Goal: Task Accomplishment & Management: Use online tool/utility

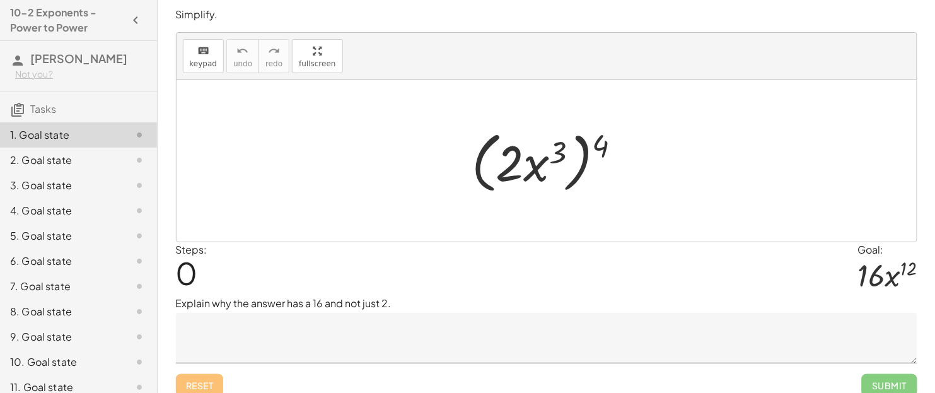
click at [557, 151] on div at bounding box center [551, 161] width 172 height 72
drag, startPoint x: 597, startPoint y: 142, endPoint x: 552, endPoint y: 157, distance: 47.6
click at [552, 157] on div at bounding box center [551, 161] width 172 height 72
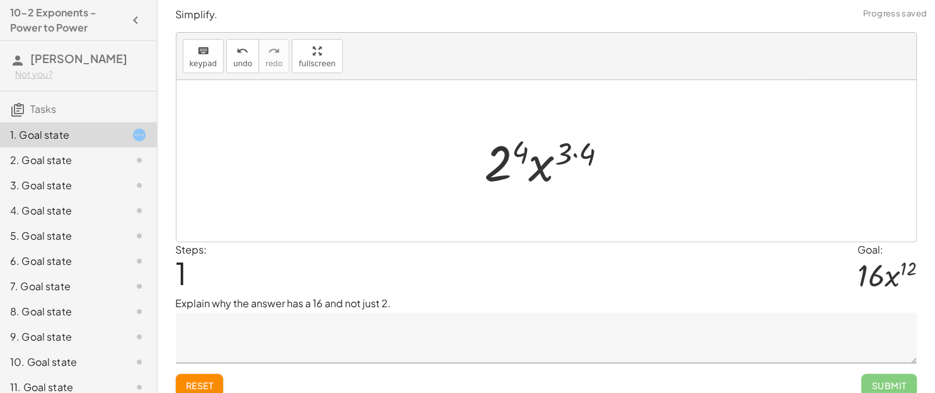
click at [546, 166] on div at bounding box center [551, 161] width 146 height 65
click at [570, 158] on div at bounding box center [551, 161] width 146 height 65
click at [577, 156] on div at bounding box center [551, 161] width 146 height 65
drag, startPoint x: 577, startPoint y: 149, endPoint x: 535, endPoint y: 144, distance: 42.0
click at [535, 144] on div at bounding box center [551, 161] width 132 height 65
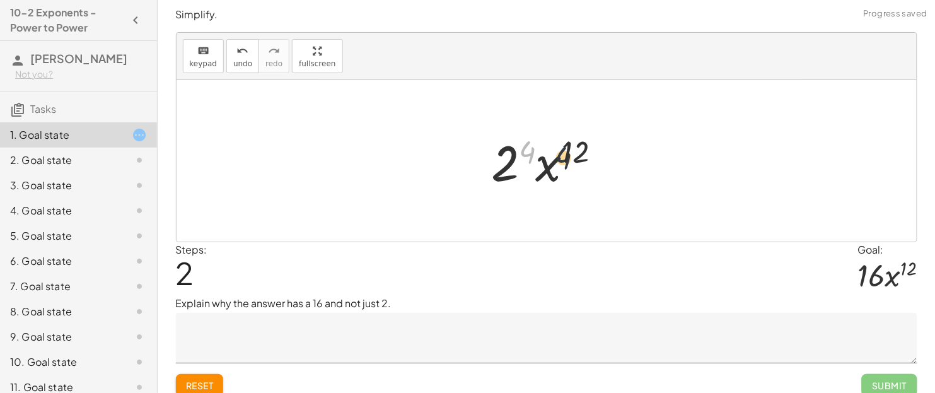
drag, startPoint x: 531, startPoint y: 153, endPoint x: 580, endPoint y: 162, distance: 49.3
click at [580, 162] on div at bounding box center [551, 161] width 132 height 65
drag, startPoint x: 531, startPoint y: 155, endPoint x: 510, endPoint y: 166, distance: 24.0
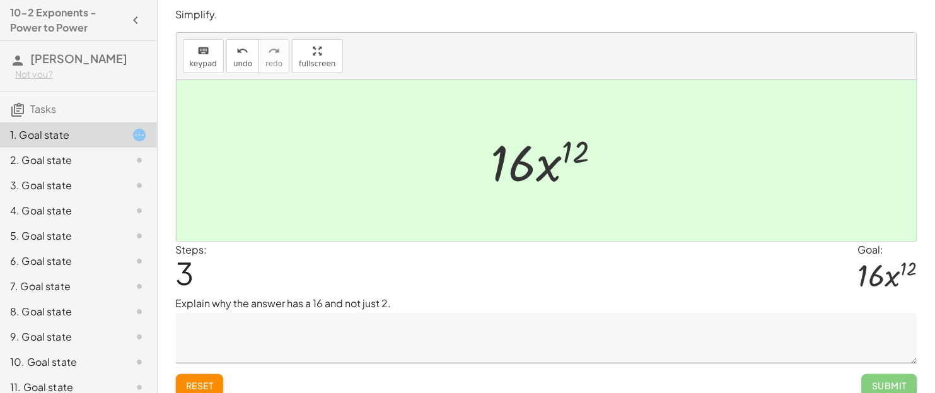
click at [668, 314] on textarea at bounding box center [546, 338] width 741 height 50
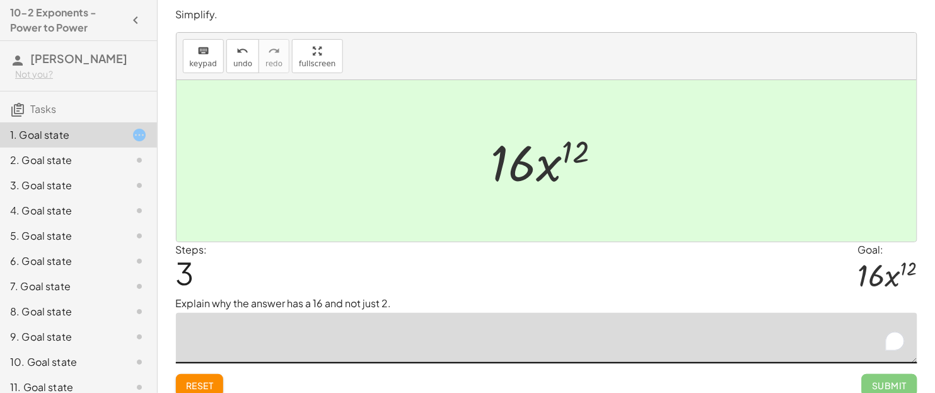
click at [110, 165] on div "2. Goal state" at bounding box center [60, 160] width 101 height 15
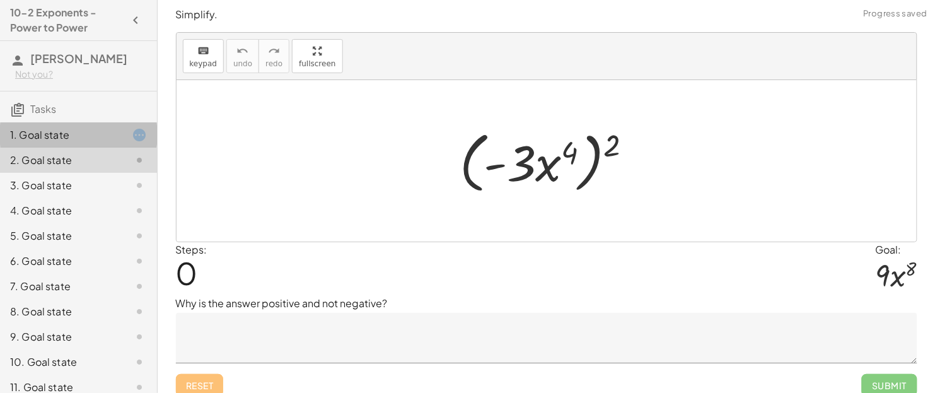
click at [109, 135] on div "1. Goal state" at bounding box center [60, 134] width 101 height 15
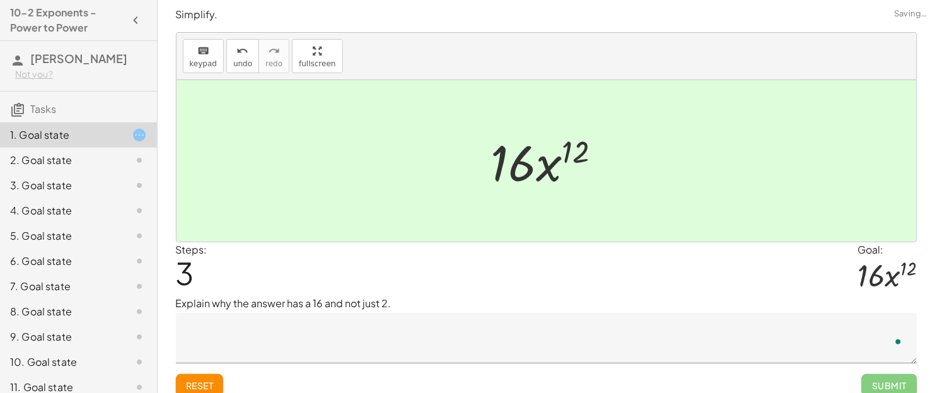
click at [274, 314] on textarea "To enrich screen reader interactions, please activate Accessibility in Grammarl…" at bounding box center [546, 338] width 741 height 50
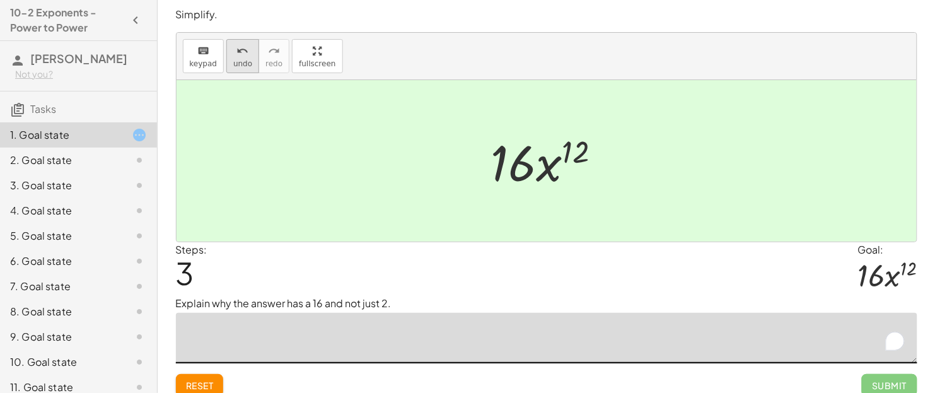
click at [233, 61] on span "undo" at bounding box center [242, 63] width 19 height 9
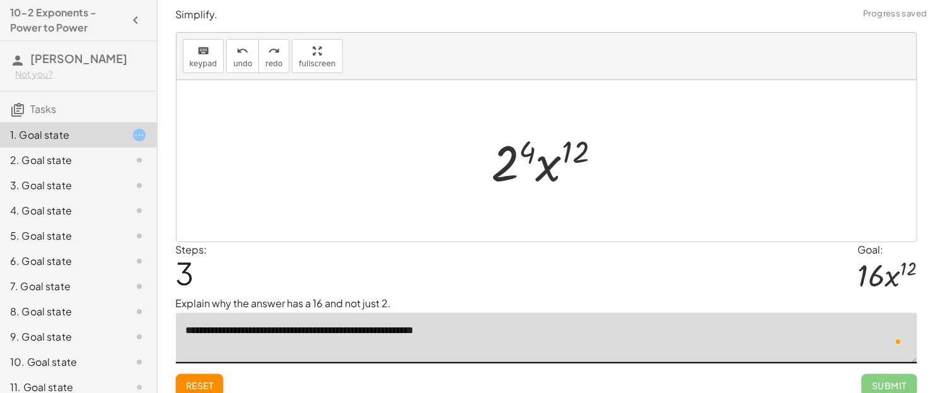
click at [519, 147] on div at bounding box center [551, 161] width 132 height 65
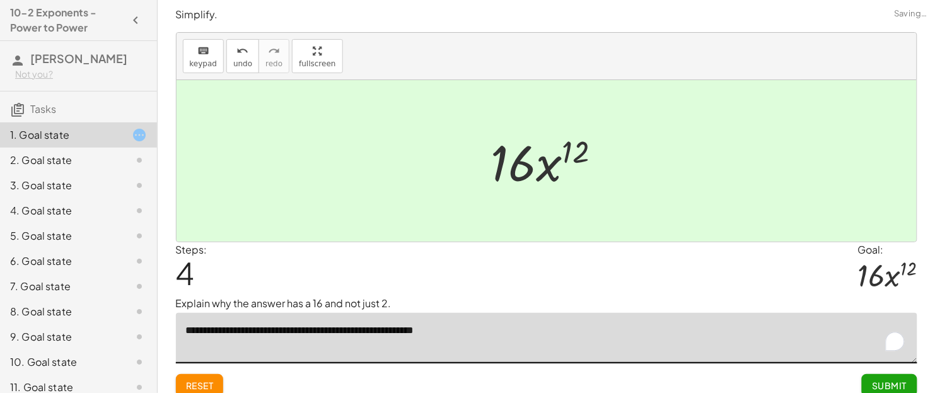
click at [516, 158] on div at bounding box center [551, 161] width 133 height 65
click at [240, 47] on icon "undo" at bounding box center [243, 50] width 12 height 15
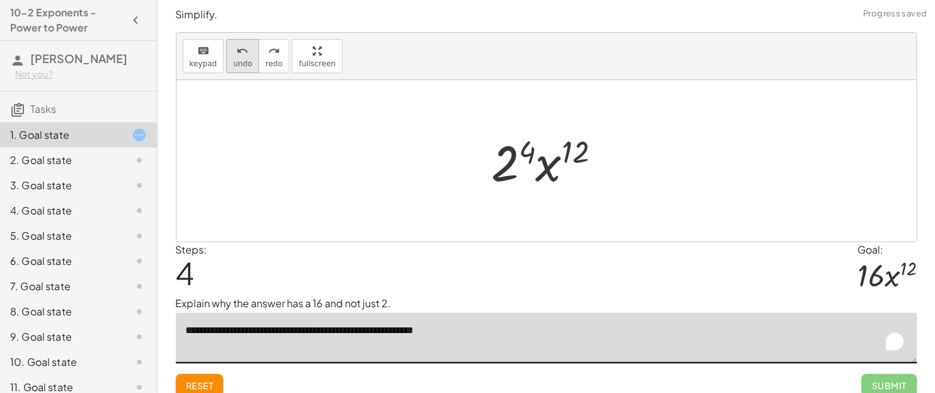
click at [240, 47] on icon "undo" at bounding box center [243, 50] width 12 height 15
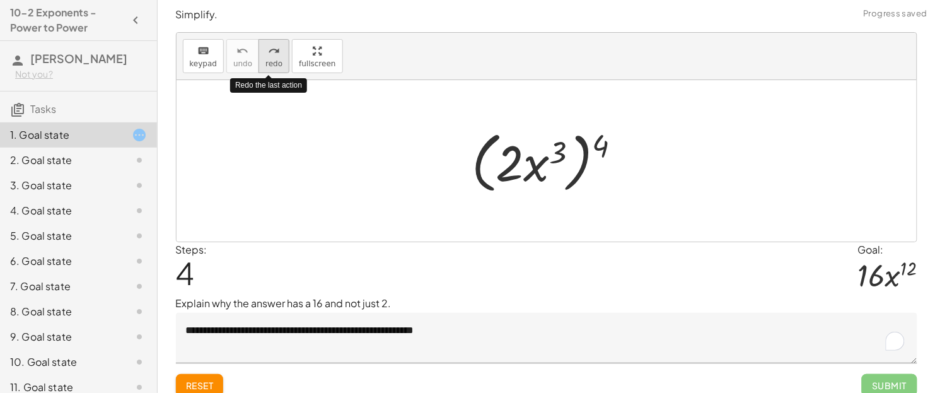
click at [274, 54] on icon "redo" at bounding box center [274, 50] width 12 height 15
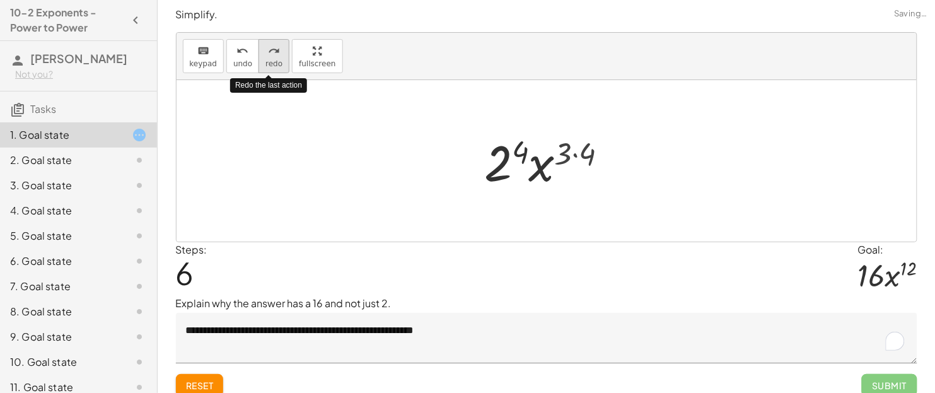
click at [258, 54] on button "redo redo" at bounding box center [273, 56] width 31 height 34
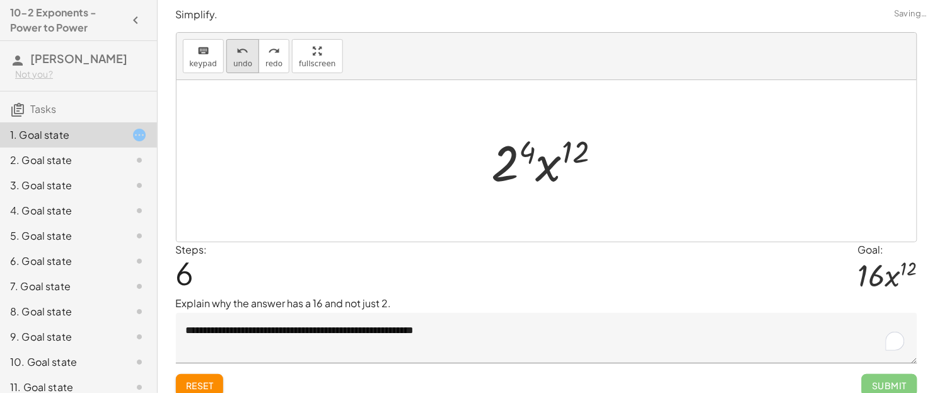
click at [243, 52] on icon "undo" at bounding box center [243, 50] width 12 height 15
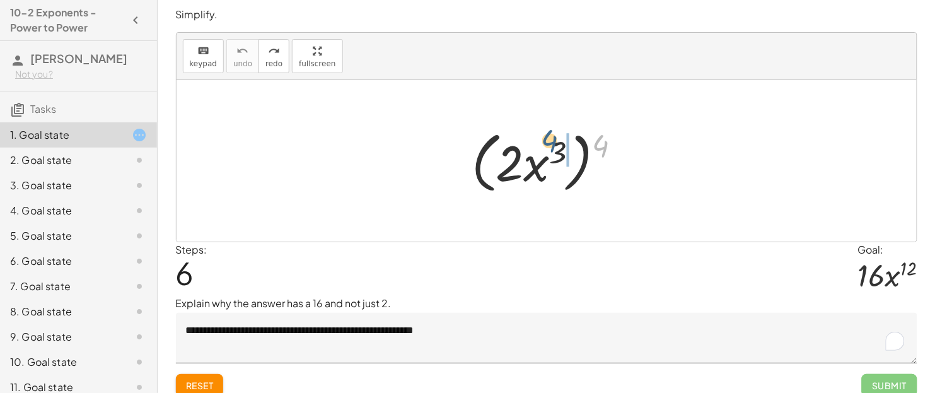
drag, startPoint x: 612, startPoint y: 152, endPoint x: 560, endPoint y: 148, distance: 52.5
click at [560, 148] on div at bounding box center [551, 161] width 172 height 72
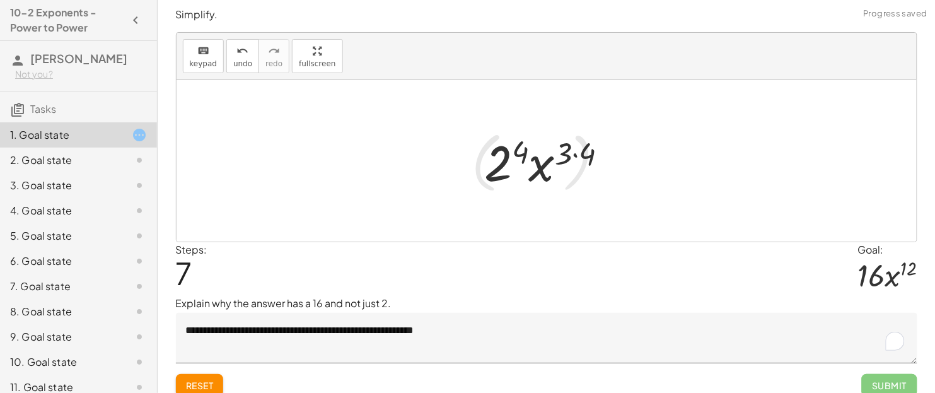
click at [579, 151] on div at bounding box center [551, 161] width 146 height 65
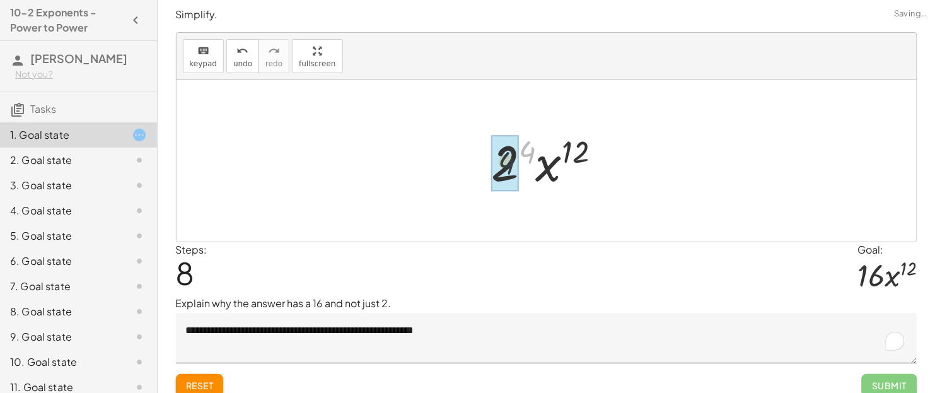
drag, startPoint x: 531, startPoint y: 152, endPoint x: 505, endPoint y: 165, distance: 29.3
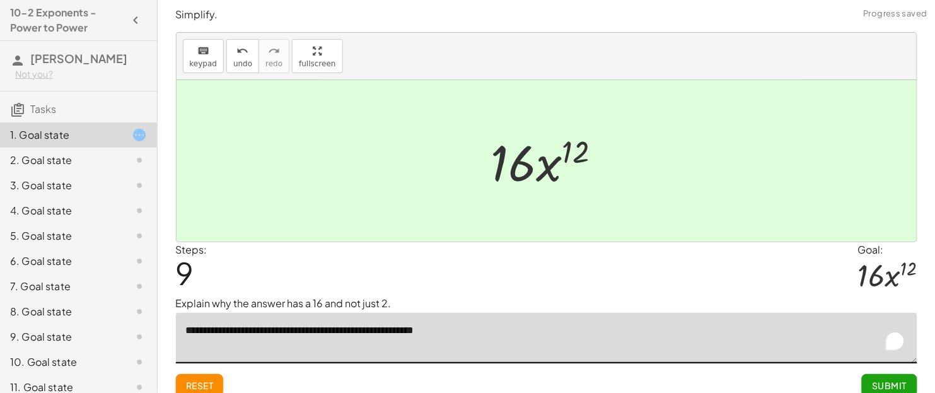
click at [531, 314] on textarea "**********" at bounding box center [546, 338] width 741 height 50
type textarea "**********"
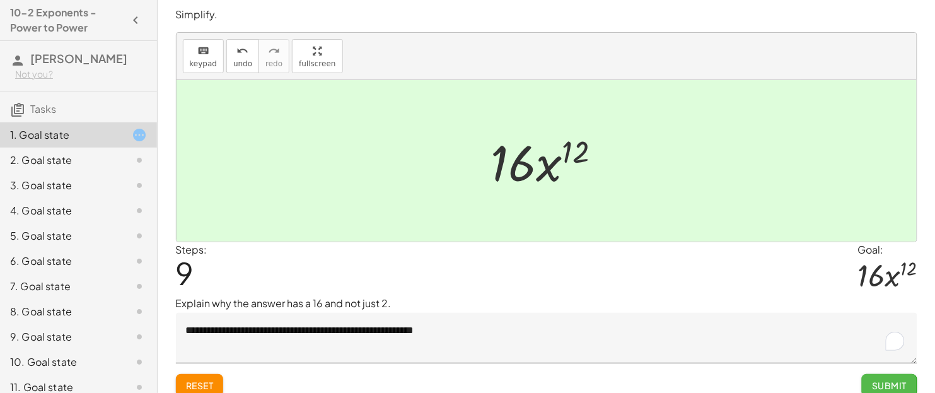
click at [748, 314] on button "Submit" at bounding box center [889, 385] width 55 height 23
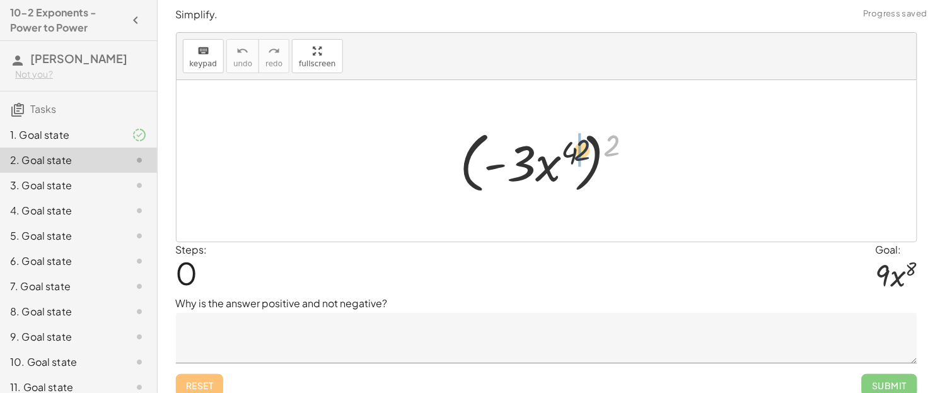
drag, startPoint x: 623, startPoint y: 144, endPoint x: 577, endPoint y: 151, distance: 45.8
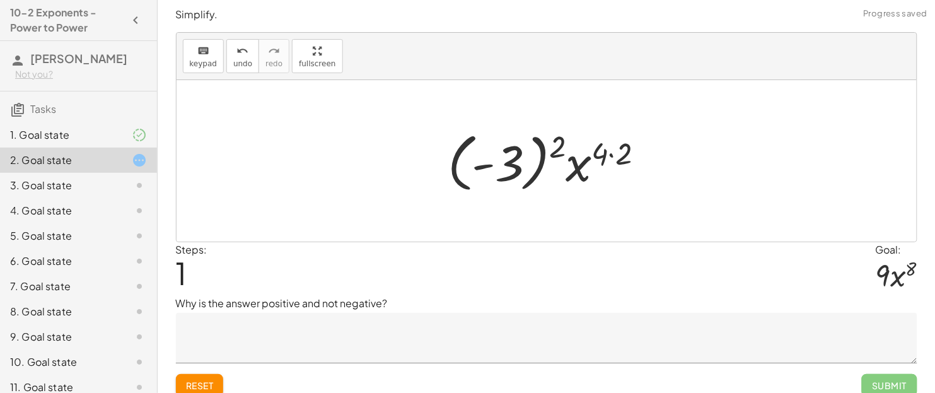
click at [605, 155] on div at bounding box center [550, 161] width 219 height 70
click at [613, 151] on div at bounding box center [550, 161] width 219 height 70
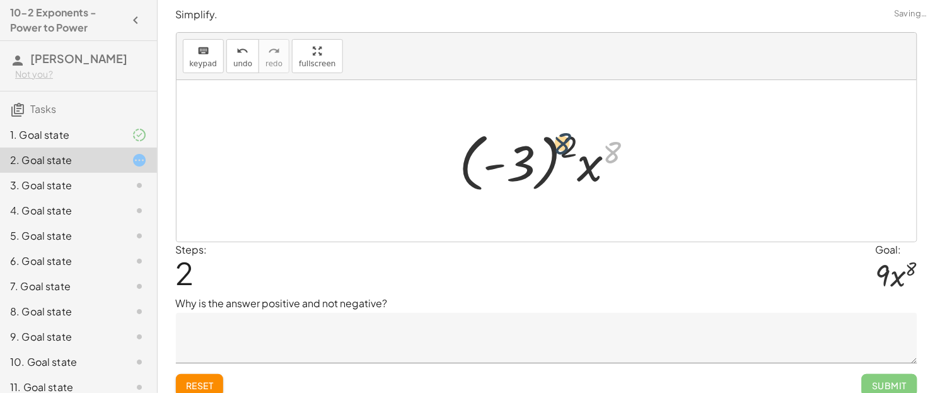
drag, startPoint x: 613, startPoint y: 149, endPoint x: 560, endPoint y: 140, distance: 54.4
click at [560, 140] on div at bounding box center [551, 161] width 197 height 70
drag, startPoint x: 566, startPoint y: 144, endPoint x: 559, endPoint y: 146, distance: 7.2
click at [559, 146] on div at bounding box center [551, 161] width 197 height 70
drag, startPoint x: 561, startPoint y: 147, endPoint x: 509, endPoint y: 165, distance: 54.8
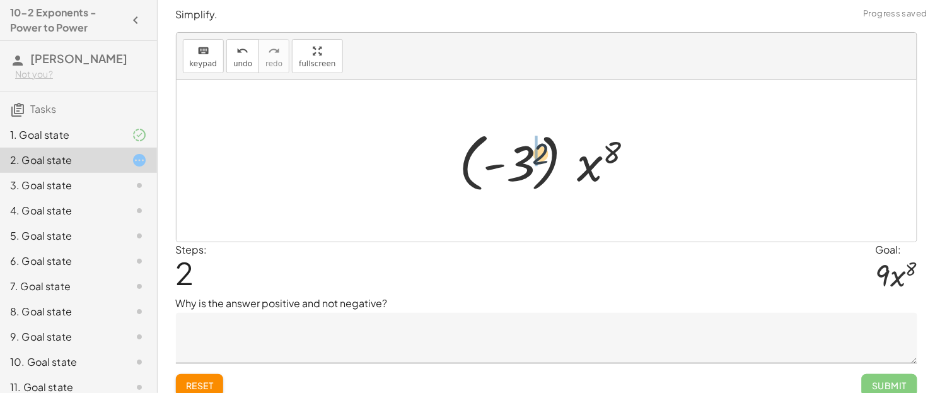
click at [509, 165] on div at bounding box center [551, 161] width 197 height 70
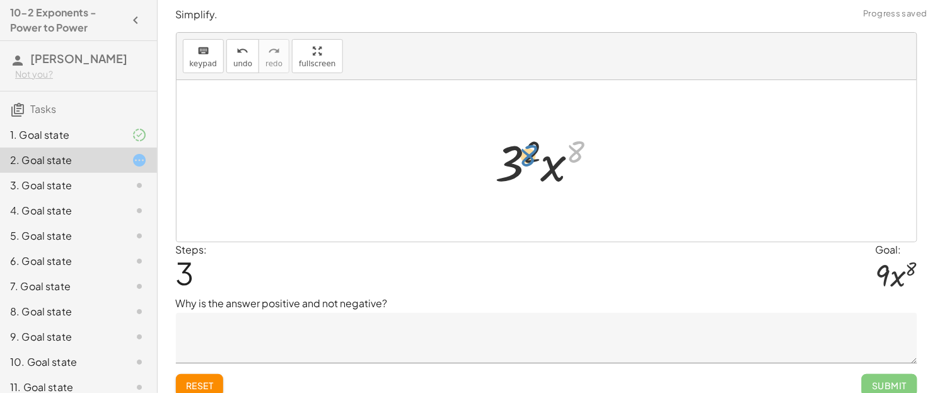
drag, startPoint x: 570, startPoint y: 154, endPoint x: 526, endPoint y: 157, distance: 44.9
click at [526, 157] on div at bounding box center [551, 161] width 124 height 65
click at [509, 160] on div at bounding box center [551, 161] width 124 height 65
drag, startPoint x: 573, startPoint y: 147, endPoint x: 505, endPoint y: 163, distance: 70.0
click at [505, 163] on div at bounding box center [551, 161] width 124 height 65
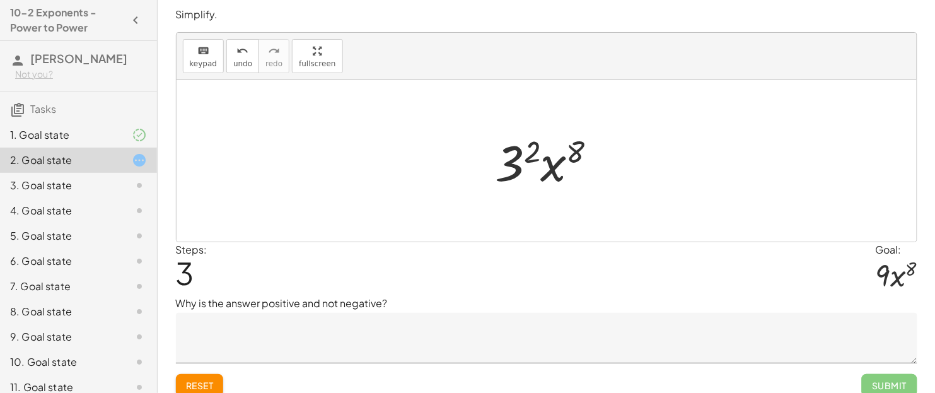
click at [522, 156] on div at bounding box center [551, 161] width 124 height 65
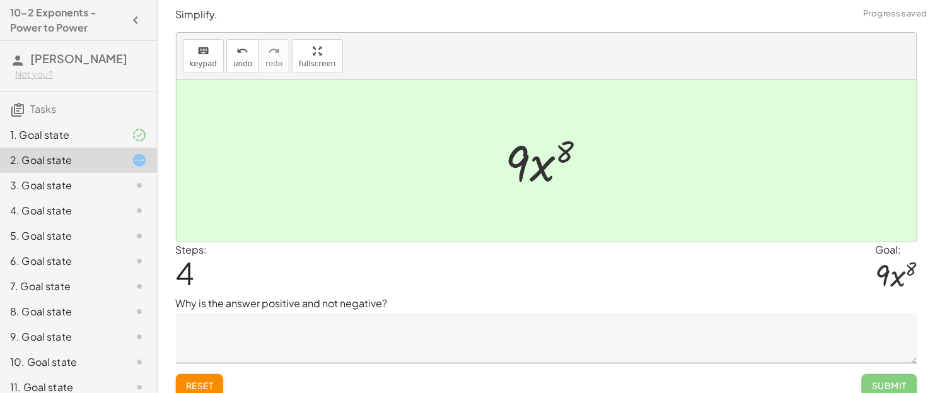
click at [321, 314] on textarea at bounding box center [546, 338] width 741 height 50
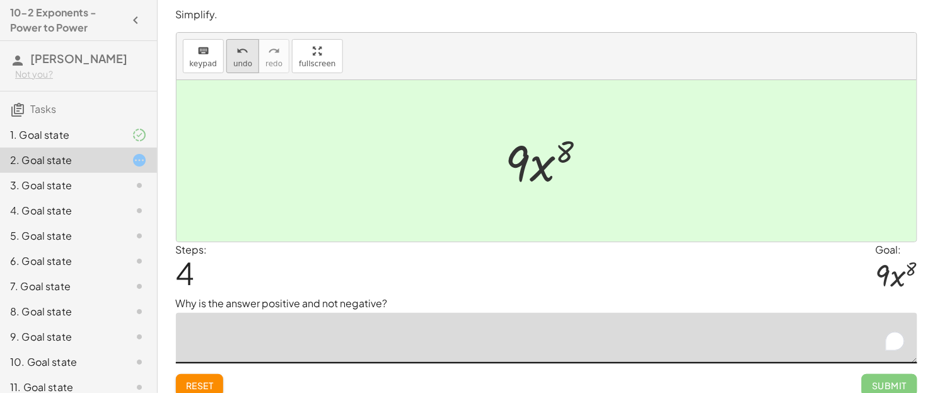
click at [237, 50] on icon "undo" at bounding box center [243, 50] width 12 height 15
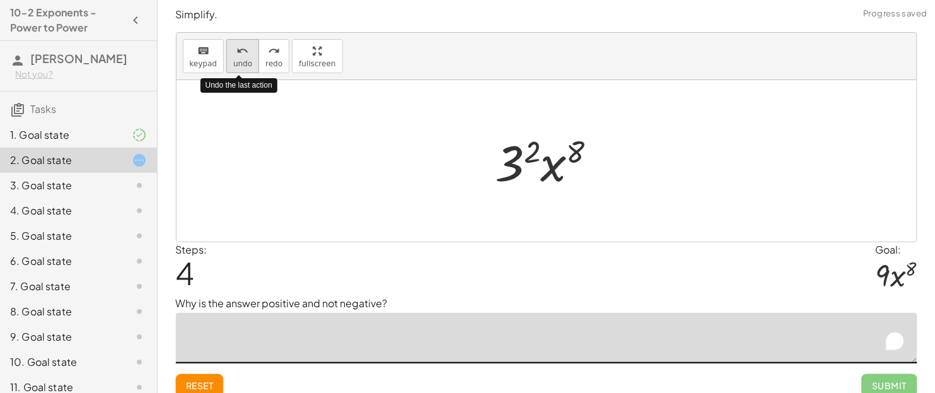
click at [237, 50] on icon "undo" at bounding box center [243, 50] width 12 height 15
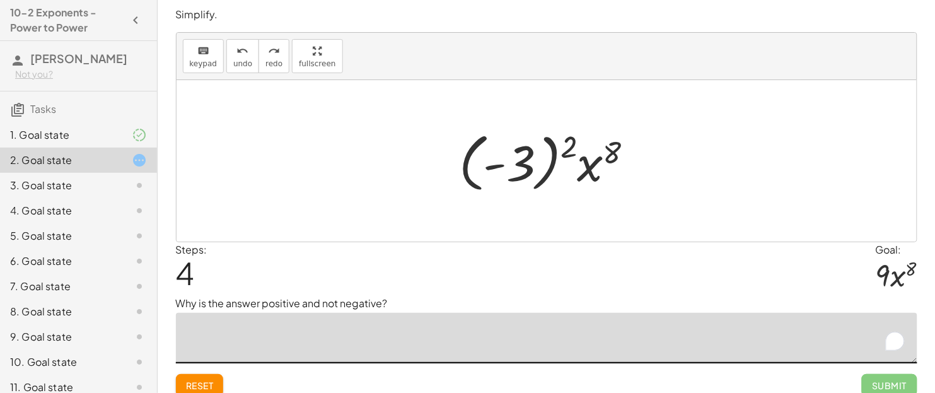
click at [567, 144] on div at bounding box center [551, 161] width 197 height 70
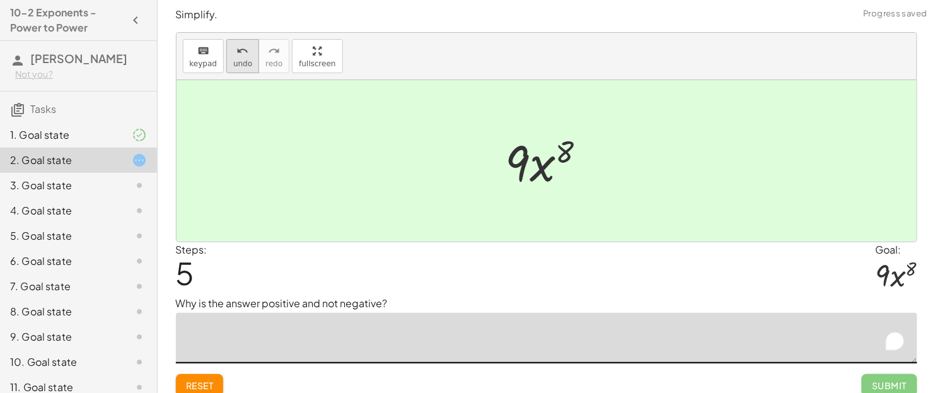
click at [239, 57] on icon "undo" at bounding box center [243, 50] width 12 height 15
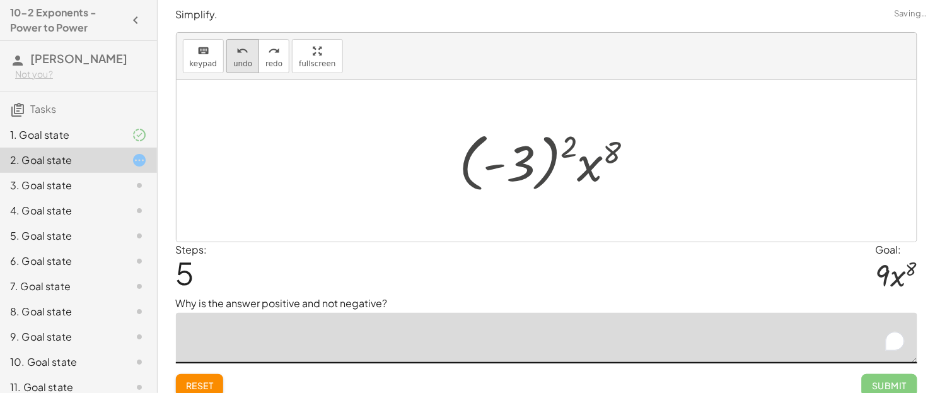
click at [239, 57] on icon "undo" at bounding box center [243, 50] width 12 height 15
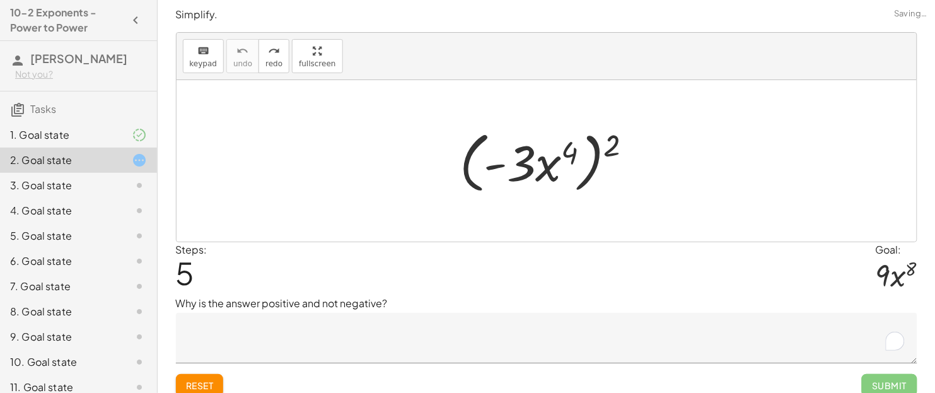
click at [618, 142] on div at bounding box center [550, 161] width 195 height 72
click at [199, 314] on button "Reset" at bounding box center [200, 385] width 48 height 23
drag, startPoint x: 614, startPoint y: 147, endPoint x: 573, endPoint y: 152, distance: 41.3
click at [573, 152] on div at bounding box center [550, 161] width 195 height 72
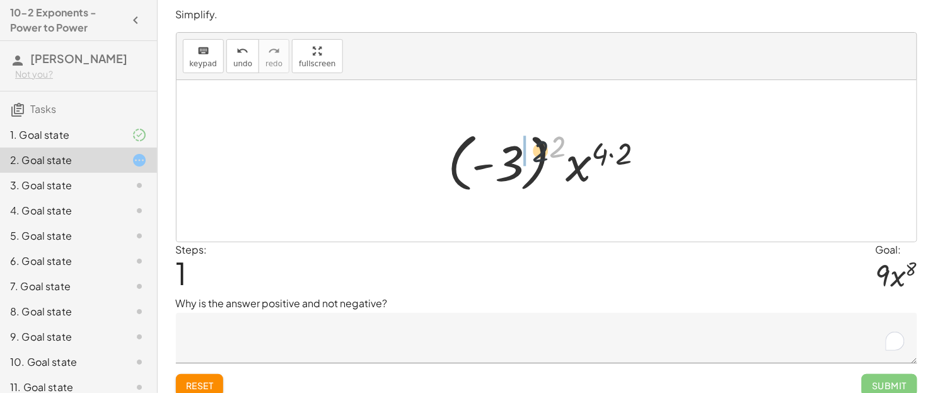
drag, startPoint x: 555, startPoint y: 153, endPoint x: 506, endPoint y: 161, distance: 49.3
click at [506, 161] on div at bounding box center [550, 161] width 219 height 70
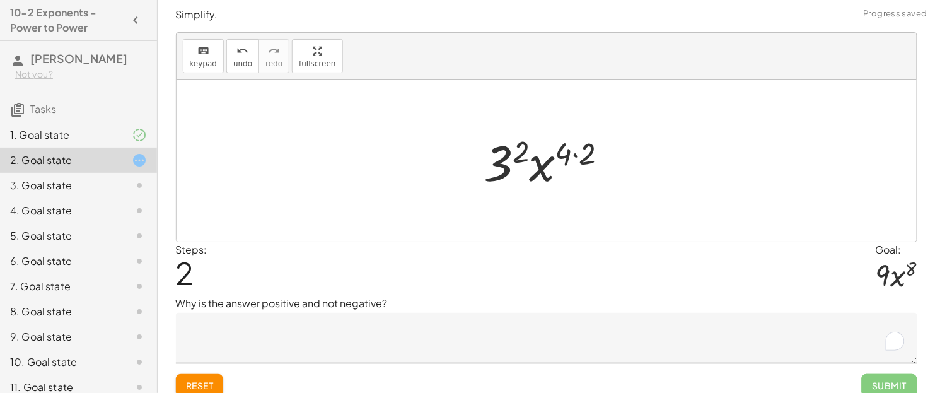
click at [561, 156] on div at bounding box center [551, 161] width 146 height 65
click at [589, 156] on div at bounding box center [551, 161] width 146 height 65
click at [587, 156] on div at bounding box center [551, 161] width 124 height 65
click at [533, 152] on div at bounding box center [551, 161] width 124 height 65
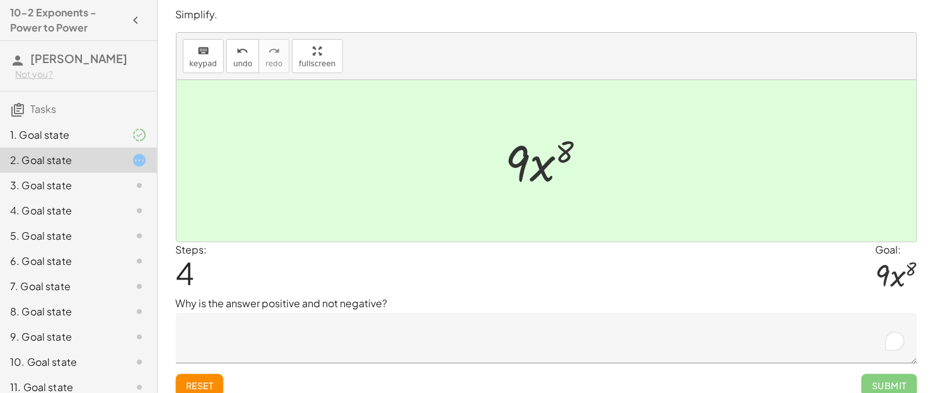
click at [267, 314] on textarea "To enrich screen reader interactions, please activate Accessibility in Grammarl…" at bounding box center [546, 338] width 741 height 50
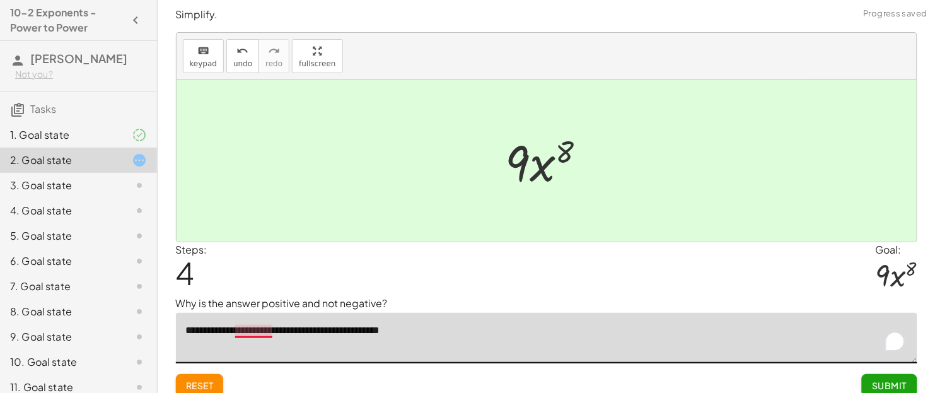
click at [257, 314] on textarea "**********" at bounding box center [546, 338] width 741 height 50
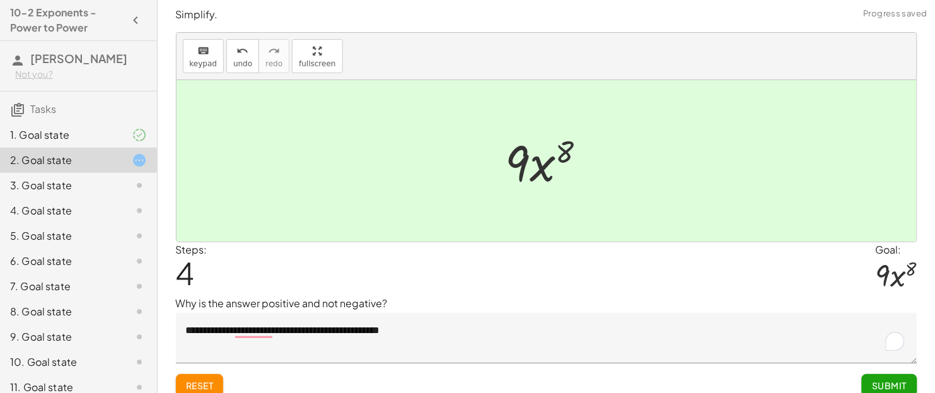
click at [290, 314] on div "Reset Submit" at bounding box center [546, 379] width 741 height 33
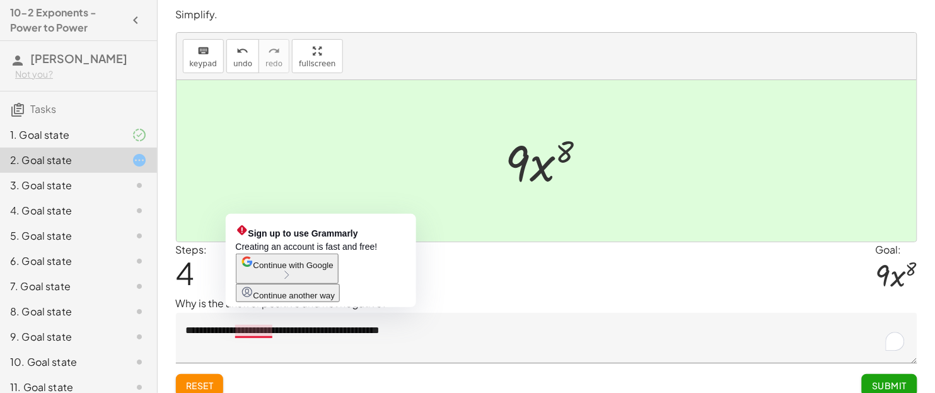
click at [258, 314] on textarea "**********" at bounding box center [546, 338] width 741 height 50
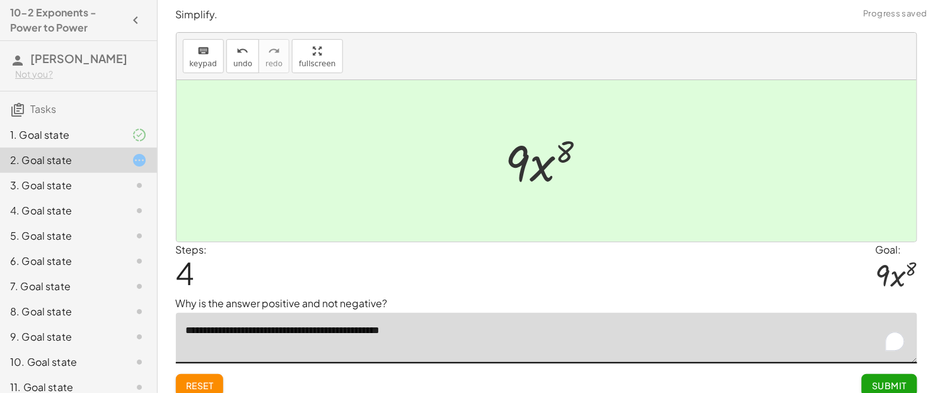
type textarea "**********"
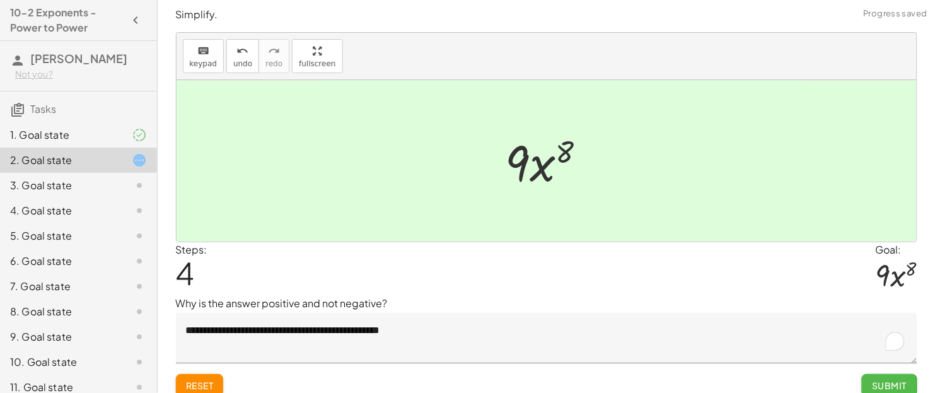
click at [748, 314] on span "Submit" at bounding box center [889, 384] width 35 height 11
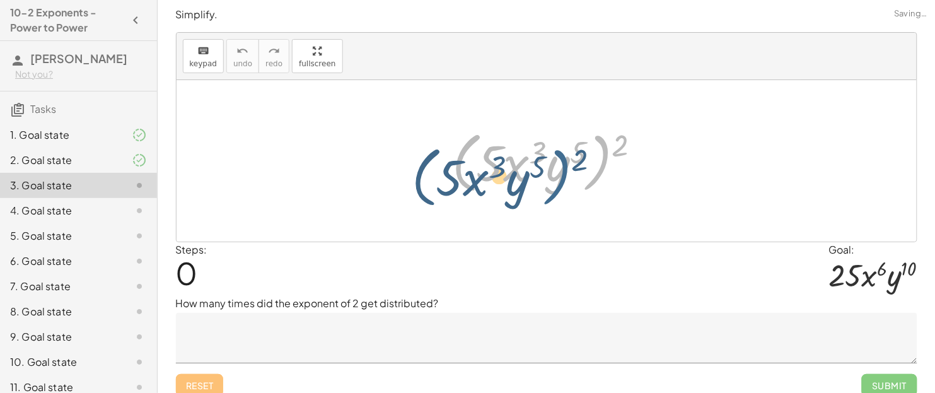
drag, startPoint x: 610, startPoint y: 138, endPoint x: 570, endPoint y: 153, distance: 42.3
click at [570, 153] on div at bounding box center [551, 161] width 211 height 72
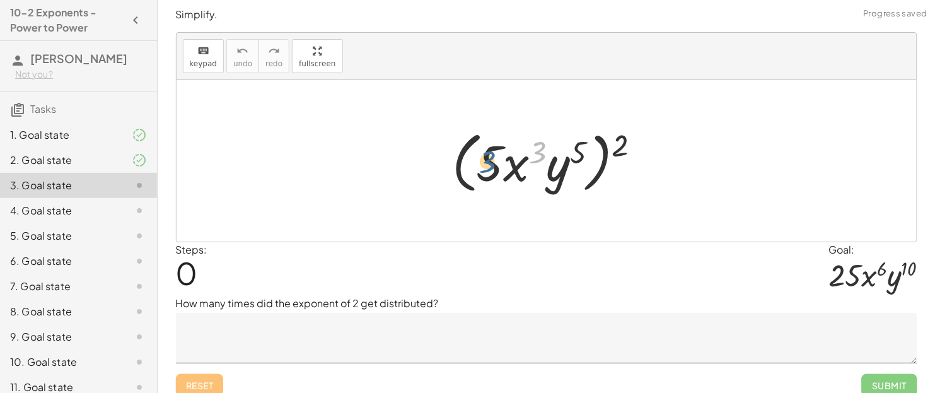
drag, startPoint x: 538, startPoint y: 153, endPoint x: 485, endPoint y: 163, distance: 53.9
click at [485, 163] on div at bounding box center [551, 161] width 211 height 72
drag, startPoint x: 619, startPoint y: 142, endPoint x: 490, endPoint y: 159, distance: 130.3
click at [490, 159] on div at bounding box center [551, 161] width 211 height 72
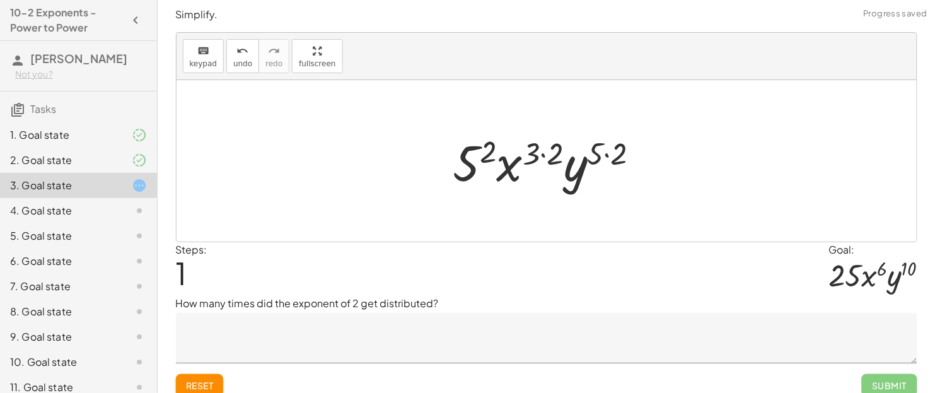
click at [619, 149] on div at bounding box center [551, 161] width 209 height 65
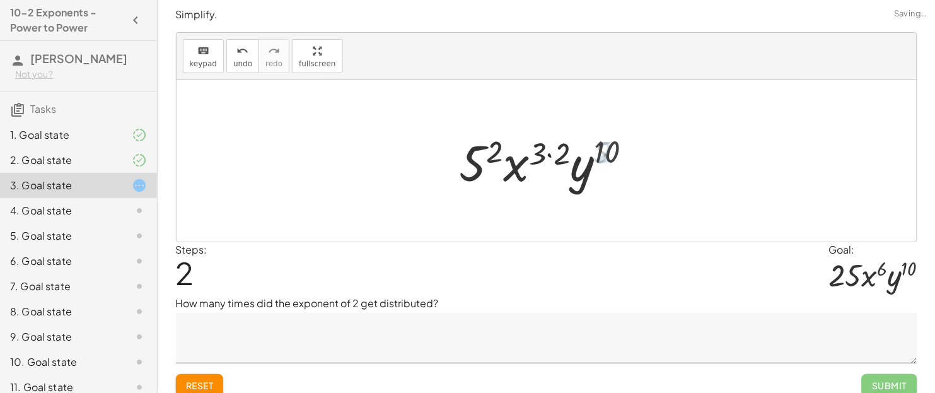
click at [551, 156] on div at bounding box center [551, 161] width 195 height 65
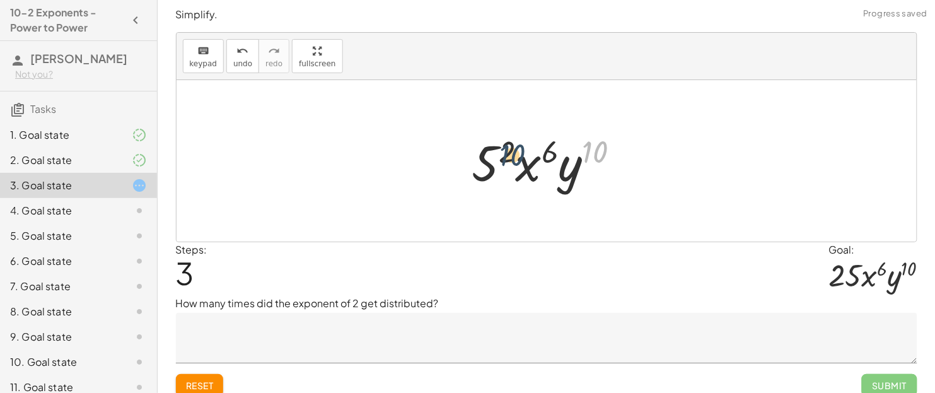
drag, startPoint x: 605, startPoint y: 154, endPoint x: 518, endPoint y: 148, distance: 87.2
click at [518, 148] on div at bounding box center [551, 161] width 170 height 65
drag, startPoint x: 510, startPoint y: 144, endPoint x: 489, endPoint y: 158, distance: 25.5
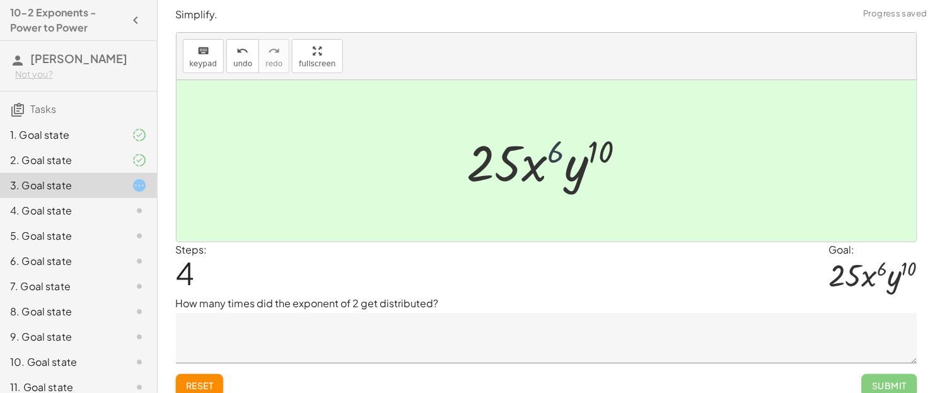
click at [560, 153] on div at bounding box center [552, 161] width 182 height 65
click at [304, 314] on textarea at bounding box center [546, 338] width 741 height 50
click at [616, 299] on p "How many times did the exponent of 2 get distributed?" at bounding box center [546, 303] width 741 height 15
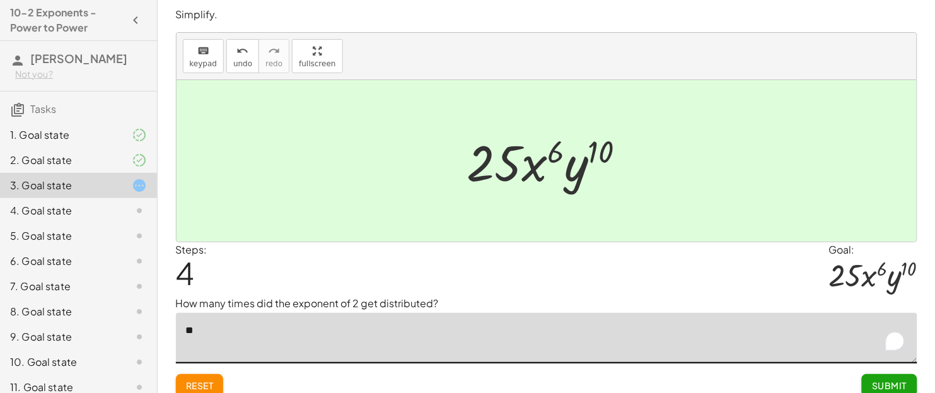
click at [480, 314] on textarea "**" at bounding box center [546, 338] width 741 height 50
type textarea "*"
click at [572, 274] on div "Steps: 4 Goal: · 25 · x 6 · y 10" at bounding box center [546, 269] width 741 height 54
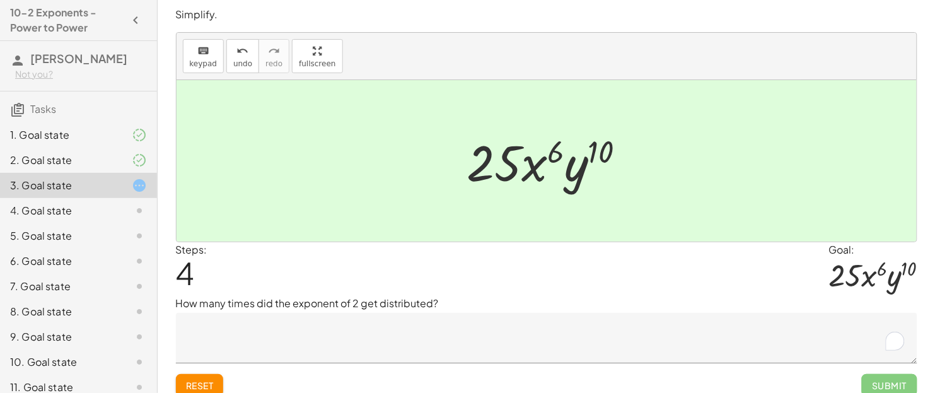
click at [572, 274] on div "Steps: 4 Goal: · 25 · x 6 · y 10" at bounding box center [546, 269] width 741 height 54
click at [139, 205] on icon at bounding box center [139, 210] width 15 height 15
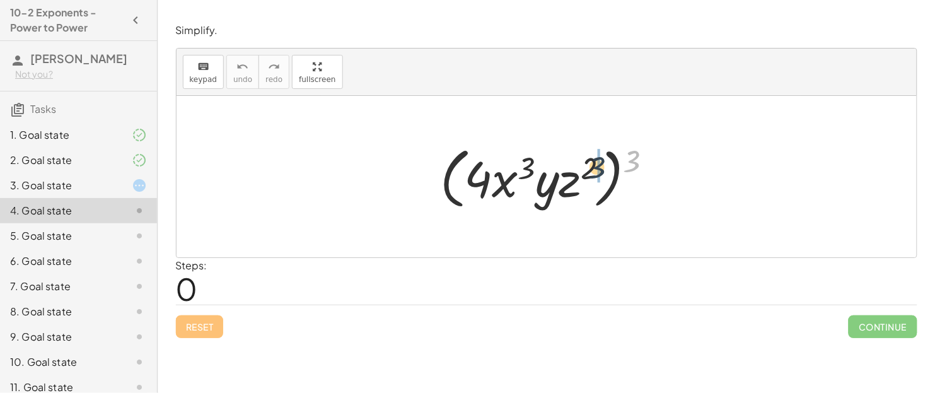
drag, startPoint x: 637, startPoint y: 159, endPoint x: 589, endPoint y: 168, distance: 48.6
click at [589, 168] on div at bounding box center [551, 177] width 235 height 72
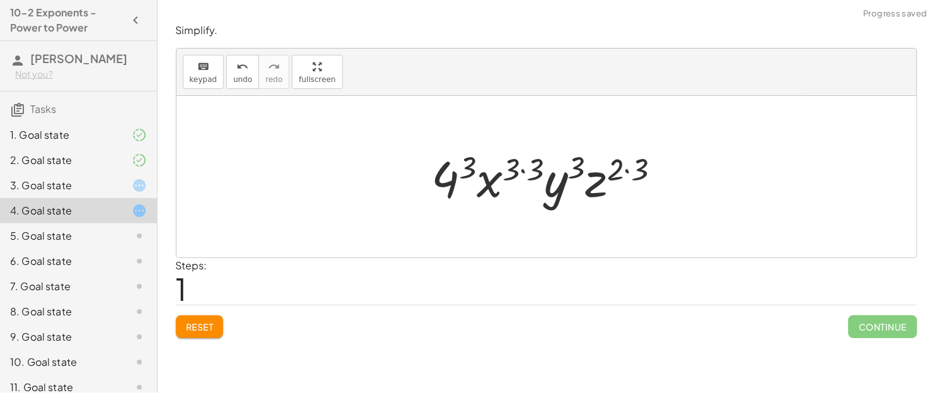
click at [631, 168] on div at bounding box center [551, 176] width 252 height 65
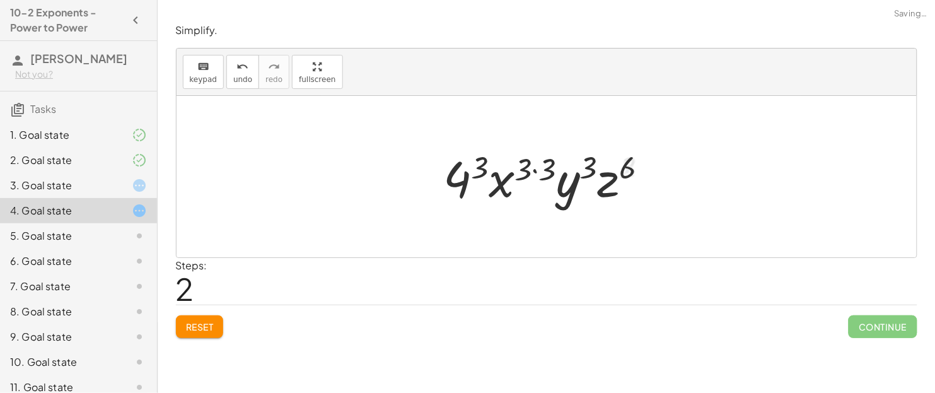
click at [540, 166] on div at bounding box center [551, 176] width 228 height 65
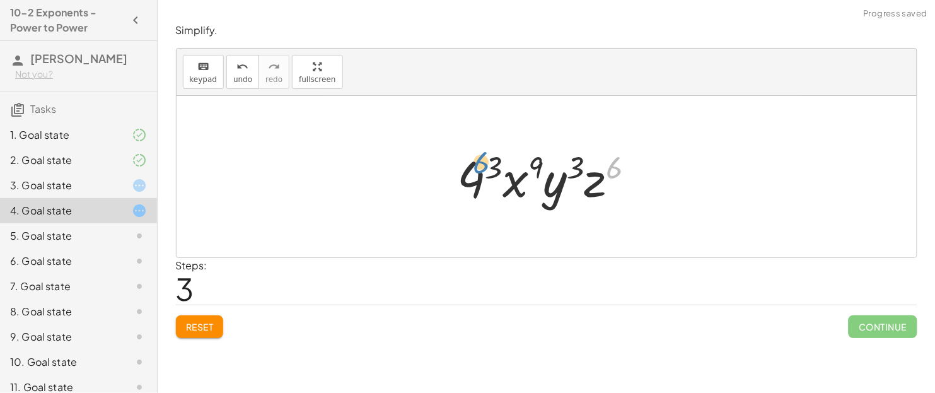
drag, startPoint x: 616, startPoint y: 165, endPoint x: 481, endPoint y: 160, distance: 135.0
click at [481, 160] on div at bounding box center [551, 176] width 200 height 65
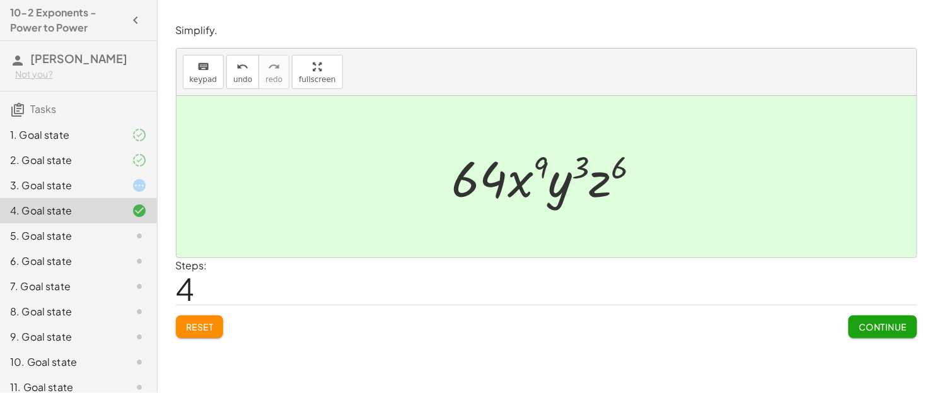
click at [748, 314] on span "Continue" at bounding box center [883, 326] width 48 height 11
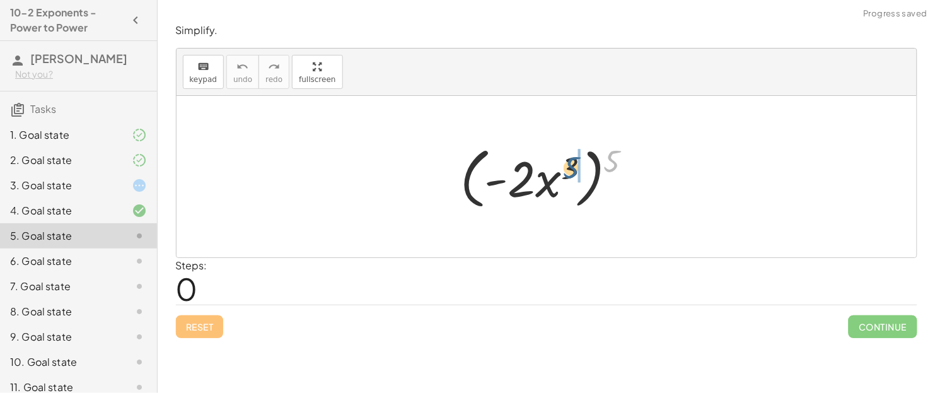
drag, startPoint x: 615, startPoint y: 156, endPoint x: 572, endPoint y: 163, distance: 43.3
click at [572, 163] on div at bounding box center [551, 177] width 195 height 72
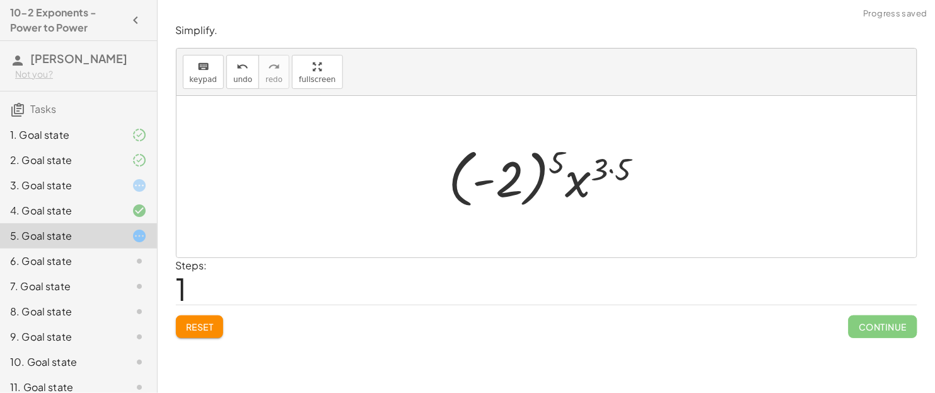
click at [613, 168] on div at bounding box center [551, 177] width 218 height 70
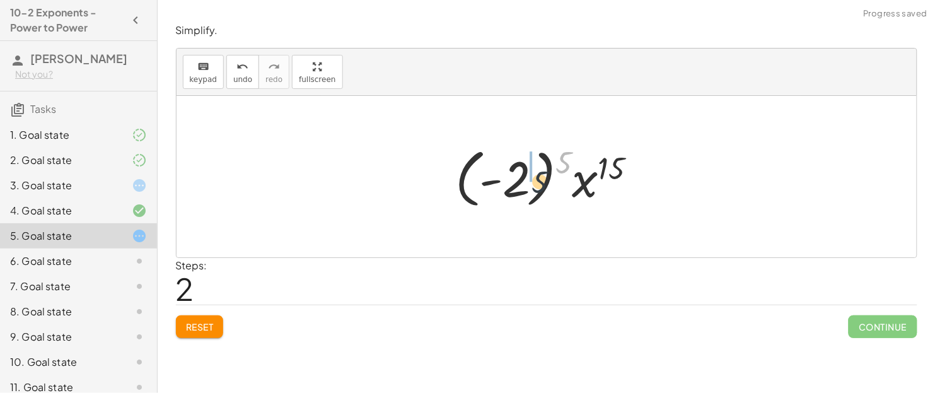
drag, startPoint x: 562, startPoint y: 156, endPoint x: 522, endPoint y: 182, distance: 47.7
click at [522, 182] on div at bounding box center [551, 177] width 204 height 70
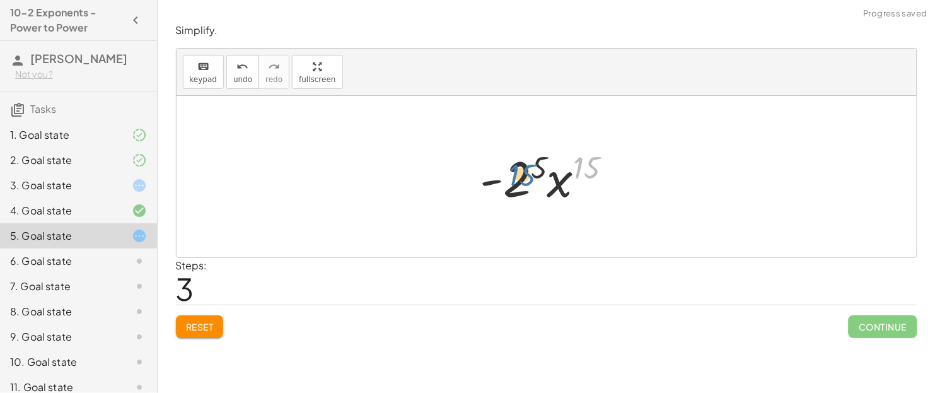
drag, startPoint x: 576, startPoint y: 163, endPoint x: 504, endPoint y: 170, distance: 72.8
click at [504, 170] on div at bounding box center [551, 176] width 154 height 65
drag, startPoint x: 543, startPoint y: 161, endPoint x: 533, endPoint y: 165, distance: 10.8
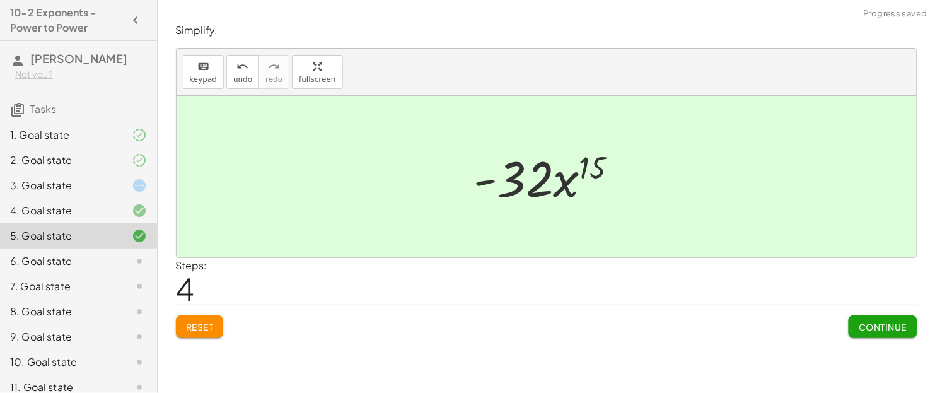
click at [748, 314] on span "Continue" at bounding box center [883, 326] width 48 height 11
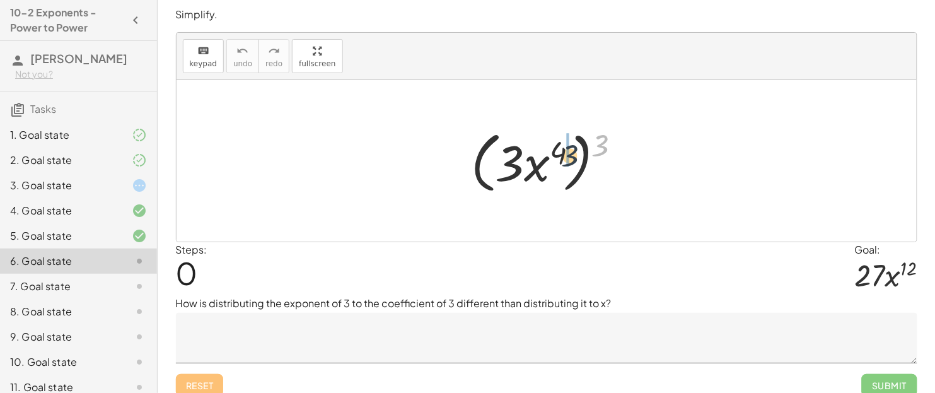
drag, startPoint x: 593, startPoint y: 143, endPoint x: 559, endPoint y: 153, distance: 34.9
click at [559, 153] on div at bounding box center [551, 161] width 173 height 72
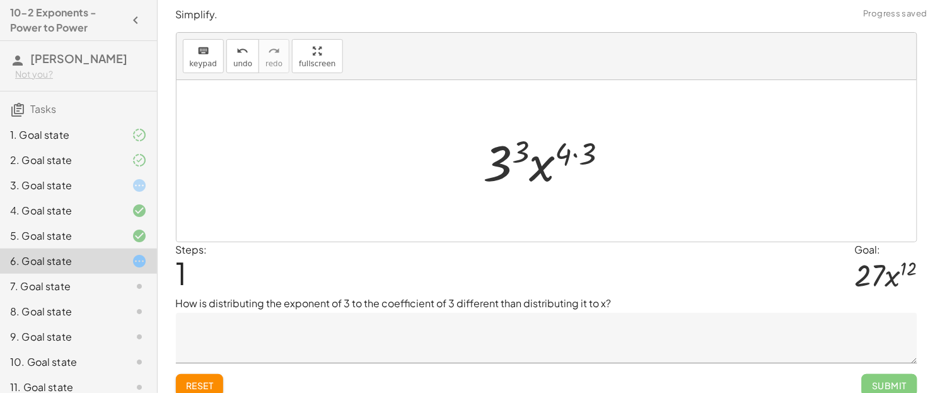
click at [568, 151] on div at bounding box center [551, 161] width 148 height 65
click at [567, 151] on div at bounding box center [551, 161] width 148 height 65
click at [590, 156] on div at bounding box center [551, 161] width 148 height 65
drag, startPoint x: 534, startPoint y: 149, endPoint x: 521, endPoint y: 154, distance: 13.8
click at [521, 154] on div at bounding box center [551, 161] width 134 height 65
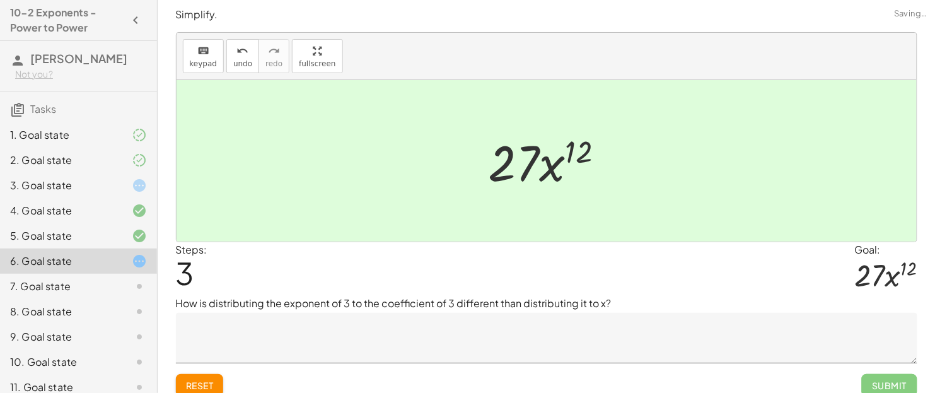
click at [344, 314] on textarea at bounding box center [546, 338] width 741 height 50
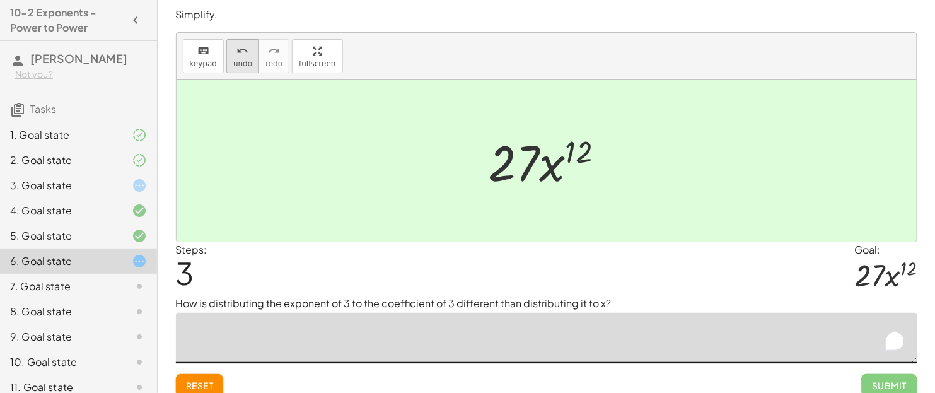
click at [245, 67] on button "undo undo" at bounding box center [242, 56] width 33 height 34
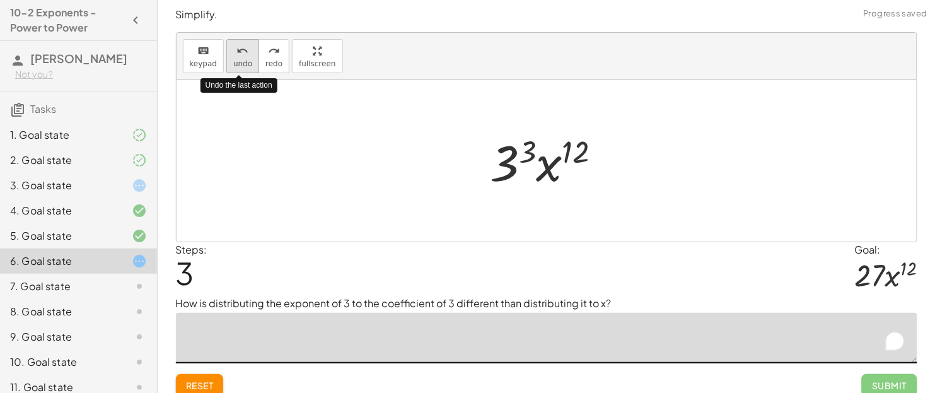
click at [245, 67] on button "undo undo" at bounding box center [242, 56] width 33 height 34
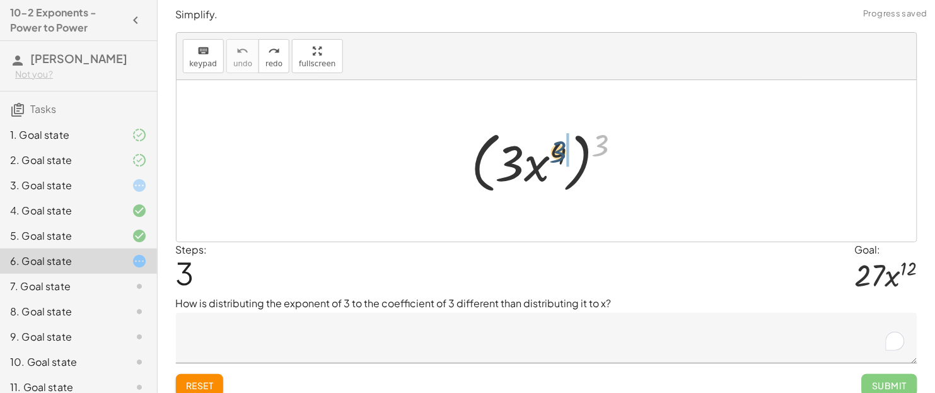
drag, startPoint x: 599, startPoint y: 145, endPoint x: 555, endPoint y: 151, distance: 44.6
click at [555, 151] on div at bounding box center [551, 161] width 173 height 72
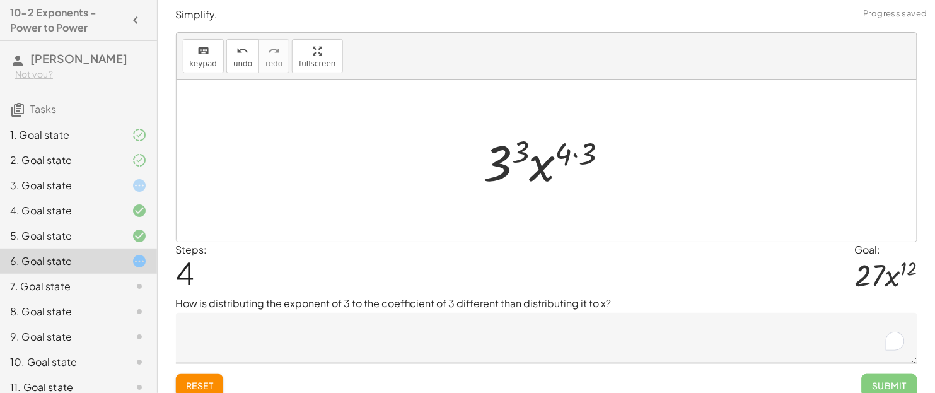
click at [569, 150] on div at bounding box center [551, 161] width 148 height 65
click at [574, 153] on div at bounding box center [551, 161] width 148 height 65
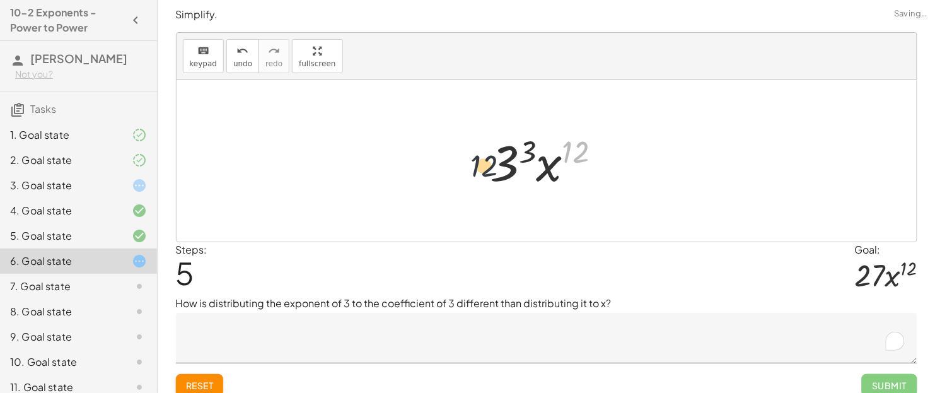
drag, startPoint x: 574, startPoint y: 153, endPoint x: 474, endPoint y: 168, distance: 101.4
drag, startPoint x: 533, startPoint y: 144, endPoint x: 558, endPoint y: 137, distance: 25.5
click at [558, 137] on div at bounding box center [551, 161] width 134 height 65
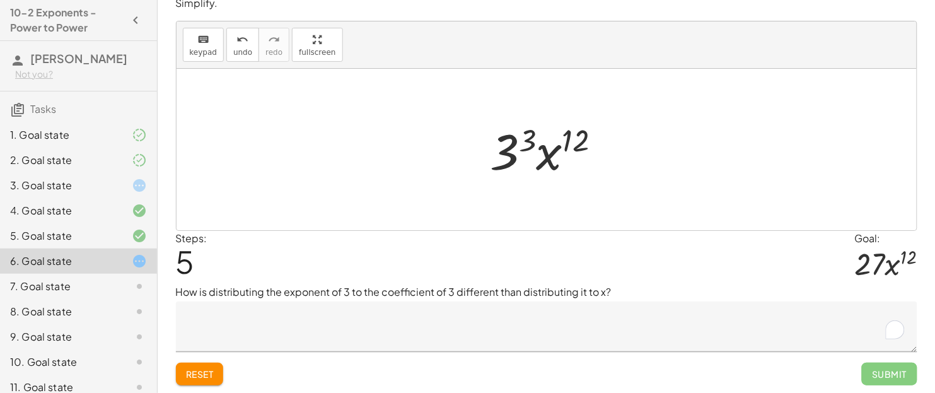
scroll to position [10, 0]
click at [230, 60] on button "undo undo" at bounding box center [242, 46] width 33 height 34
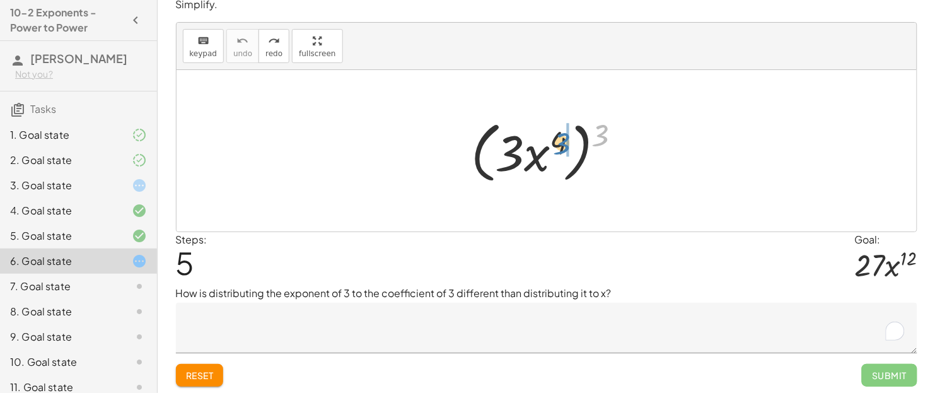
drag, startPoint x: 601, startPoint y: 134, endPoint x: 563, endPoint y: 140, distance: 39.0
click at [563, 140] on div at bounding box center [551, 151] width 173 height 72
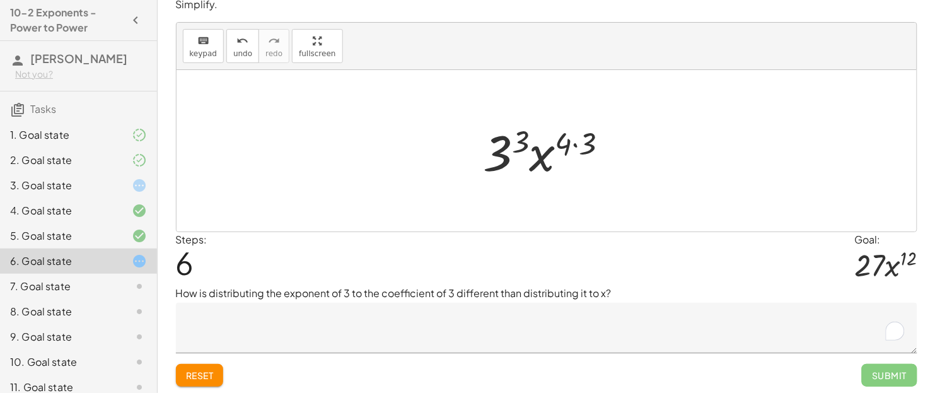
click at [216, 314] on button "Reset" at bounding box center [200, 375] width 48 height 23
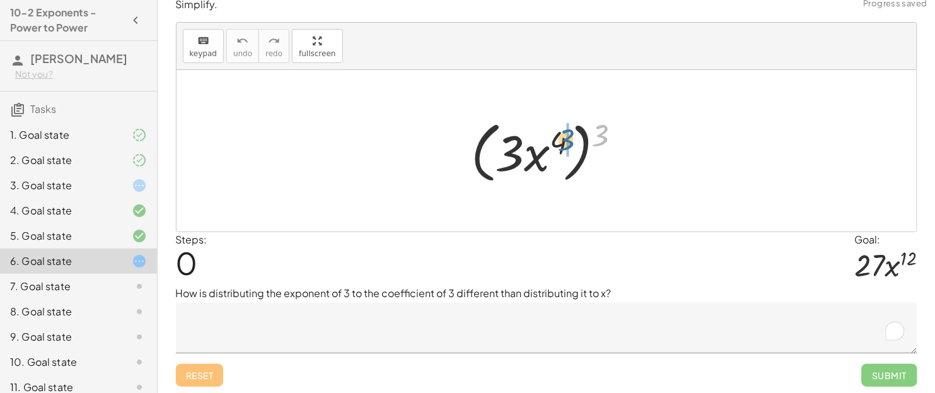
drag, startPoint x: 609, startPoint y: 130, endPoint x: 572, endPoint y: 134, distance: 36.8
click at [572, 134] on div at bounding box center [551, 151] width 173 height 72
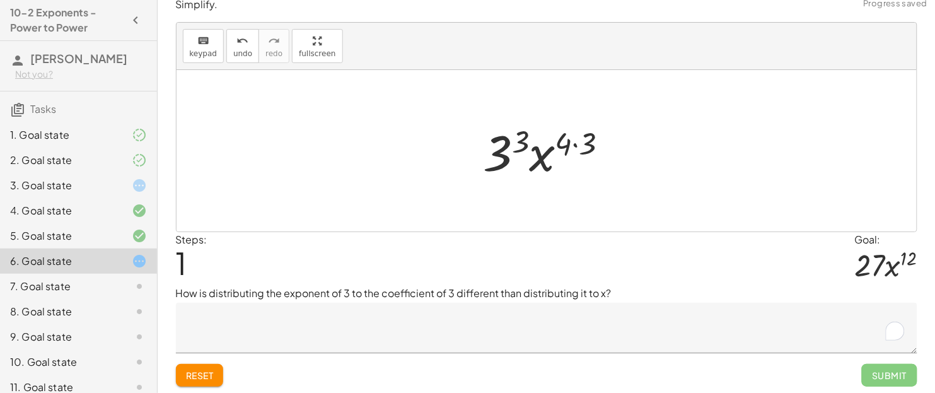
click at [583, 139] on div at bounding box center [551, 151] width 148 height 65
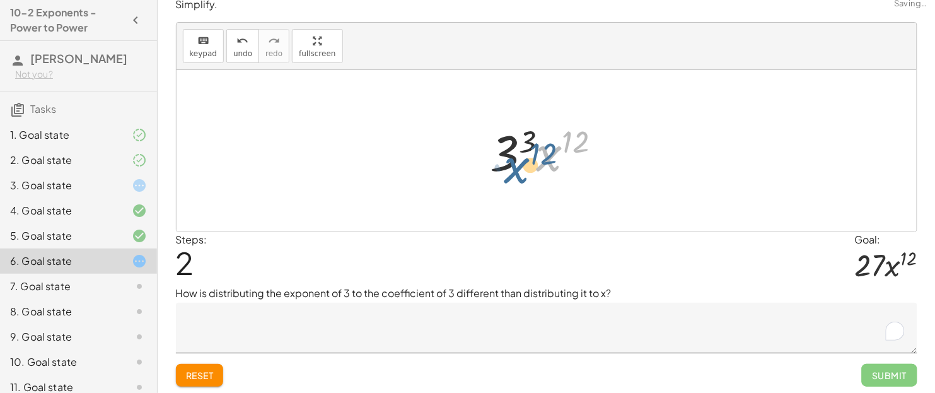
drag, startPoint x: 540, startPoint y: 137, endPoint x: 525, endPoint y: 142, distance: 15.2
click at [525, 142] on div at bounding box center [551, 151] width 134 height 65
drag, startPoint x: 526, startPoint y: 140, endPoint x: 513, endPoint y: 148, distance: 15.6
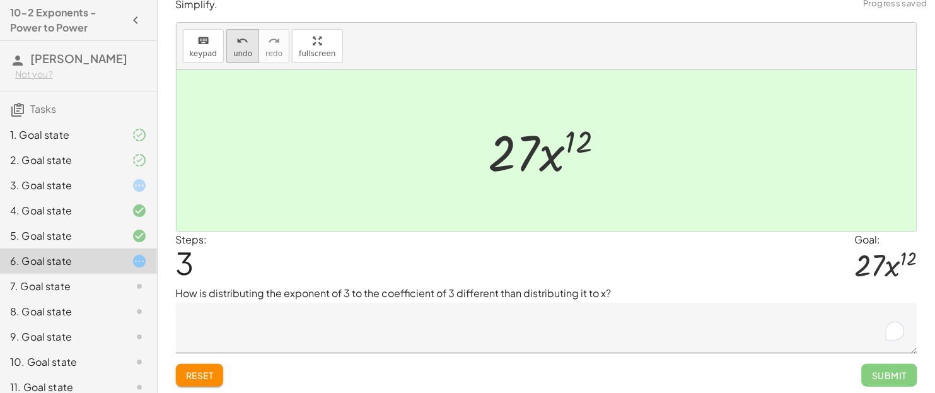
click at [233, 55] on span "undo" at bounding box center [242, 53] width 19 height 9
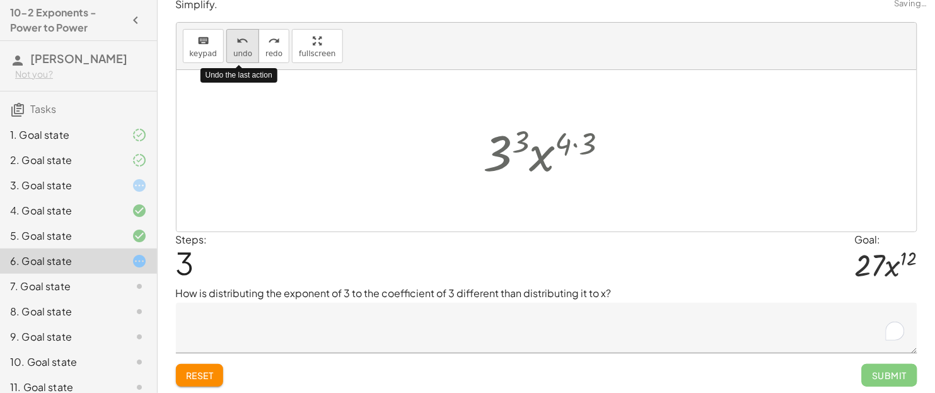
click at [233, 55] on span "undo" at bounding box center [242, 53] width 19 height 9
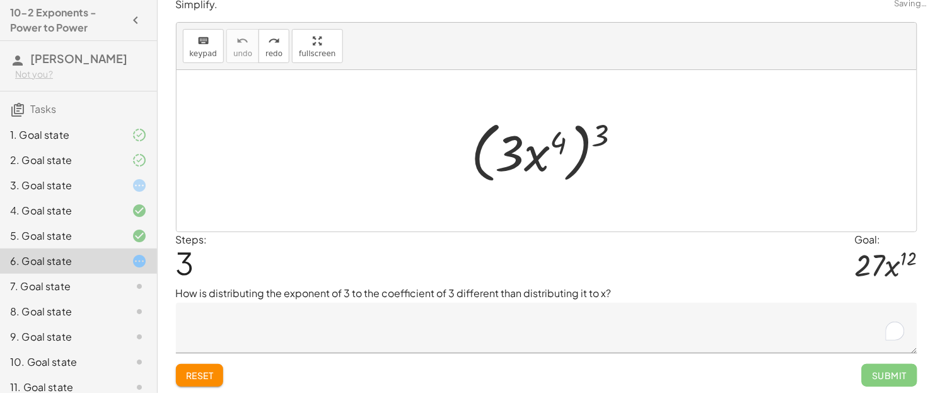
click at [209, 314] on button "Reset" at bounding box center [200, 375] width 48 height 23
drag, startPoint x: 602, startPoint y: 129, endPoint x: 570, endPoint y: 138, distance: 33.5
click at [570, 138] on div at bounding box center [551, 151] width 173 height 72
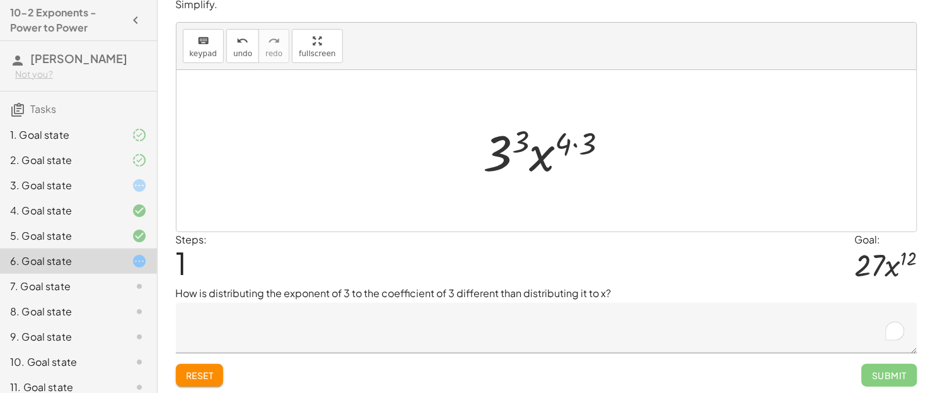
click at [573, 151] on div at bounding box center [551, 151] width 148 height 65
drag, startPoint x: 573, startPoint y: 151, endPoint x: 551, endPoint y: 160, distance: 24.0
click at [551, 160] on div at bounding box center [551, 151] width 134 height 65
drag, startPoint x: 577, startPoint y: 138, endPoint x: 498, endPoint y: 144, distance: 79.0
click at [498, 144] on div at bounding box center [551, 151] width 134 height 65
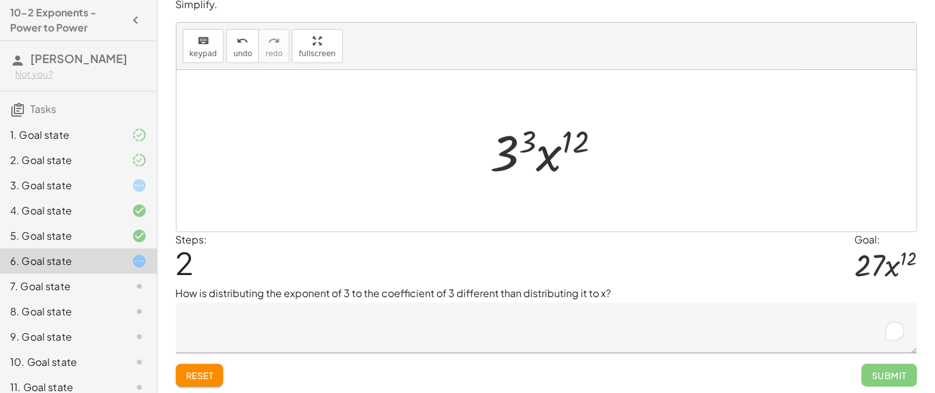
click at [529, 139] on div at bounding box center [551, 151] width 134 height 65
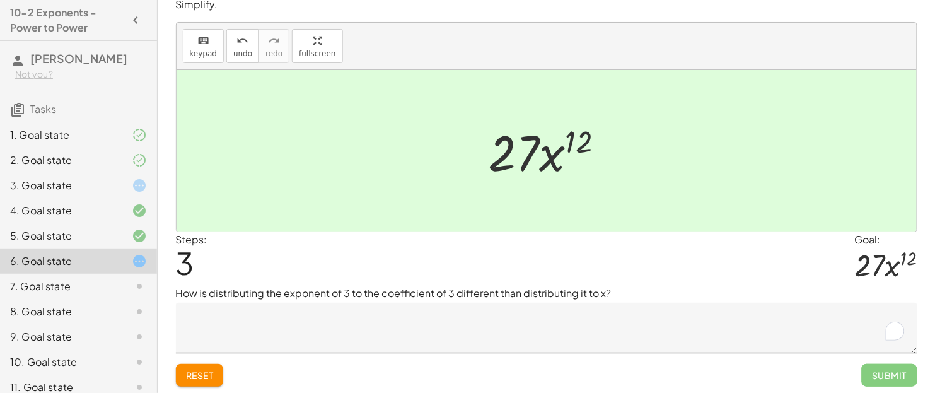
click at [431, 314] on textarea "To enrich screen reader interactions, please activate Accessibility in Grammarl…" at bounding box center [546, 328] width 741 height 50
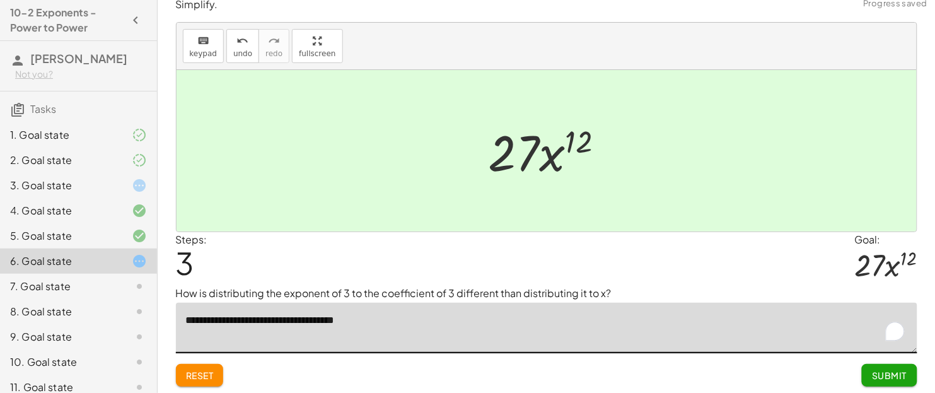
click at [311, 314] on textarea "**********" at bounding box center [546, 328] width 741 height 50
click at [260, 314] on textarea "**********" at bounding box center [546, 328] width 741 height 50
click at [312, 314] on textarea "**********" at bounding box center [546, 328] width 741 height 50
click at [327, 314] on textarea "**********" at bounding box center [546, 328] width 741 height 50
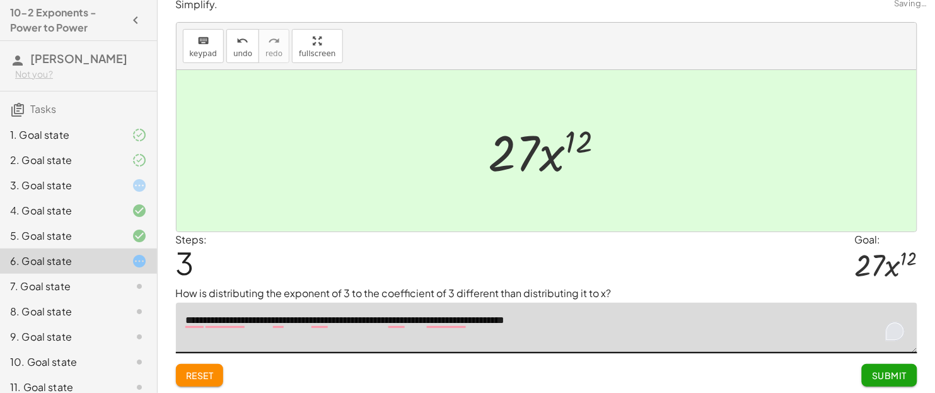
type textarea "**********"
click at [748, 314] on div "6" at bounding box center [895, 331] width 14 height 14
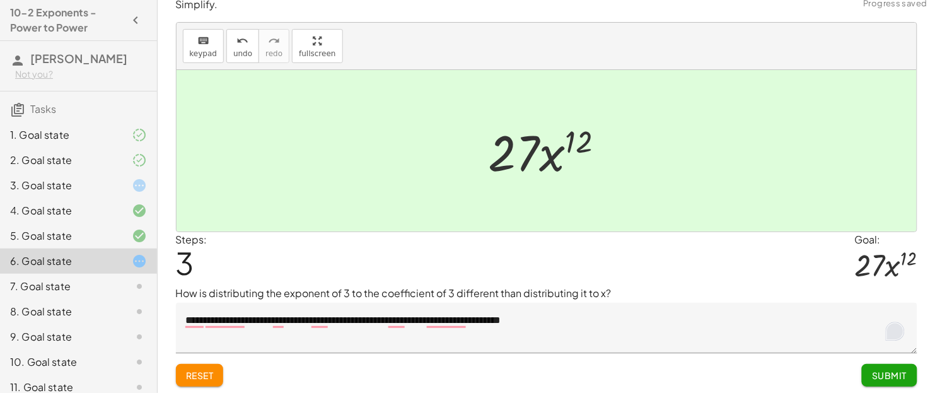
click at [748, 314] on div "6" at bounding box center [895, 331] width 14 height 14
click at [748, 314] on icon "Turn off Grammarly on this website" at bounding box center [879, 331] width 9 height 9
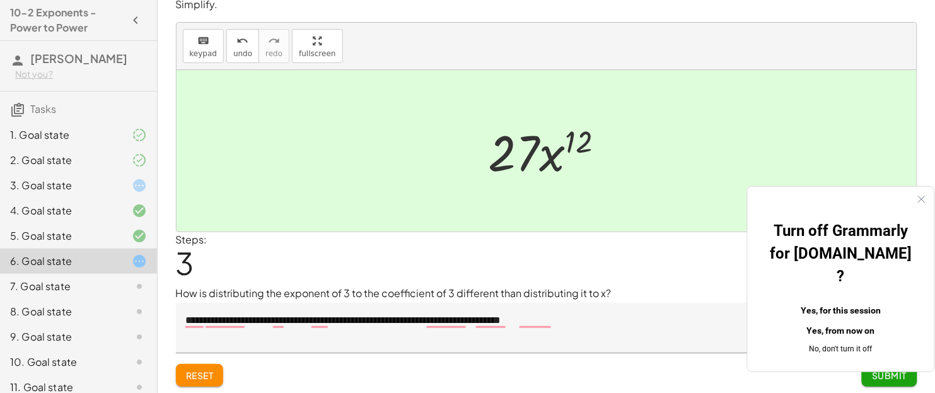
click at [748, 314] on button "No, don't turn it off" at bounding box center [841, 348] width 146 height 15
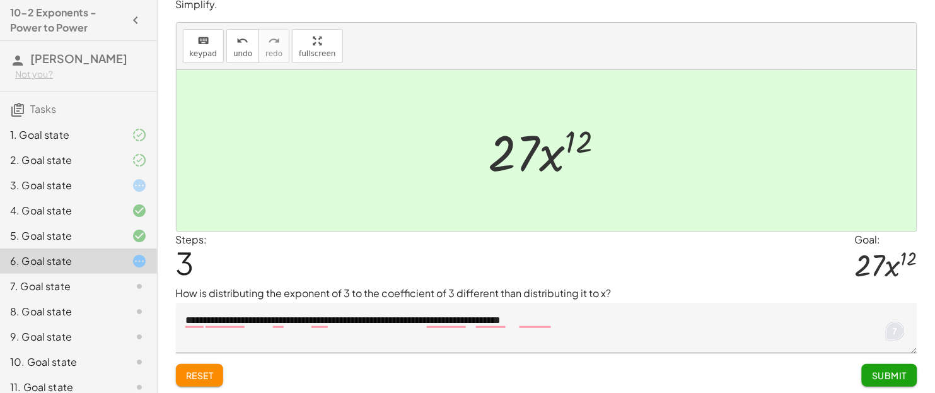
click at [748, 314] on button "Submit" at bounding box center [889, 375] width 55 height 23
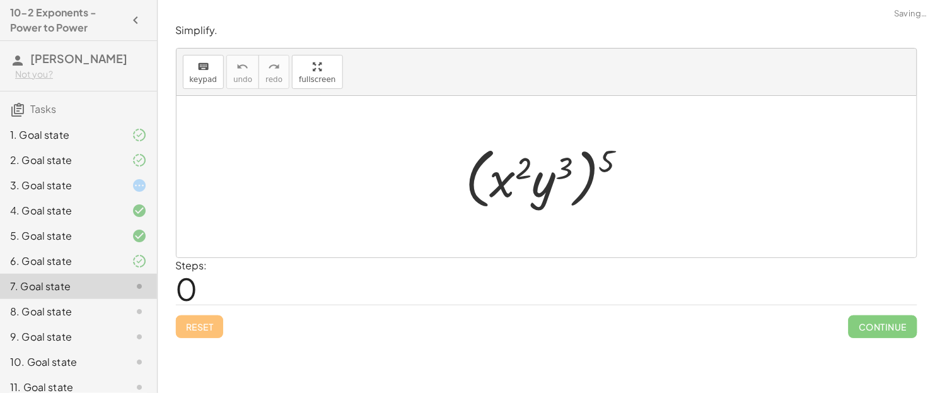
scroll to position [0, 0]
drag, startPoint x: 612, startPoint y: 153, endPoint x: 576, endPoint y: 158, distance: 36.3
click at [576, 158] on div at bounding box center [551, 177] width 184 height 72
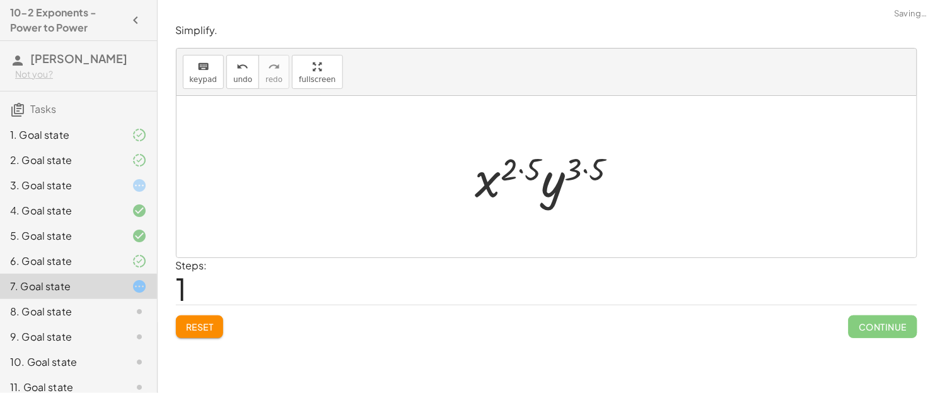
click at [596, 161] on div at bounding box center [551, 176] width 165 height 65
click at [548, 163] on div at bounding box center [551, 176] width 151 height 65
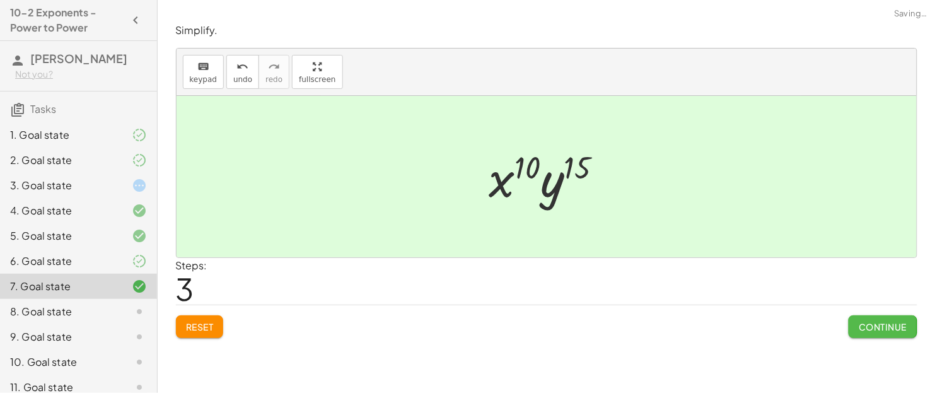
click at [748, 314] on button "Continue" at bounding box center [882, 326] width 68 height 23
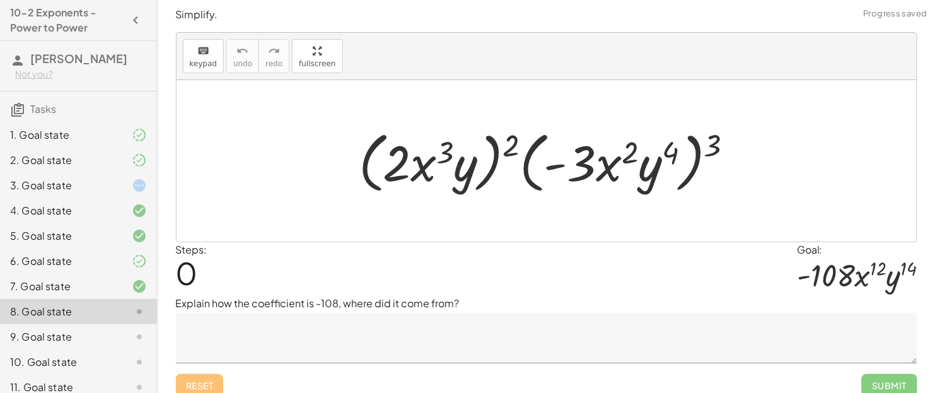
scroll to position [36, 0]
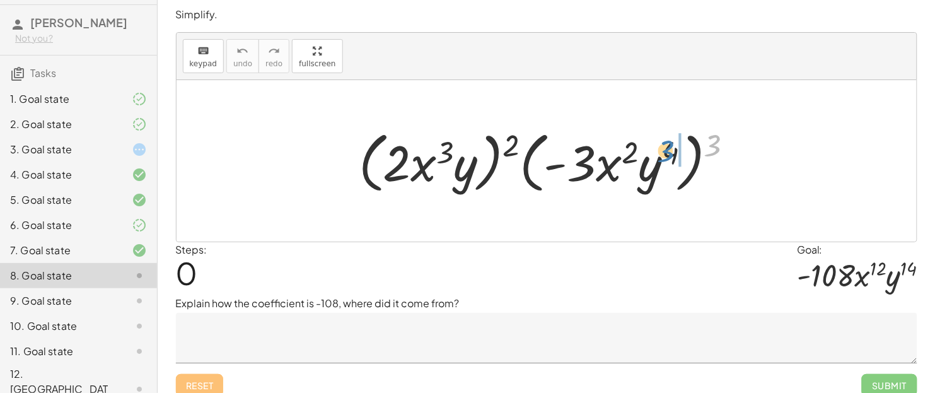
drag, startPoint x: 709, startPoint y: 144, endPoint x: 661, endPoint y: 149, distance: 48.2
click at [661, 149] on div at bounding box center [551, 161] width 398 height 72
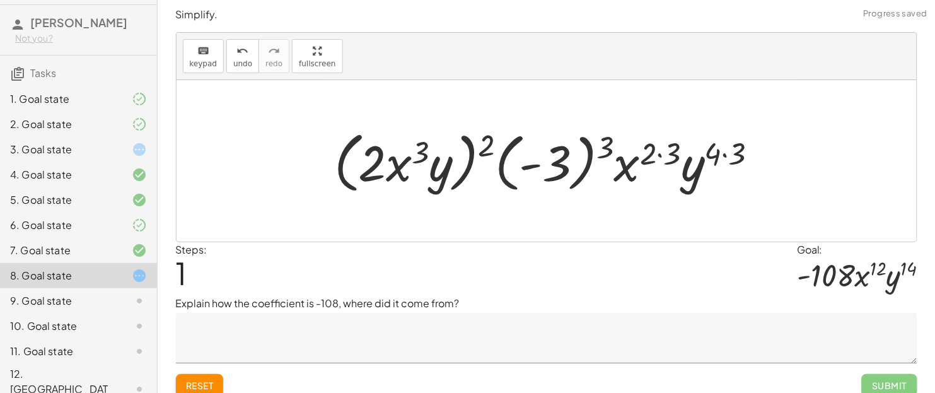
click at [726, 158] on div at bounding box center [551, 161] width 446 height 72
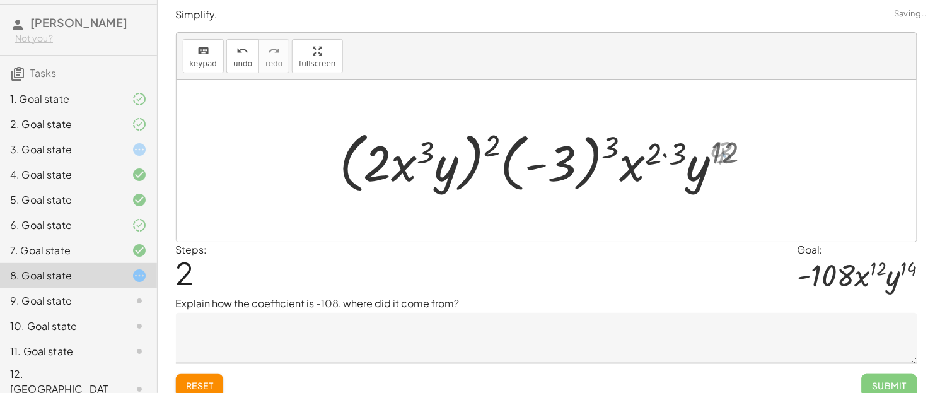
click at [656, 159] on div at bounding box center [551, 161] width 432 height 72
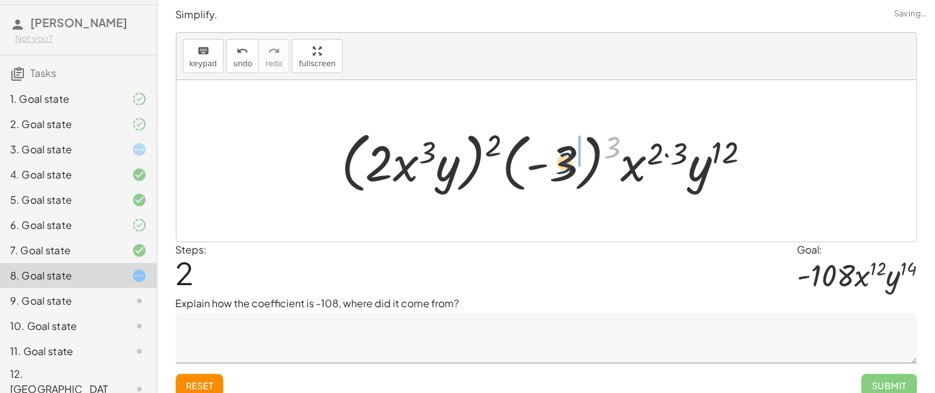
drag, startPoint x: 611, startPoint y: 139, endPoint x: 548, endPoint y: 158, distance: 65.2
click at [548, 158] on div at bounding box center [551, 161] width 432 height 72
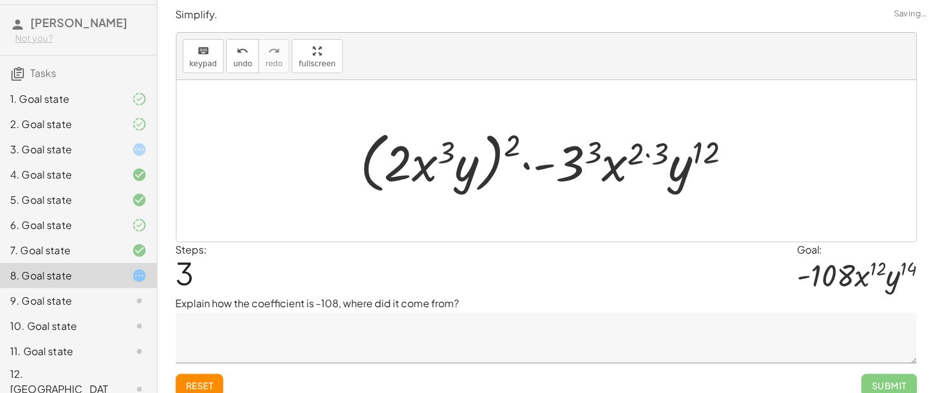
click at [646, 149] on div at bounding box center [551, 161] width 395 height 72
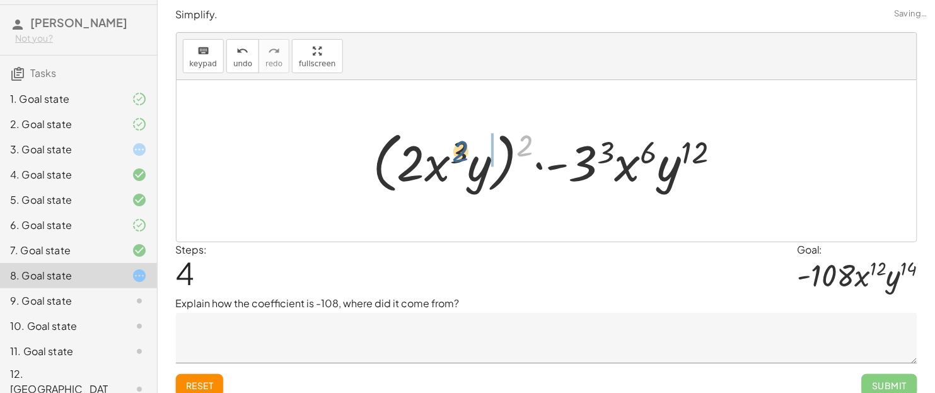
drag, startPoint x: 528, startPoint y: 139, endPoint x: 461, endPoint y: 145, distance: 67.1
click at [461, 145] on div at bounding box center [551, 161] width 371 height 72
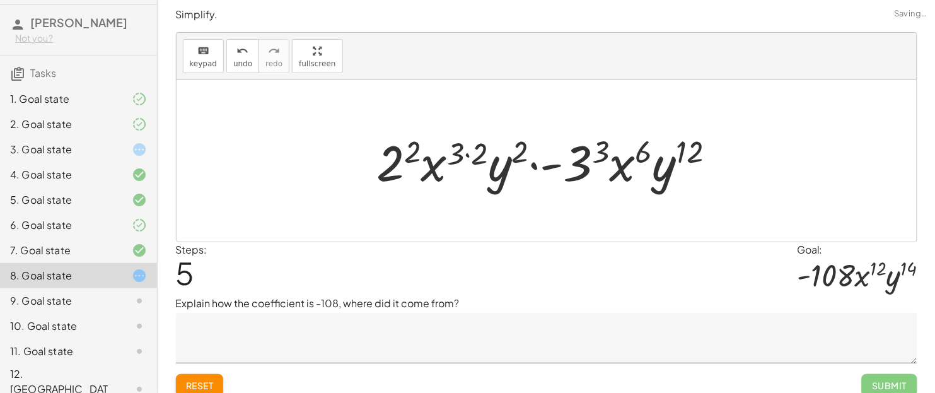
click at [505, 153] on div at bounding box center [551, 161] width 361 height 65
click at [473, 151] on div at bounding box center [551, 161] width 361 height 65
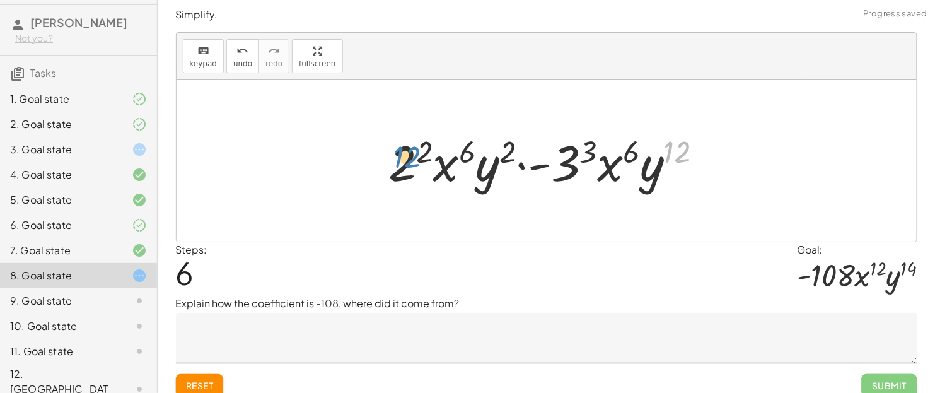
drag, startPoint x: 669, startPoint y: 149, endPoint x: 412, endPoint y: 154, distance: 257.2
click at [412, 154] on div at bounding box center [551, 161] width 337 height 65
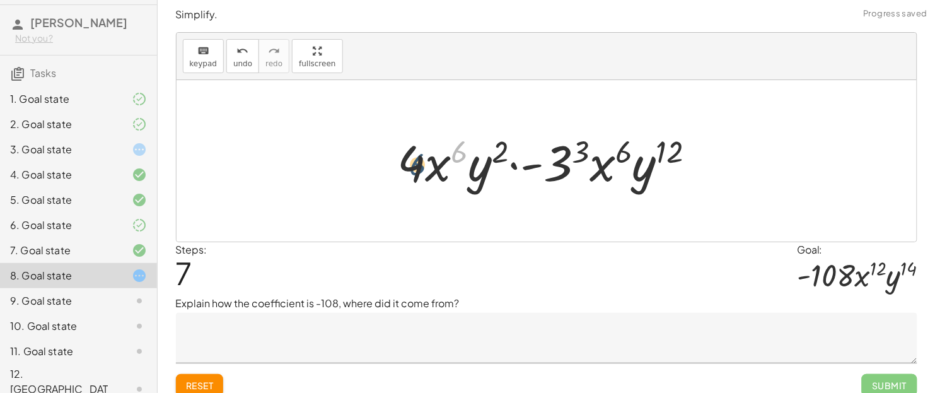
drag, startPoint x: 465, startPoint y: 148, endPoint x: 422, endPoint y: 160, distance: 44.7
click at [422, 160] on div at bounding box center [551, 161] width 320 height 65
drag, startPoint x: 669, startPoint y: 149, endPoint x: 625, endPoint y: 149, distance: 43.5
click at [625, 149] on div at bounding box center [551, 161] width 320 height 65
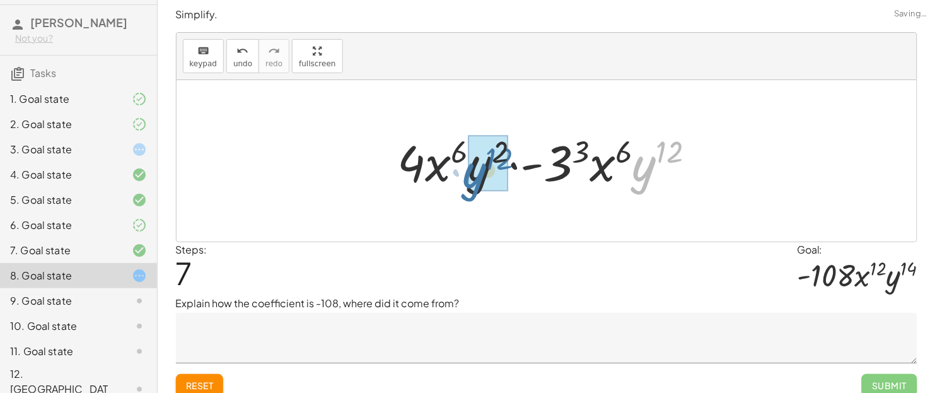
drag, startPoint x: 645, startPoint y: 162, endPoint x: 473, endPoint y: 168, distance: 171.5
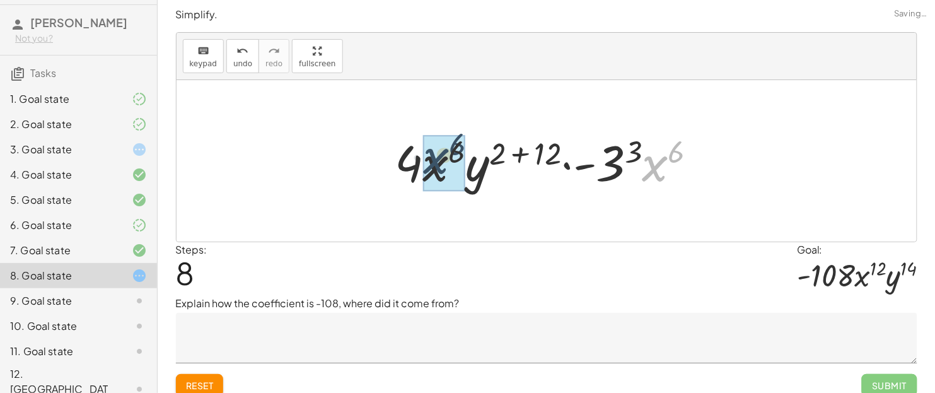
drag, startPoint x: 654, startPoint y: 170, endPoint x: 421, endPoint y: 163, distance: 233.3
click at [421, 163] on div at bounding box center [551, 161] width 325 height 65
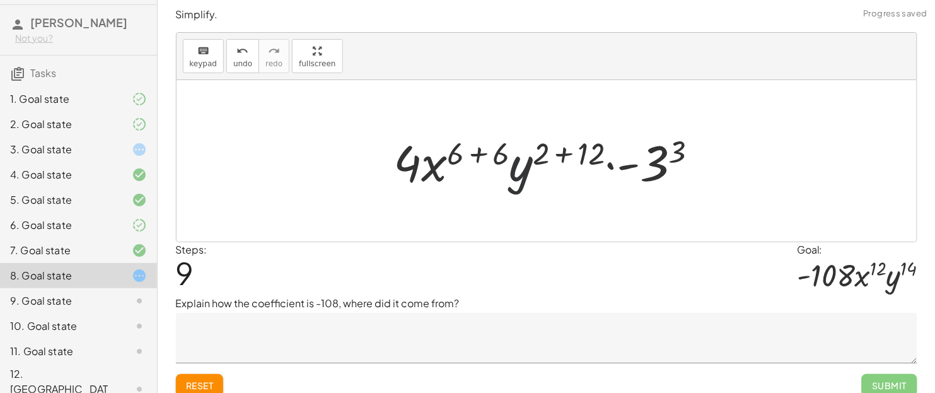
click at [525, 166] on div at bounding box center [551, 161] width 327 height 65
click at [485, 153] on div at bounding box center [551, 161] width 327 height 65
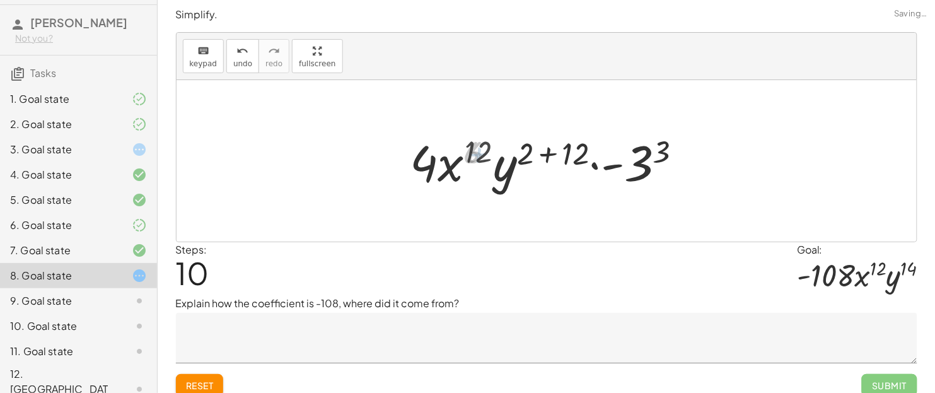
click at [555, 153] on div at bounding box center [551, 161] width 292 height 65
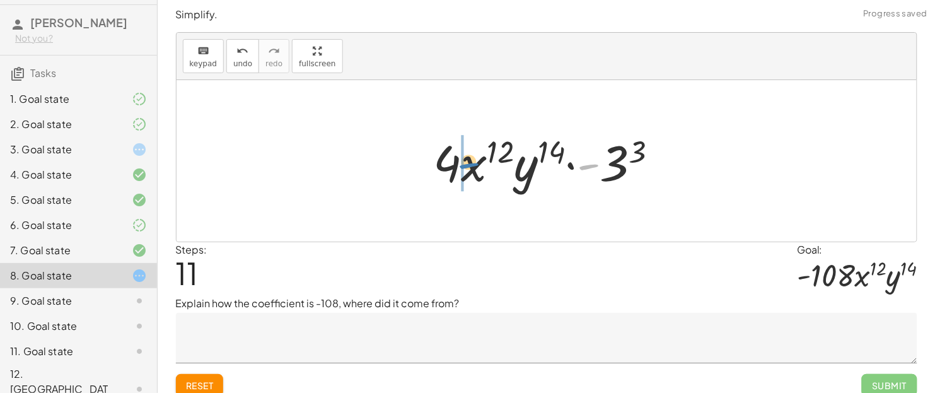
drag, startPoint x: 597, startPoint y: 168, endPoint x: 474, endPoint y: 170, distance: 122.9
click at [474, 170] on div at bounding box center [551, 161] width 248 height 65
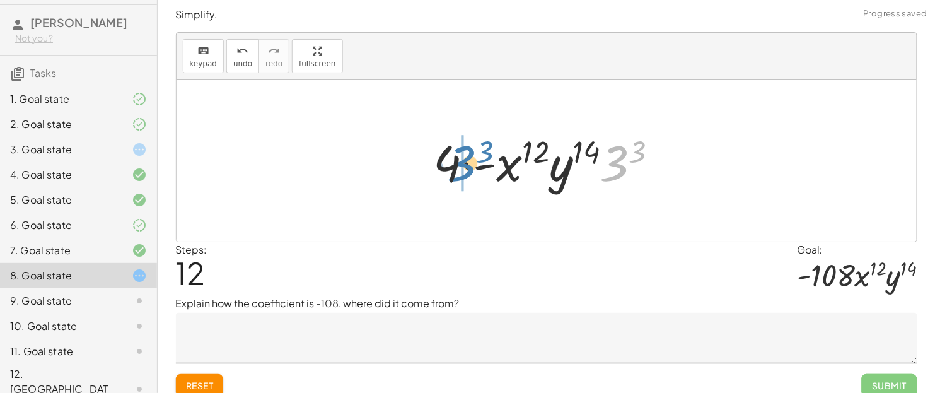
drag, startPoint x: 614, startPoint y: 172, endPoint x: 461, endPoint y: 172, distance: 153.2
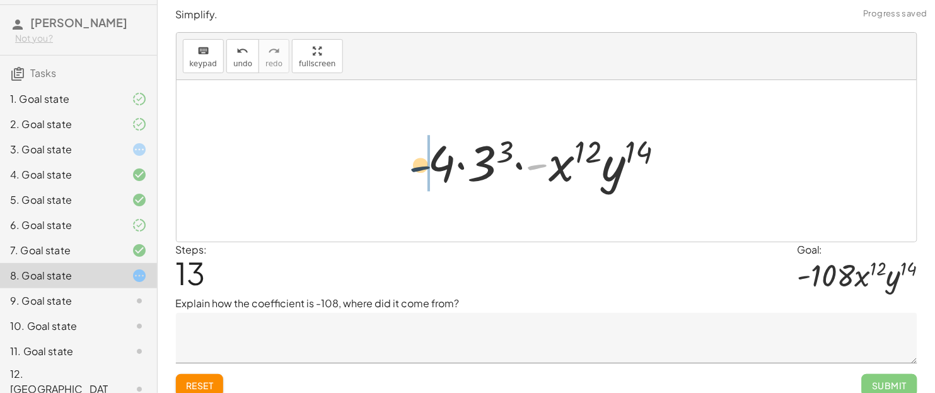
drag, startPoint x: 481, startPoint y: 168, endPoint x: 425, endPoint y: 165, distance: 56.2
click at [425, 165] on div at bounding box center [552, 161] width 260 height 65
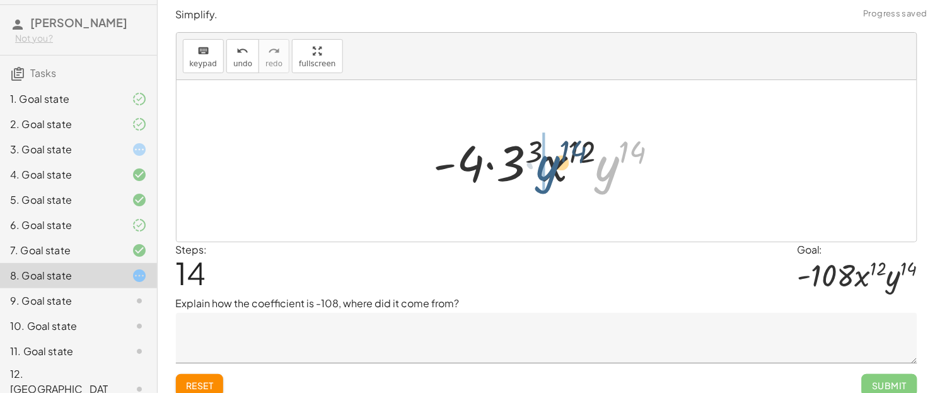
drag, startPoint x: 615, startPoint y: 160, endPoint x: 553, endPoint y: 159, distance: 62.4
click at [553, 159] on div at bounding box center [551, 161] width 248 height 65
click at [637, 146] on div at bounding box center [551, 161] width 248 height 65
click at [622, 146] on div at bounding box center [551, 161] width 248 height 65
click at [505, 161] on div at bounding box center [551, 161] width 248 height 65
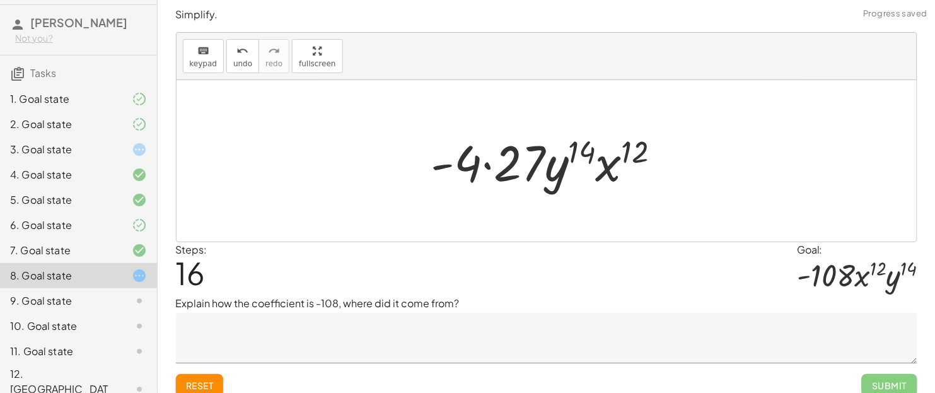
click at [488, 162] on div at bounding box center [551, 161] width 252 height 65
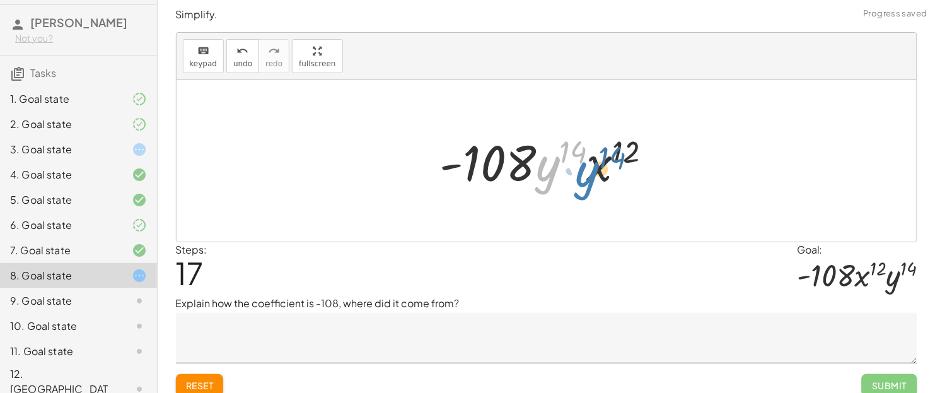
drag, startPoint x: 541, startPoint y: 161, endPoint x: 591, endPoint y: 165, distance: 50.5
click at [591, 165] on div at bounding box center [551, 161] width 234 height 65
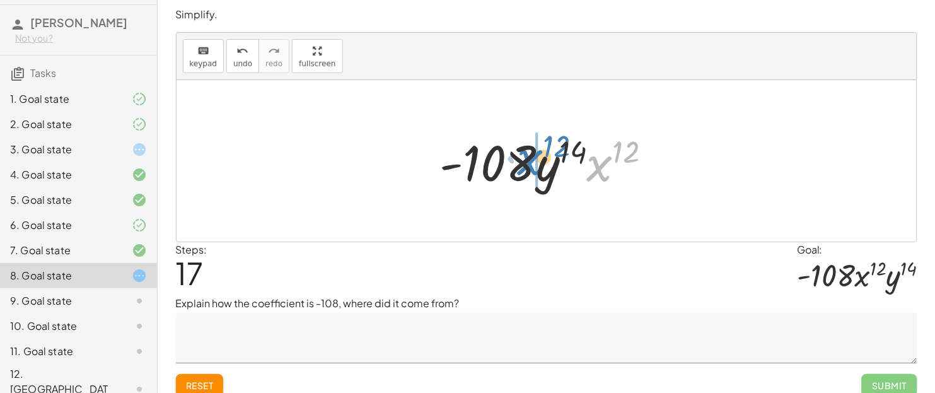
drag, startPoint x: 601, startPoint y: 166, endPoint x: 531, endPoint y: 161, distance: 69.5
click at [531, 161] on div at bounding box center [551, 161] width 234 height 65
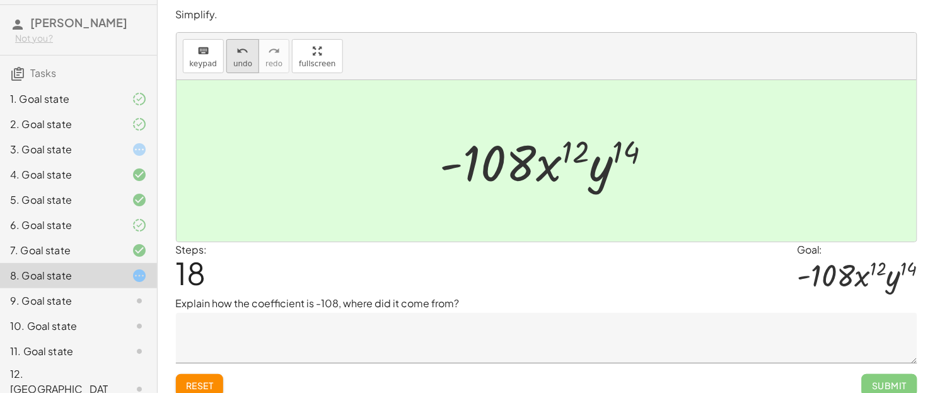
click at [243, 66] on span "undo" at bounding box center [242, 63] width 19 height 9
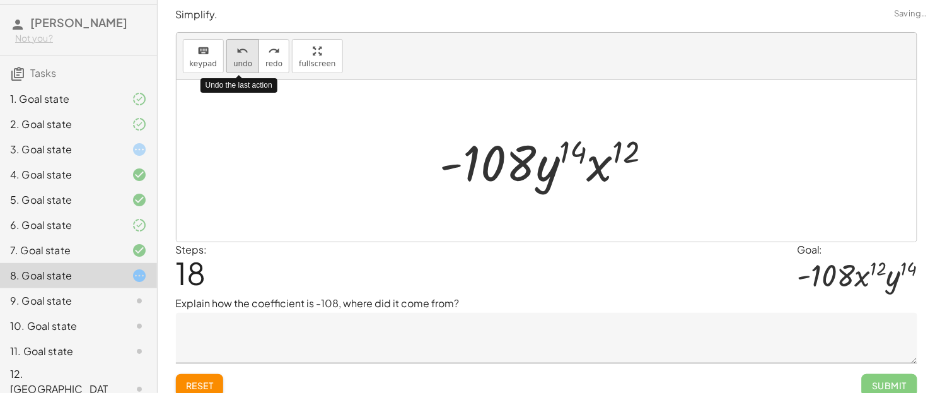
click at [243, 66] on span "undo" at bounding box center [242, 63] width 19 height 9
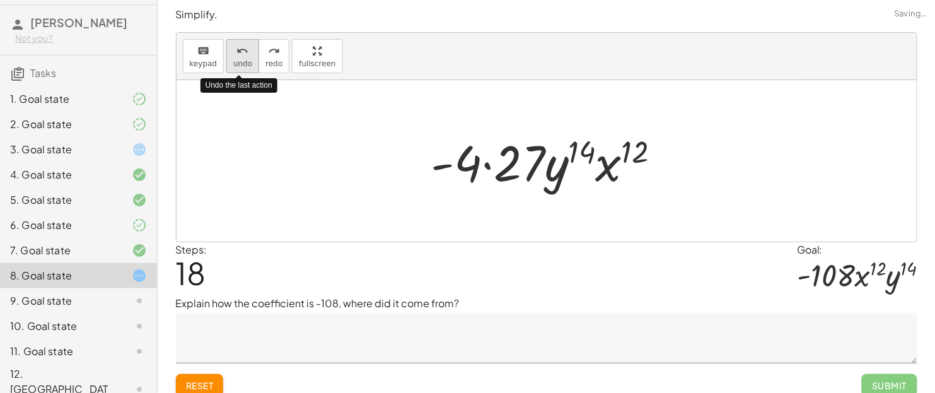
click at [243, 66] on span "undo" at bounding box center [242, 63] width 19 height 9
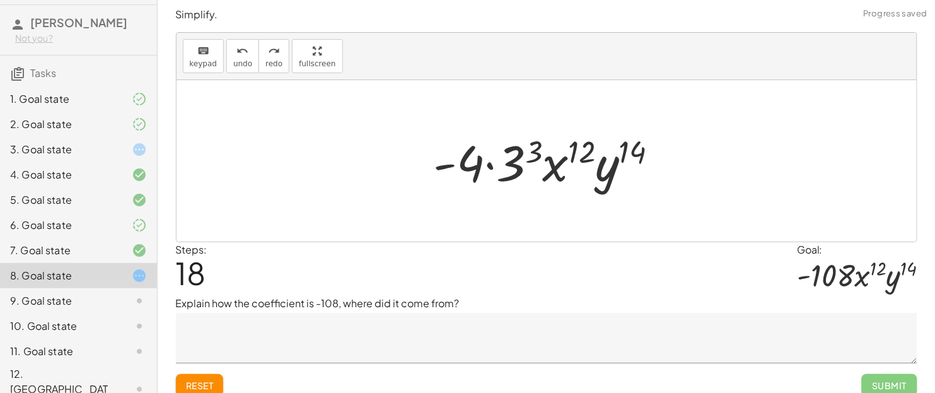
click at [305, 314] on textarea at bounding box center [546, 338] width 741 height 50
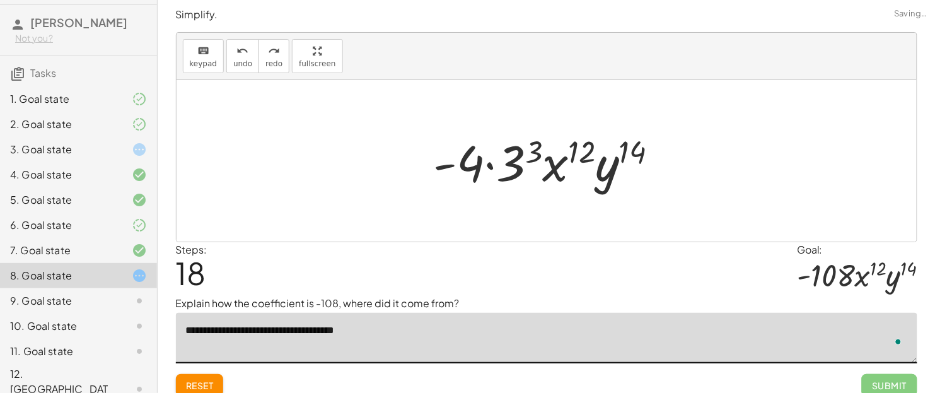
click at [525, 158] on div at bounding box center [551, 161] width 248 height 65
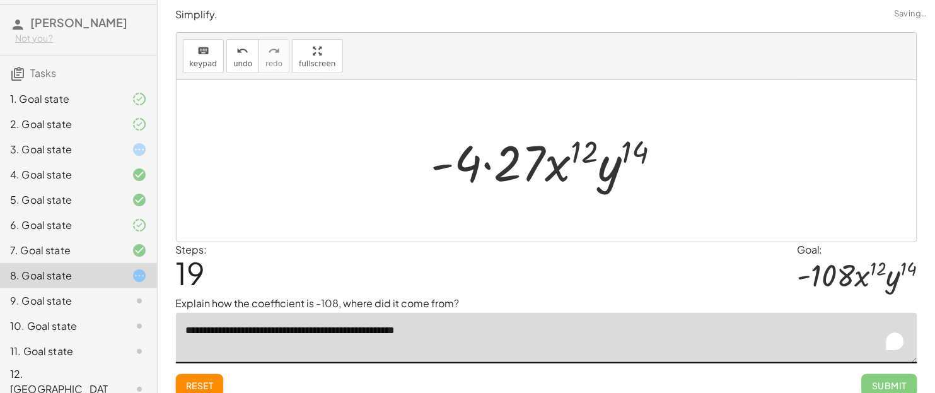
click at [528, 169] on div at bounding box center [551, 161] width 252 height 65
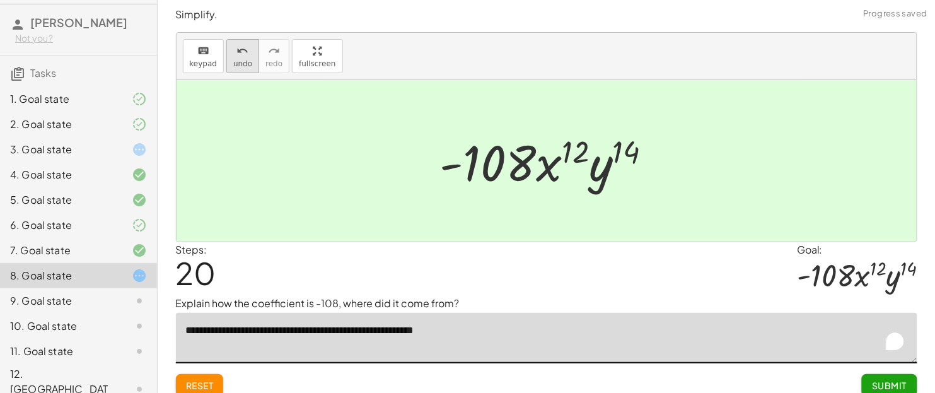
click at [237, 48] on icon "undo" at bounding box center [243, 50] width 12 height 15
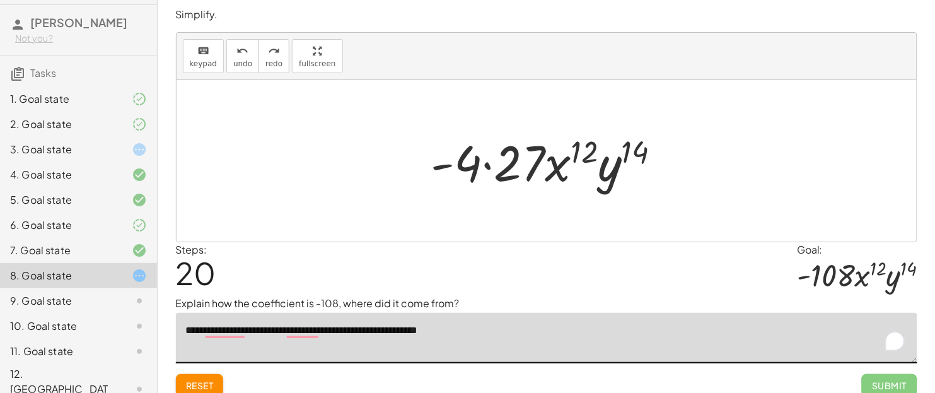
click at [440, 314] on textarea "**********" at bounding box center [546, 338] width 741 height 50
click at [536, 163] on div at bounding box center [551, 161] width 252 height 65
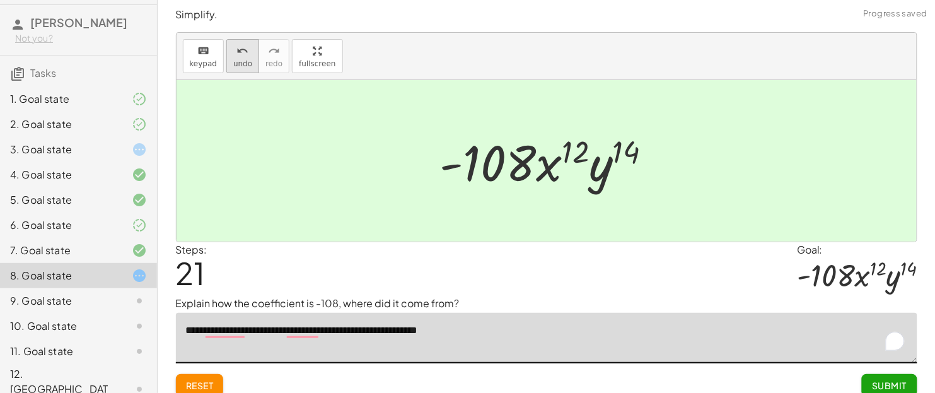
click at [240, 57] on icon "undo" at bounding box center [243, 50] width 12 height 15
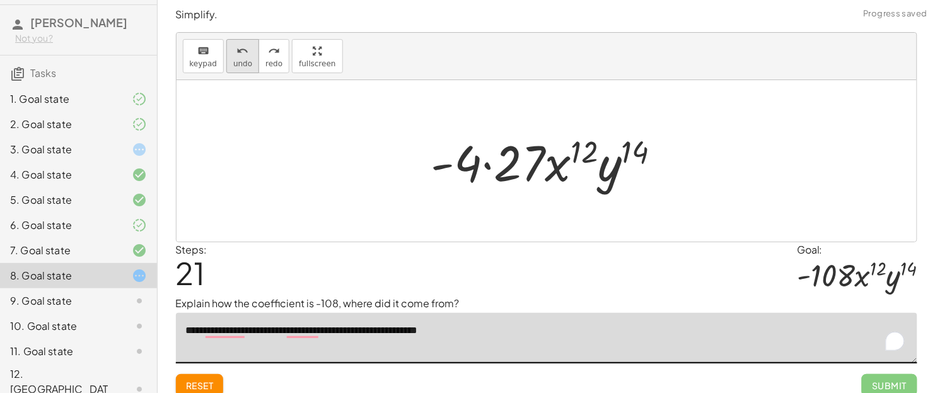
click at [226, 55] on button "undo undo" at bounding box center [242, 56] width 33 height 34
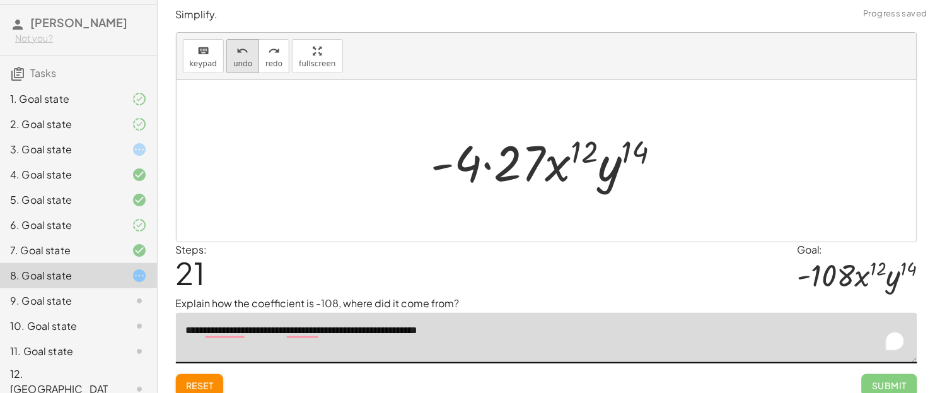
click at [226, 55] on button "undo undo" at bounding box center [242, 56] width 33 height 34
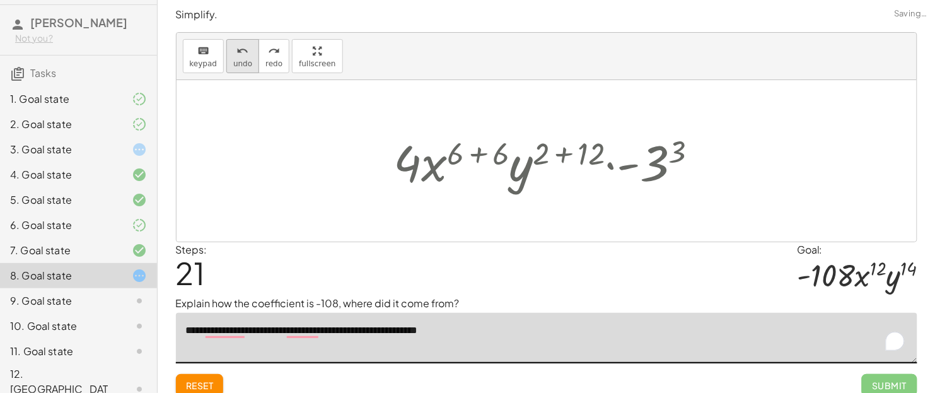
click at [226, 55] on button "undo undo" at bounding box center [242, 56] width 33 height 34
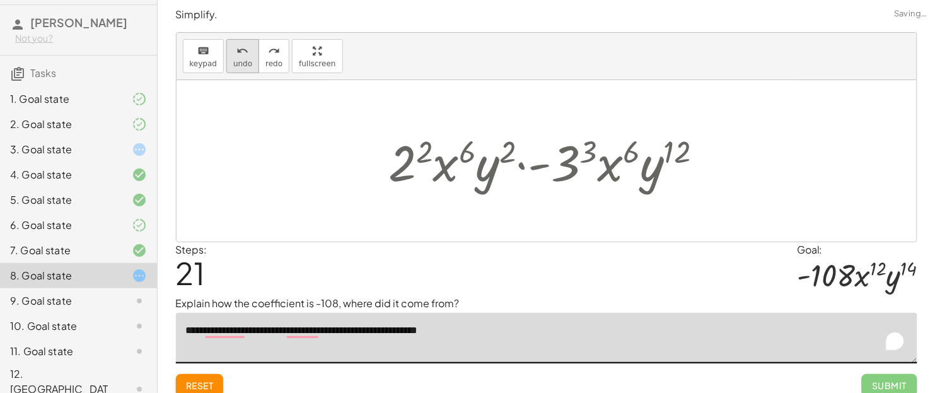
click at [226, 55] on button "undo undo" at bounding box center [242, 56] width 33 height 34
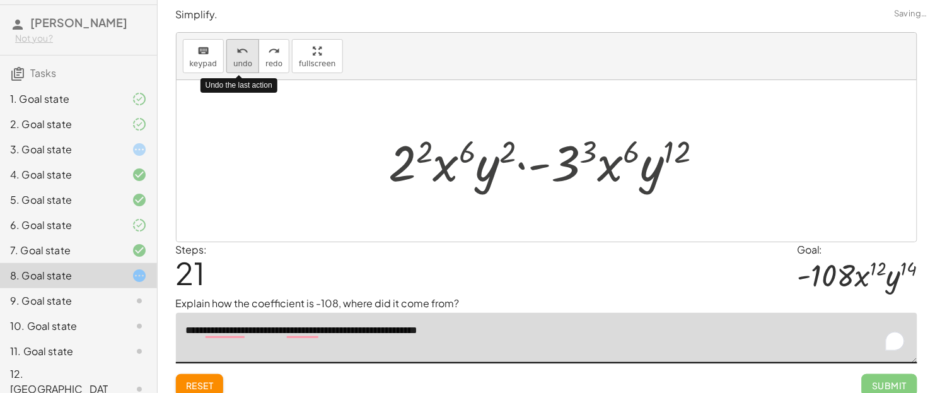
click at [226, 55] on button "undo undo" at bounding box center [242, 56] width 33 height 34
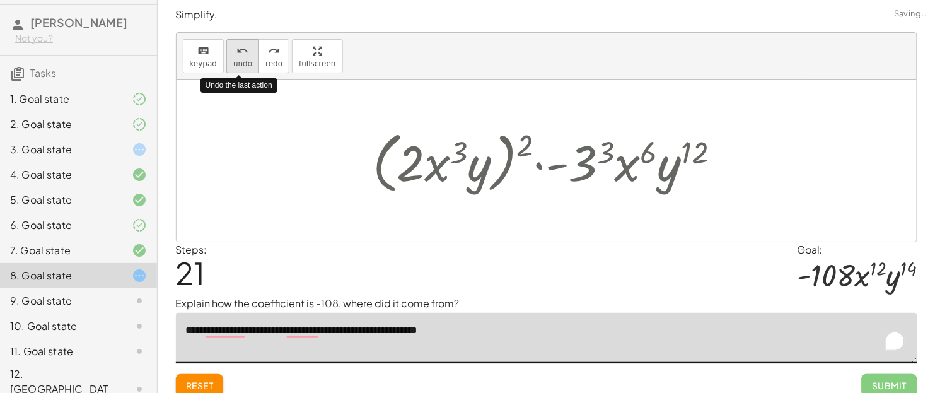
click at [226, 55] on button "undo undo" at bounding box center [242, 56] width 33 height 34
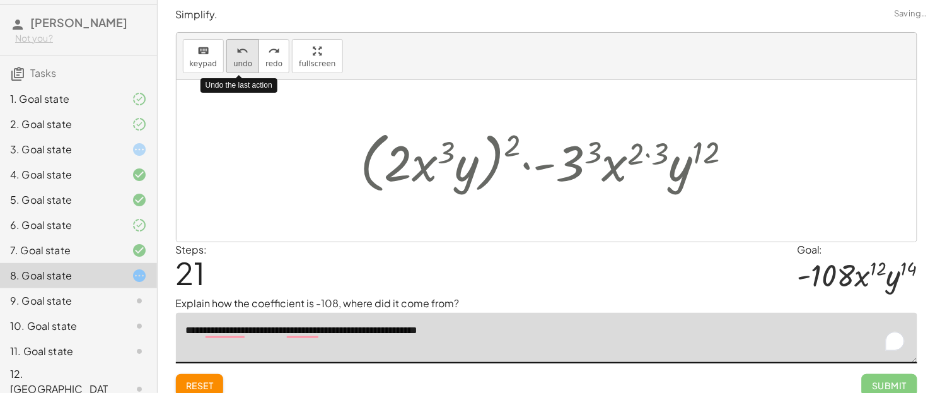
click at [226, 55] on button "undo undo" at bounding box center [242, 56] width 33 height 34
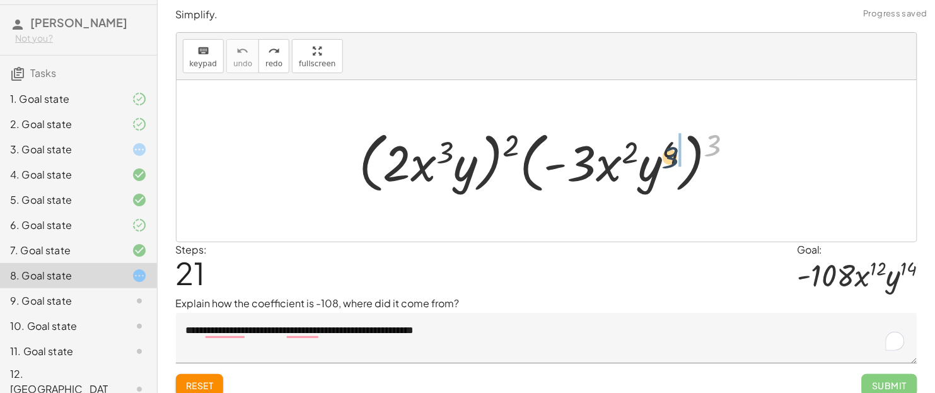
drag, startPoint x: 717, startPoint y: 141, endPoint x: 661, endPoint y: 158, distance: 58.4
click at [661, 158] on div at bounding box center [551, 161] width 398 height 72
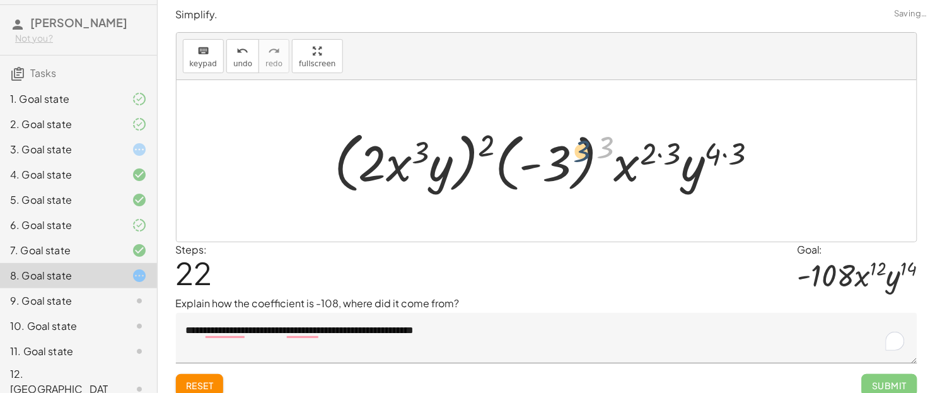
drag, startPoint x: 603, startPoint y: 144, endPoint x: 575, endPoint y: 150, distance: 28.3
click at [575, 150] on div at bounding box center [551, 161] width 446 height 72
drag, startPoint x: 490, startPoint y: 142, endPoint x: 429, endPoint y: 166, distance: 64.9
click at [429, 166] on div at bounding box center [551, 161] width 446 height 72
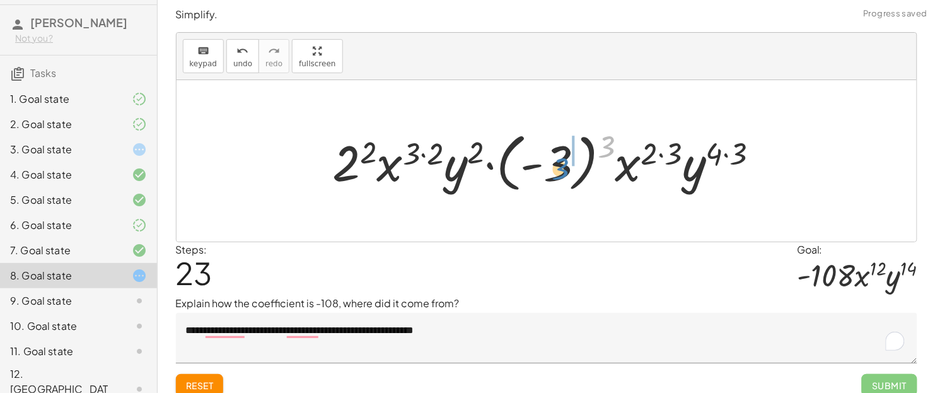
drag, startPoint x: 605, startPoint y: 138, endPoint x: 559, endPoint y: 159, distance: 50.8
click at [559, 159] on div at bounding box center [551, 161] width 449 height 70
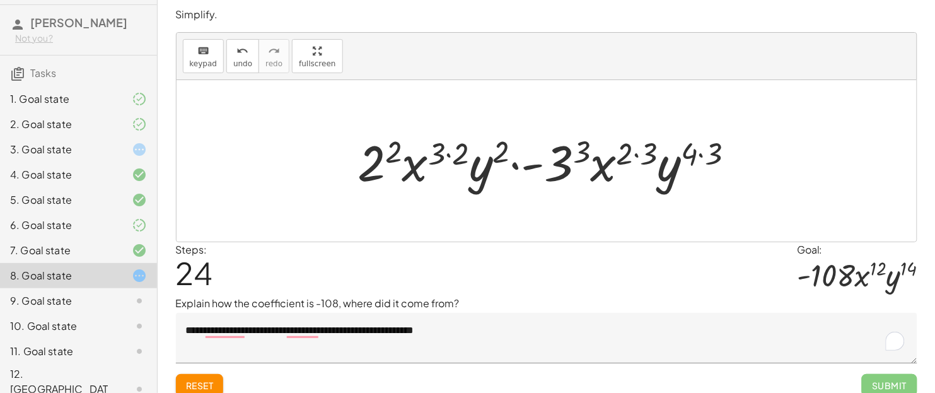
click at [703, 151] on div at bounding box center [551, 161] width 399 height 65
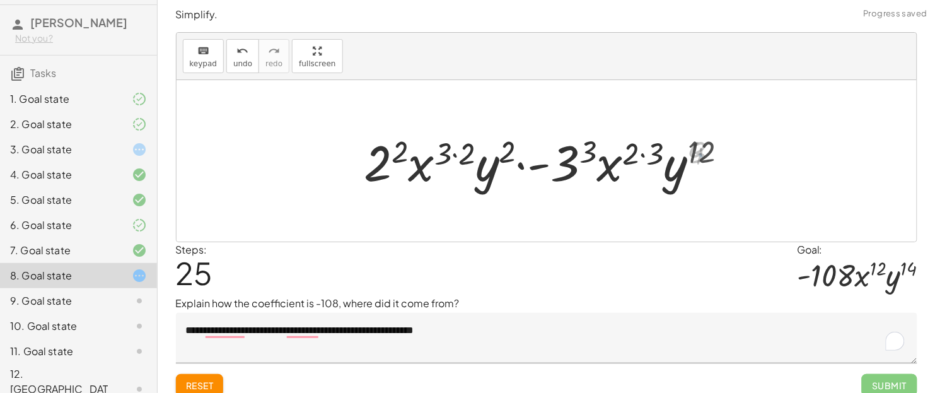
click at [637, 156] on div at bounding box center [551, 161] width 385 height 65
click at [475, 155] on div at bounding box center [551, 161] width 385 height 65
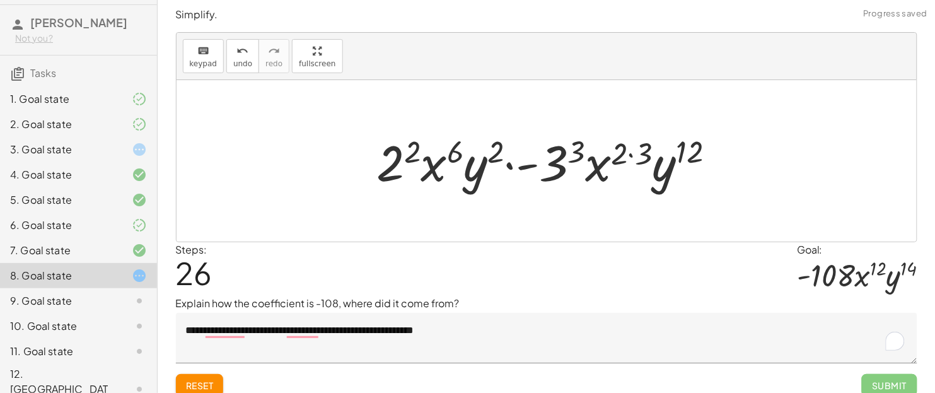
click at [634, 149] on div at bounding box center [551, 161] width 361 height 65
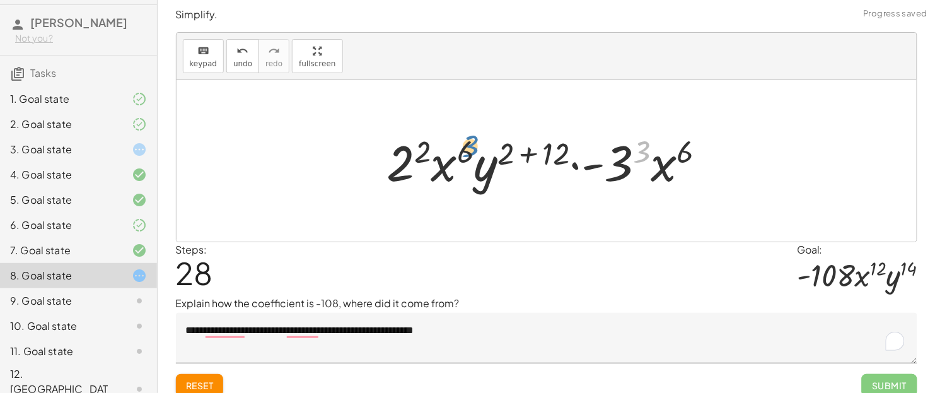
drag, startPoint x: 641, startPoint y: 170, endPoint x: 465, endPoint y: 164, distance: 176.0
click at [465, 164] on div at bounding box center [551, 161] width 341 height 65
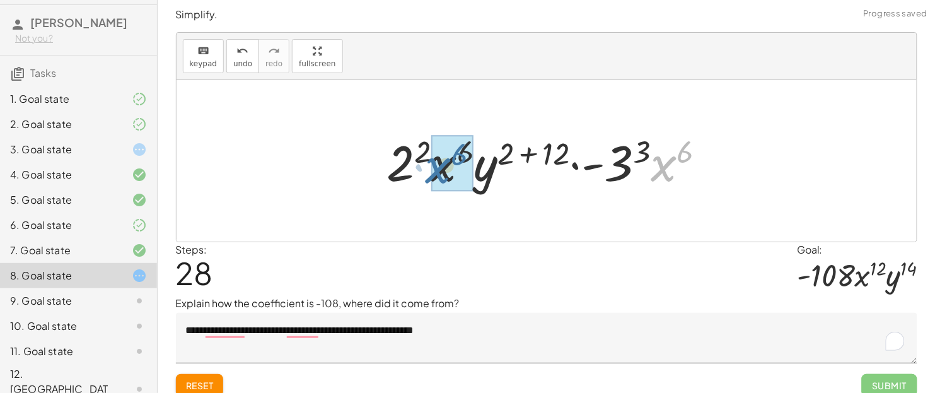
drag, startPoint x: 662, startPoint y: 167, endPoint x: 434, endPoint y: 170, distance: 228.2
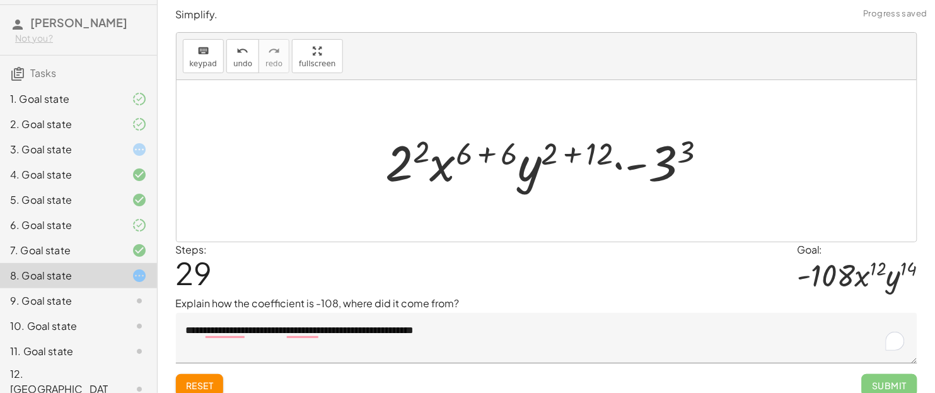
click at [486, 159] on div at bounding box center [551, 161] width 344 height 65
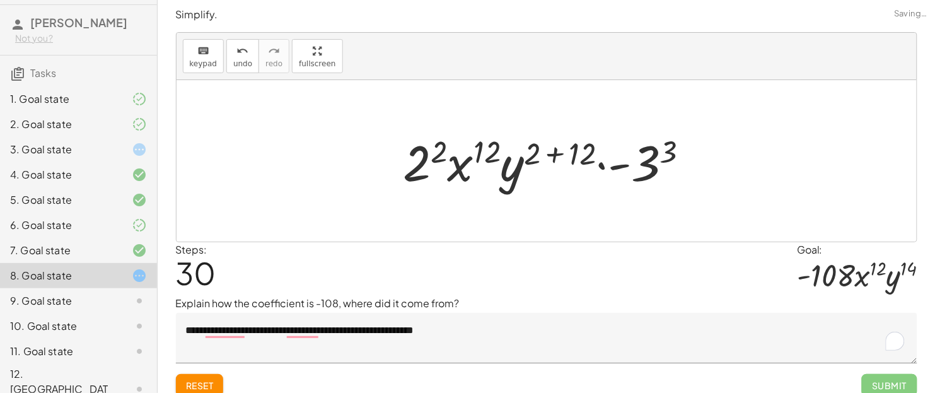
click at [576, 151] on div at bounding box center [551, 161] width 309 height 65
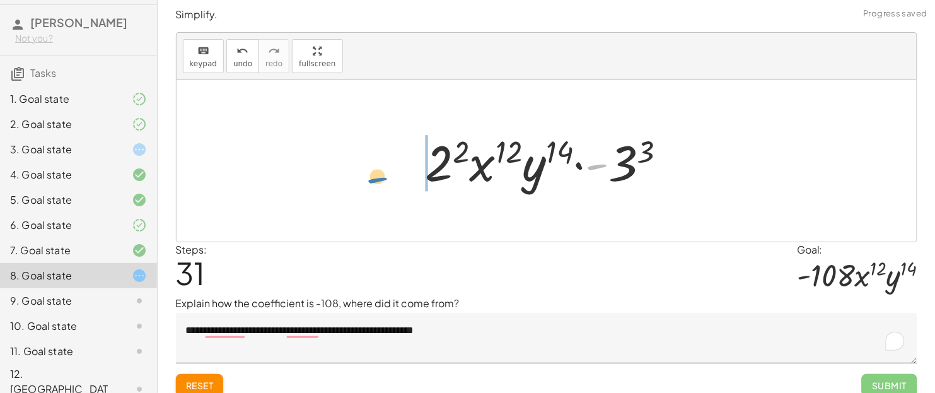
drag, startPoint x: 597, startPoint y: 163, endPoint x: 377, endPoint y: 176, distance: 220.4
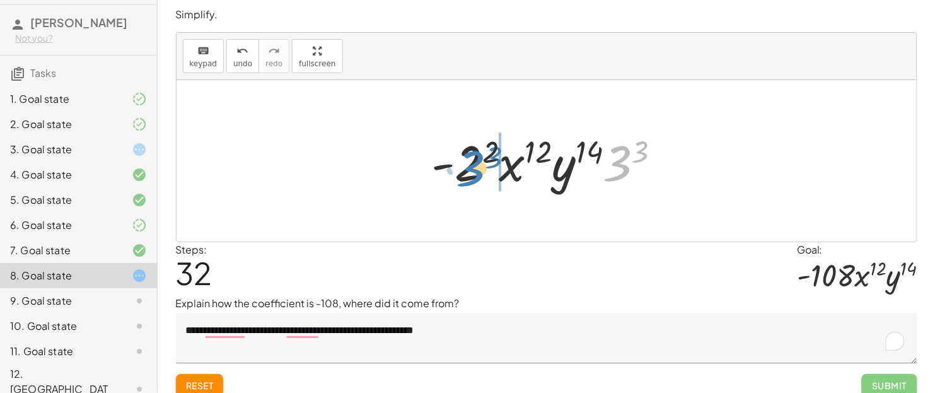
drag, startPoint x: 610, startPoint y: 165, endPoint x: 461, endPoint y: 170, distance: 149.5
click at [461, 170] on div at bounding box center [551, 161] width 252 height 65
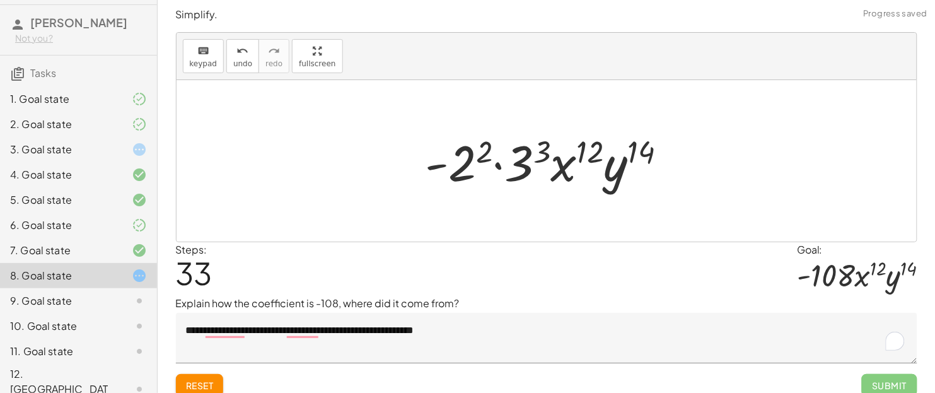
click at [541, 142] on div at bounding box center [551, 161] width 264 height 65
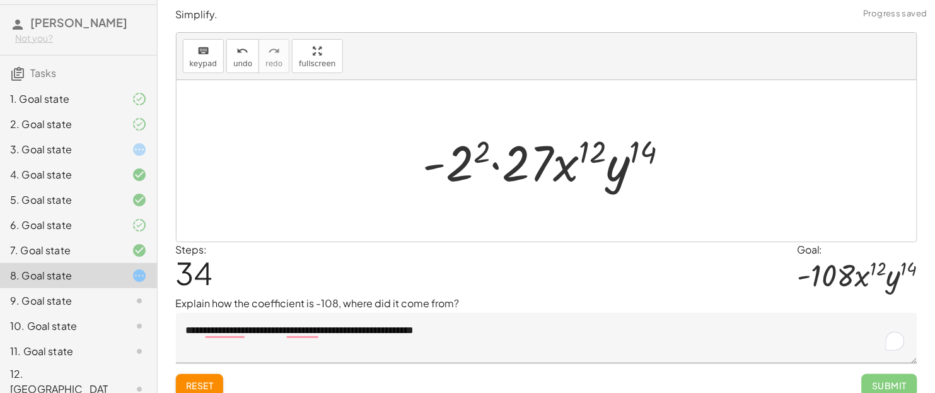
click at [465, 151] on div at bounding box center [551, 161] width 269 height 65
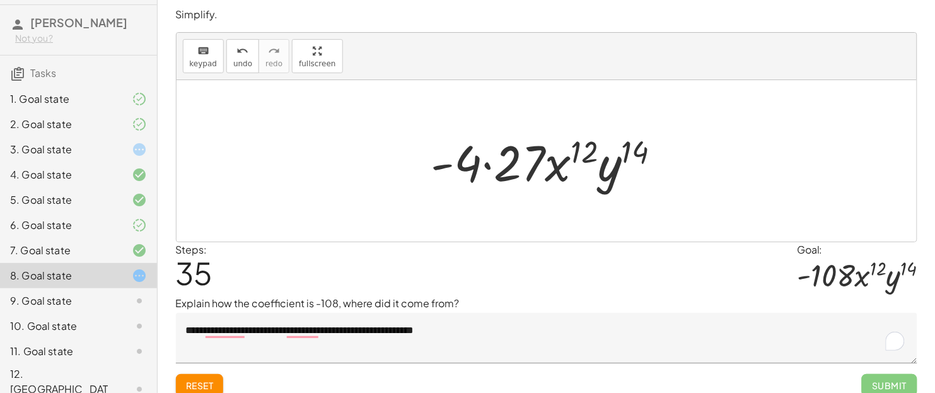
click at [476, 157] on div at bounding box center [551, 161] width 252 height 65
click at [507, 171] on div at bounding box center [551, 161] width 252 height 65
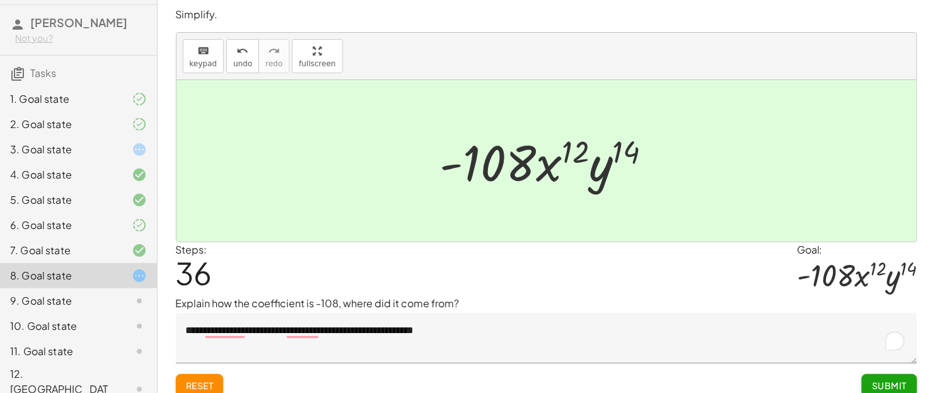
click at [549, 314] on textarea "**********" at bounding box center [546, 338] width 741 height 50
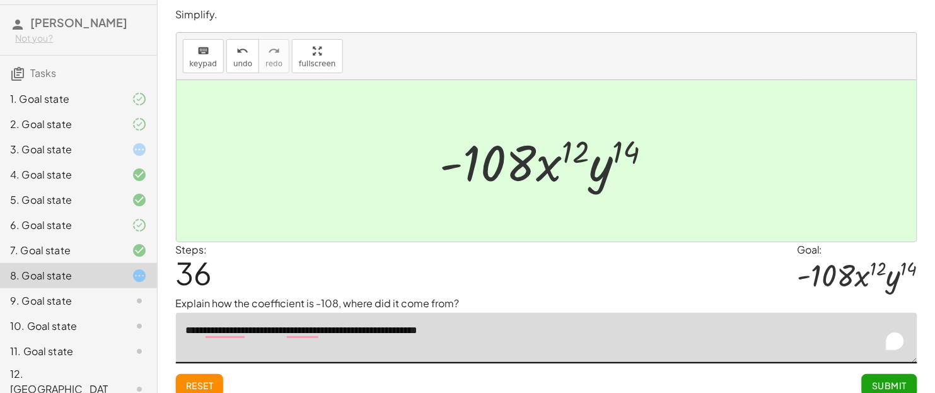
click at [441, 314] on textarea "**********" at bounding box center [546, 338] width 741 height 50
click at [538, 314] on textarea "**********" at bounding box center [546, 338] width 741 height 50
type textarea "**********"
click at [748, 314] on span "Submit" at bounding box center [889, 384] width 35 height 11
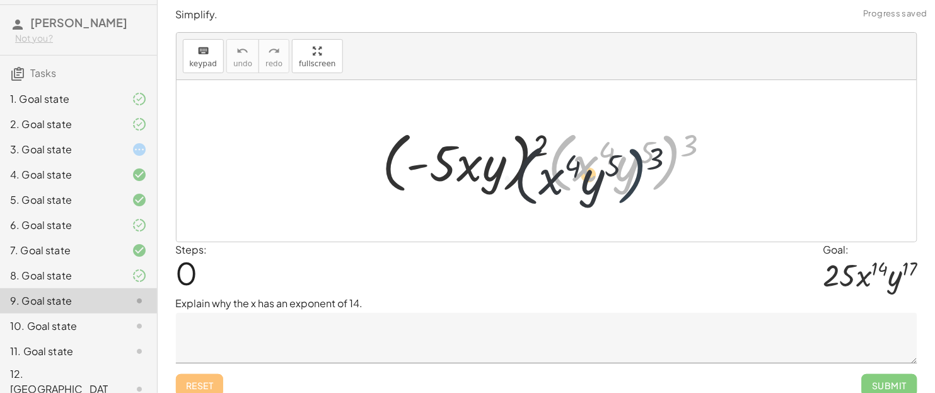
drag, startPoint x: 679, startPoint y: 139, endPoint x: 640, endPoint y: 153, distance: 40.9
click at [640, 153] on div at bounding box center [551, 161] width 350 height 72
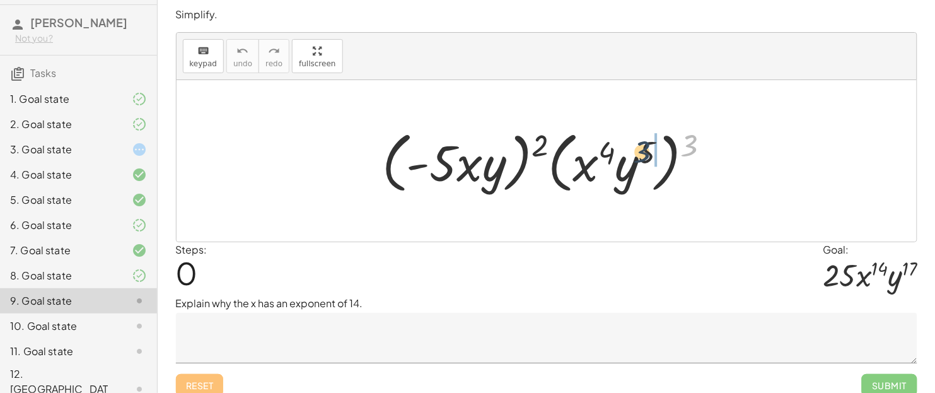
drag, startPoint x: 686, startPoint y: 147, endPoint x: 638, endPoint y: 153, distance: 48.3
click at [638, 153] on div at bounding box center [551, 161] width 350 height 72
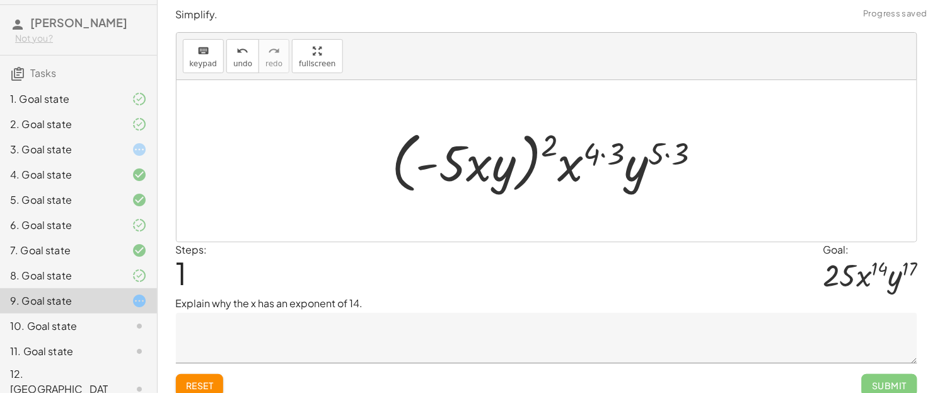
click at [658, 154] on div at bounding box center [551, 161] width 332 height 72
click at [602, 151] on div at bounding box center [551, 161] width 332 height 72
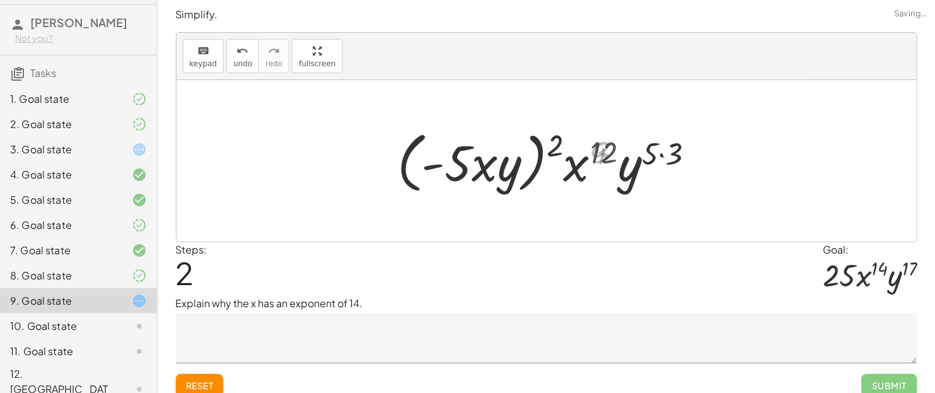
click at [659, 154] on div at bounding box center [551, 161] width 318 height 72
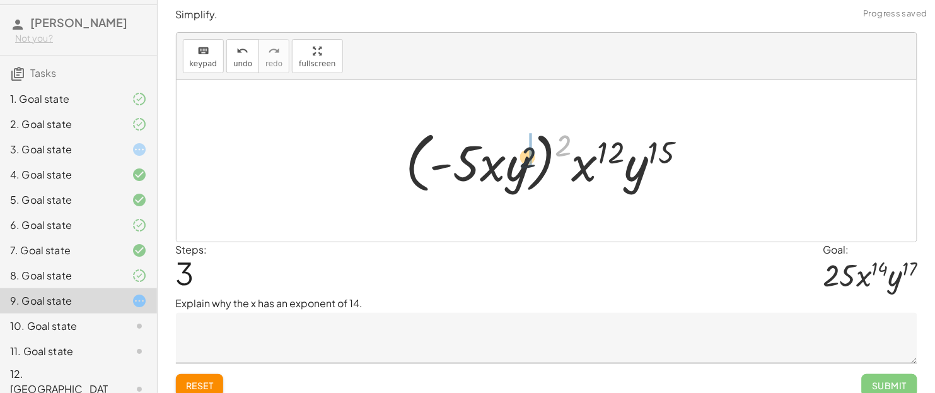
drag, startPoint x: 568, startPoint y: 137, endPoint x: 528, endPoint y: 149, distance: 41.7
click at [528, 149] on div at bounding box center [551, 161] width 304 height 72
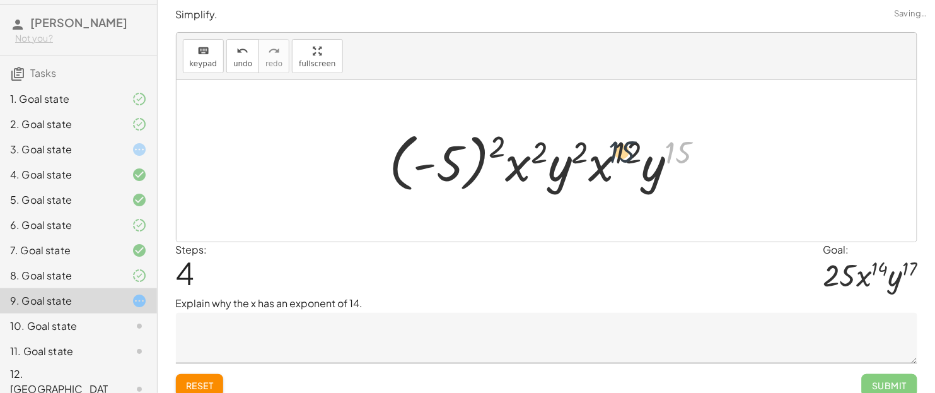
drag, startPoint x: 677, startPoint y: 153, endPoint x: 613, endPoint y: 154, distance: 64.3
click at [613, 154] on div at bounding box center [552, 161] width 338 height 70
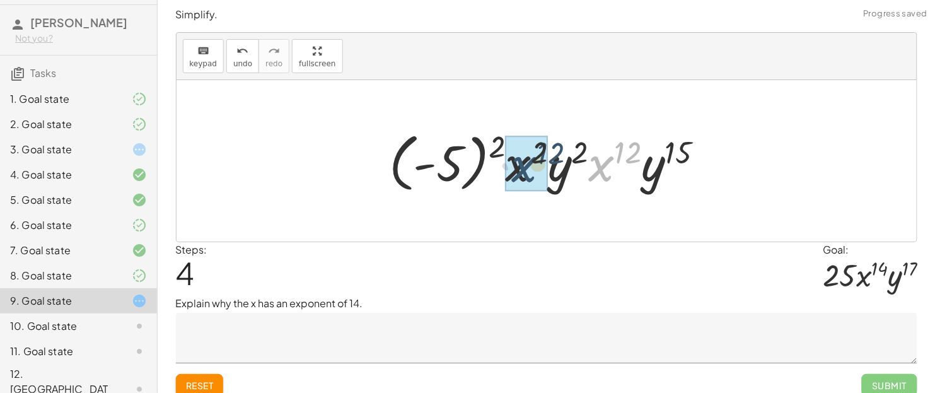
drag, startPoint x: 608, startPoint y: 165, endPoint x: 519, endPoint y: 166, distance: 88.9
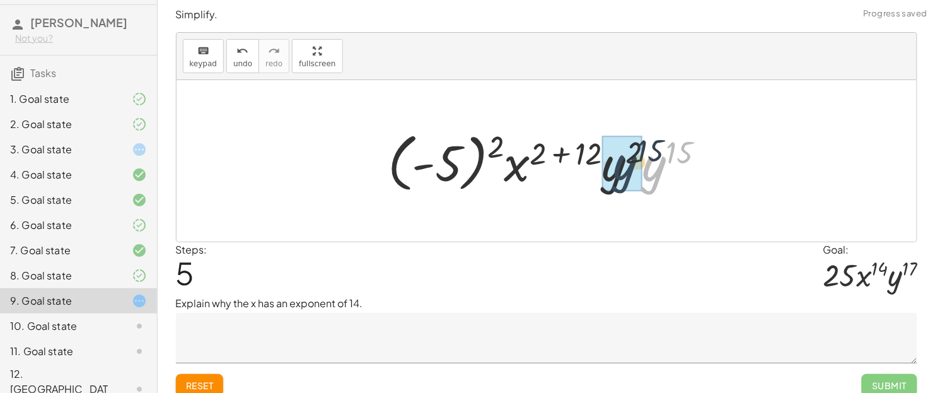
drag, startPoint x: 653, startPoint y: 170, endPoint x: 622, endPoint y: 168, distance: 31.6
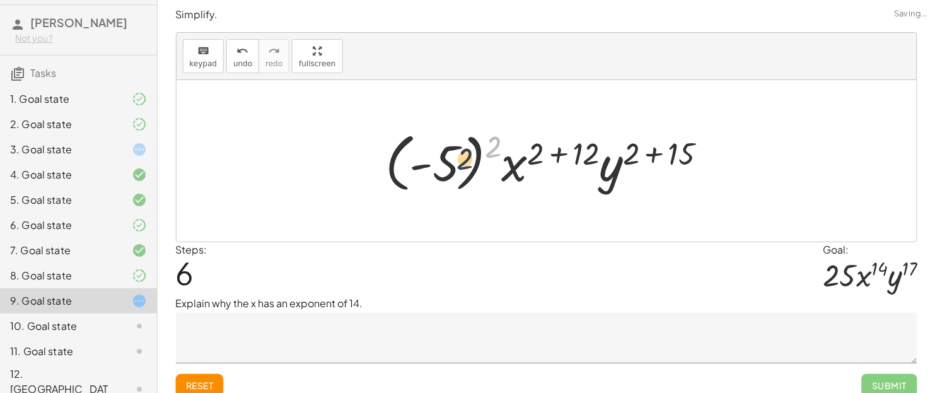
drag, startPoint x: 495, startPoint y: 146, endPoint x: 436, endPoint y: 165, distance: 62.4
click at [436, 165] on div at bounding box center [551, 161] width 345 height 70
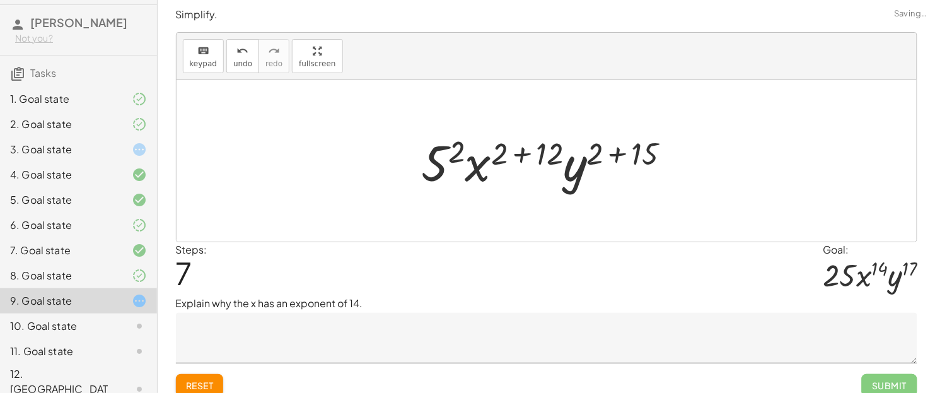
click at [482, 158] on div at bounding box center [551, 161] width 272 height 65
click at [466, 154] on div at bounding box center [551, 161] width 272 height 65
click at [454, 152] on div at bounding box center [551, 161] width 272 height 65
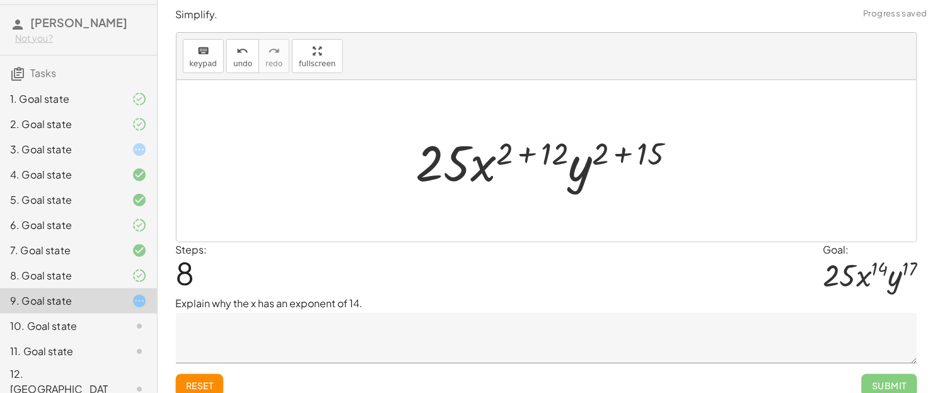
click at [506, 154] on div at bounding box center [551, 161] width 282 height 65
click at [529, 154] on div at bounding box center [551, 161] width 282 height 65
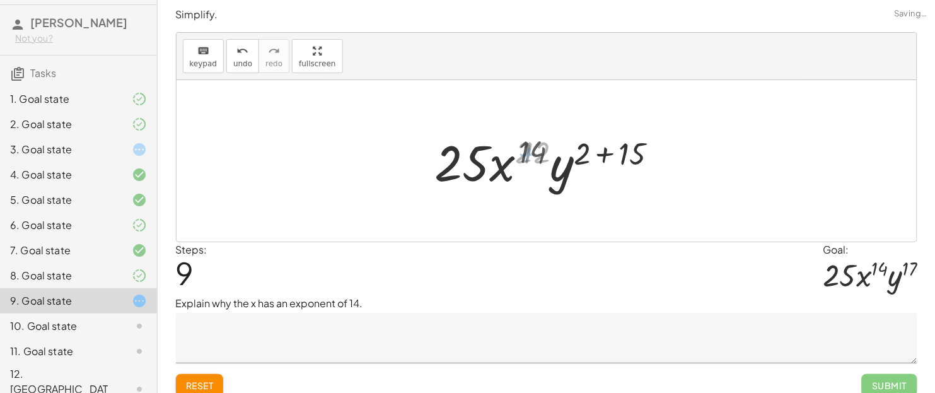
click at [615, 151] on div at bounding box center [551, 161] width 238 height 65
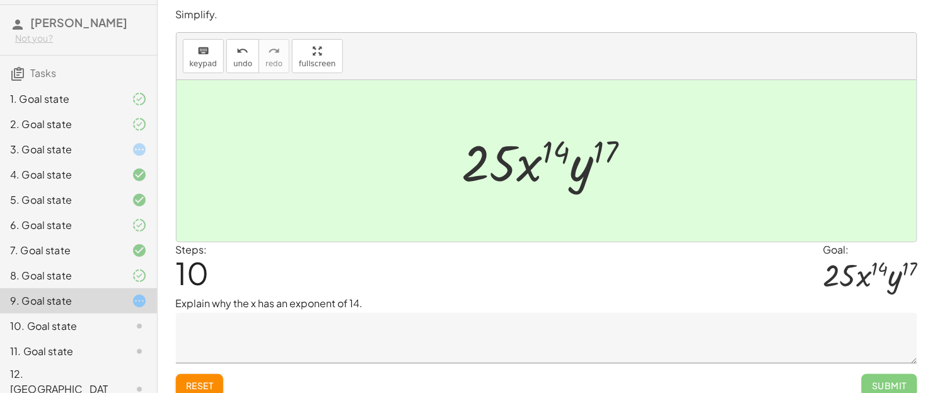
click at [357, 309] on p "Explain why the x has an exponent of 14." at bounding box center [546, 303] width 741 height 15
click at [347, 314] on textarea at bounding box center [546, 338] width 741 height 50
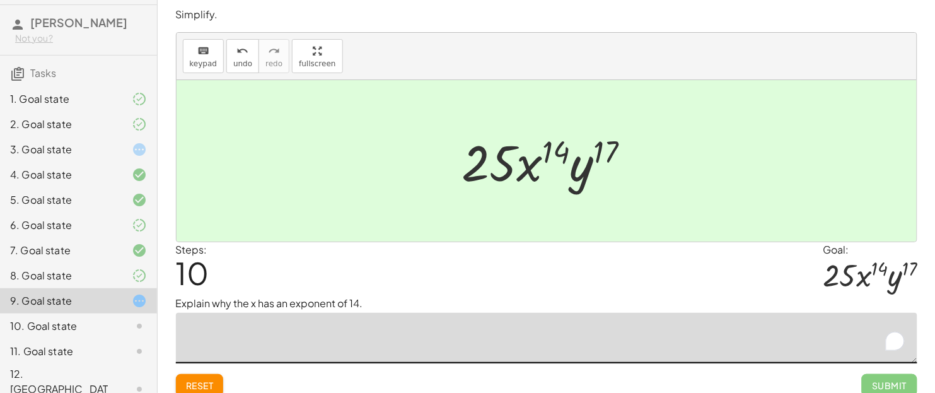
click at [210, 314] on span "Reset" at bounding box center [200, 384] width 28 height 11
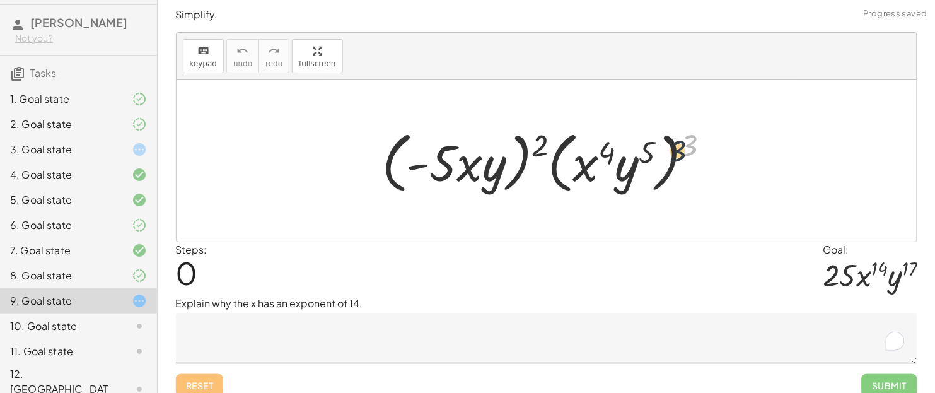
drag, startPoint x: 683, startPoint y: 141, endPoint x: 654, endPoint y: 151, distance: 31.1
click at [654, 151] on div at bounding box center [551, 161] width 350 height 72
drag, startPoint x: 606, startPoint y: 153, endPoint x: 591, endPoint y: 169, distance: 22.3
click at [591, 169] on div at bounding box center [551, 161] width 350 height 72
drag, startPoint x: 586, startPoint y: 171, endPoint x: 460, endPoint y: 172, distance: 126.7
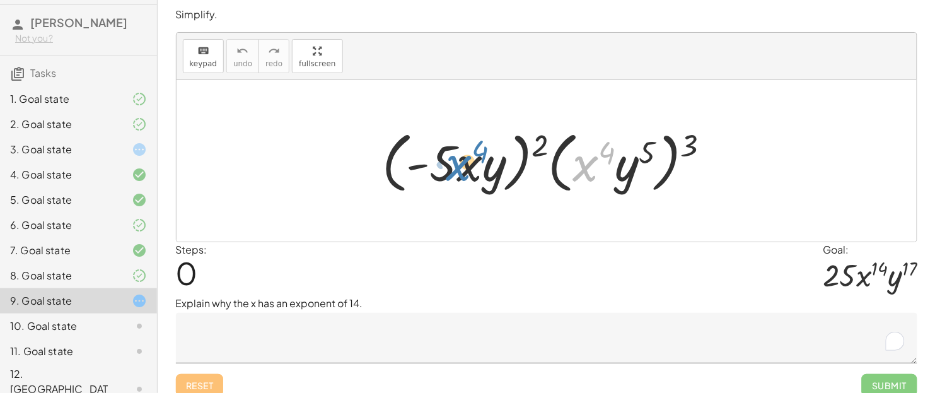
click at [460, 172] on div at bounding box center [551, 161] width 350 height 72
drag, startPoint x: 686, startPoint y: 137, endPoint x: 635, endPoint y: 154, distance: 53.4
click at [635, 154] on div at bounding box center [551, 161] width 350 height 72
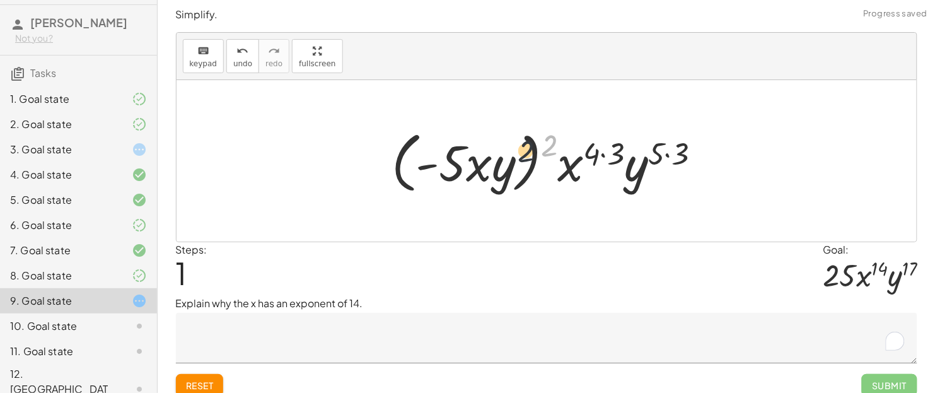
drag, startPoint x: 549, startPoint y: 139, endPoint x: 511, endPoint y: 148, distance: 39.5
click at [511, 148] on div at bounding box center [551, 161] width 332 height 72
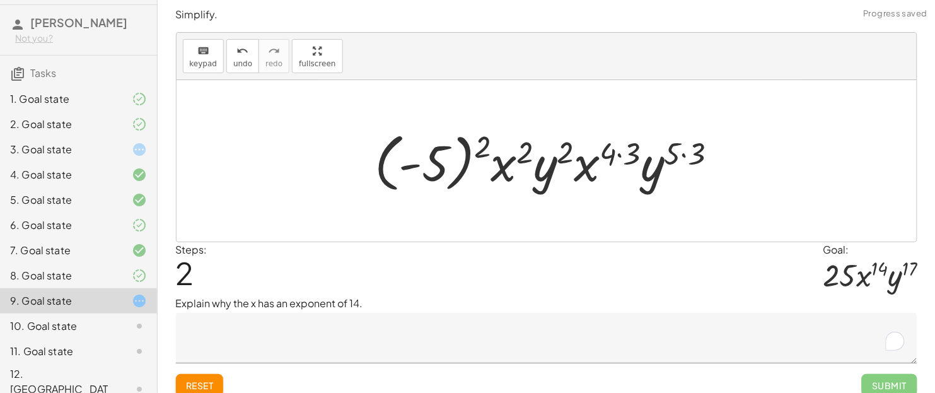
click at [695, 149] on div at bounding box center [551, 161] width 366 height 70
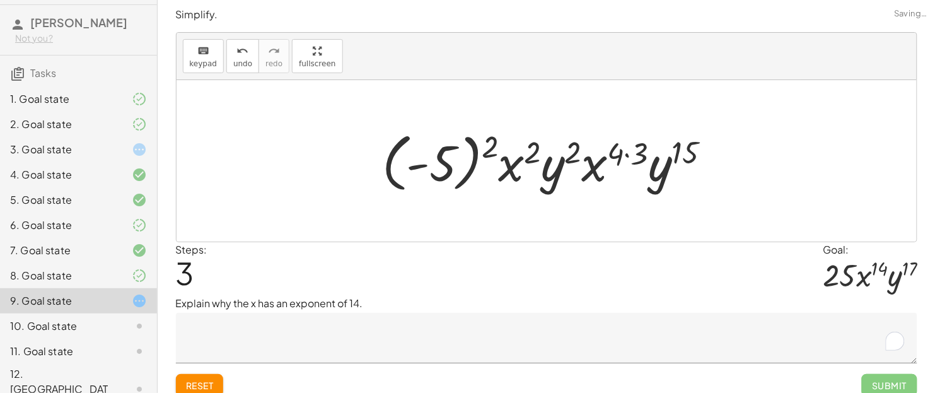
click at [630, 153] on div at bounding box center [552, 161] width 352 height 70
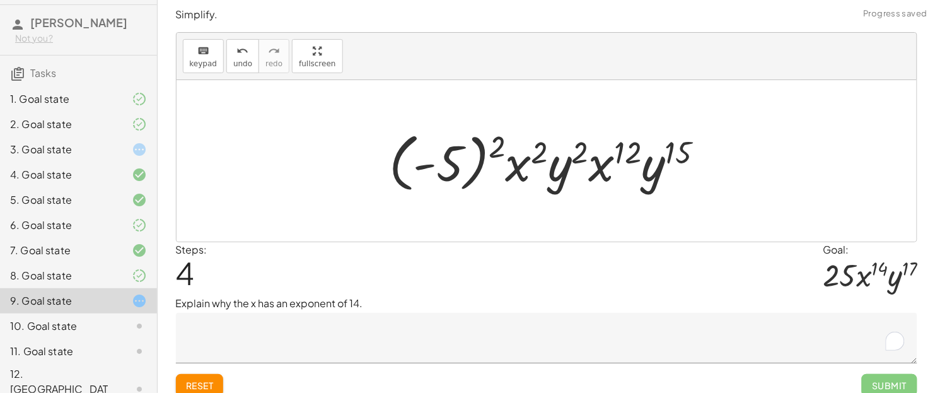
click at [393, 314] on textarea "To enrich screen reader interactions, please activate Accessibility in Grammarl…" at bounding box center [546, 338] width 741 height 50
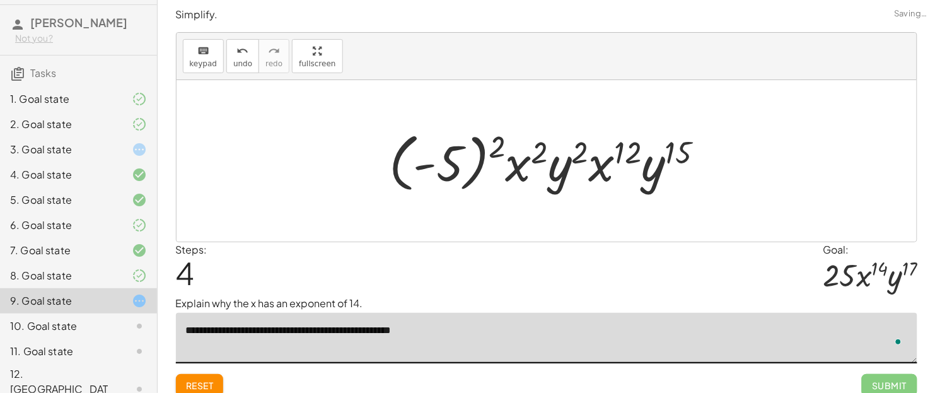
type textarea "**********"
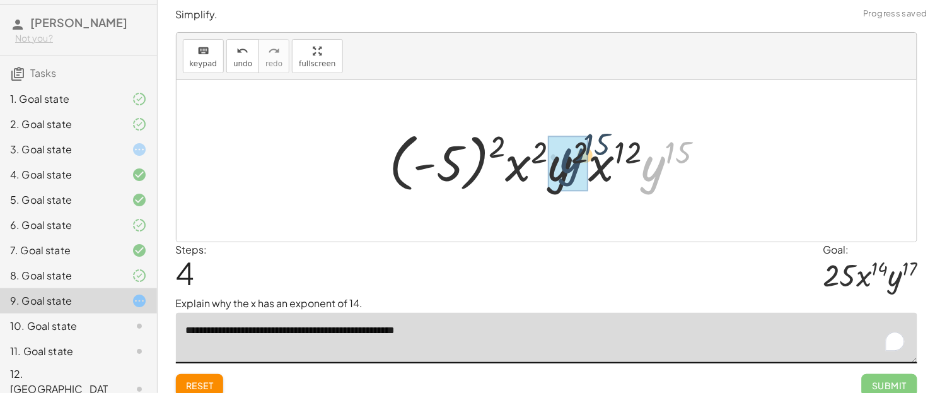
drag, startPoint x: 649, startPoint y: 174, endPoint x: 557, endPoint y: 166, distance: 93.0
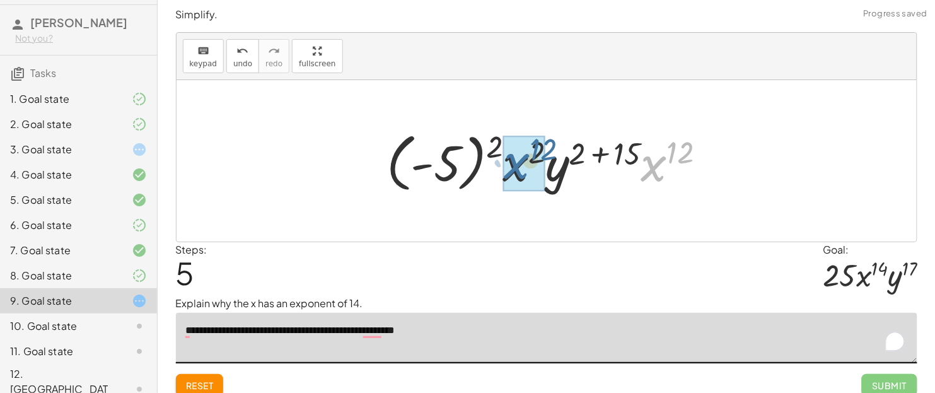
drag, startPoint x: 654, startPoint y: 162, endPoint x: 509, endPoint y: 164, distance: 145.6
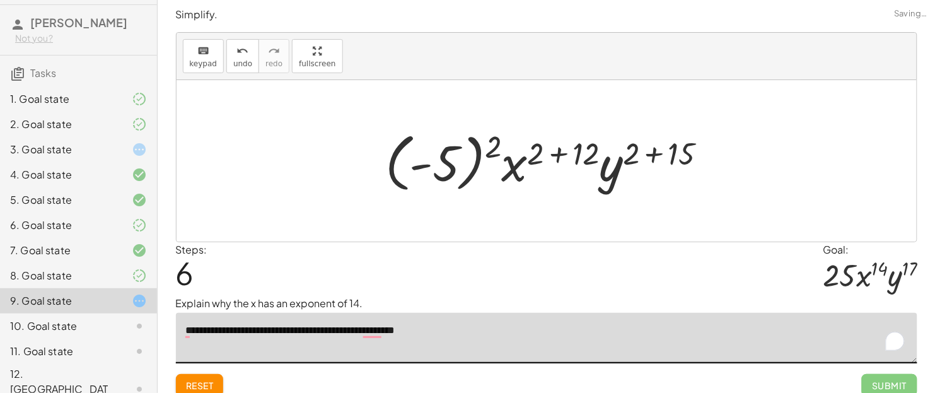
click at [581, 140] on div at bounding box center [551, 161] width 345 height 70
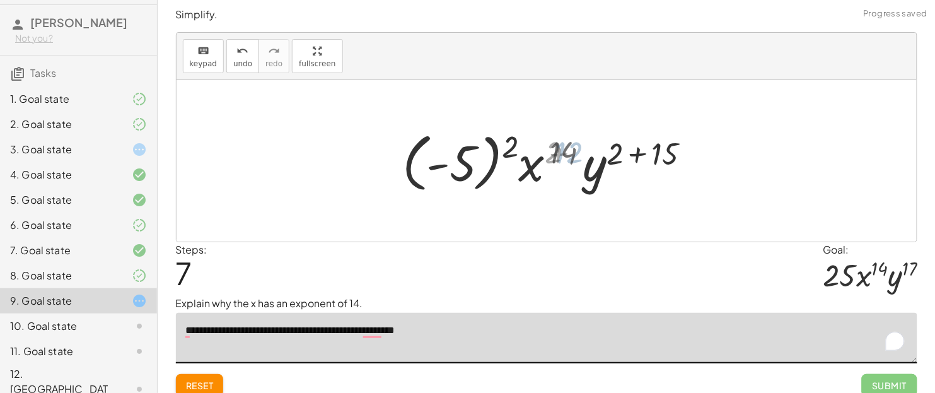
click at [660, 144] on div at bounding box center [551, 161] width 299 height 70
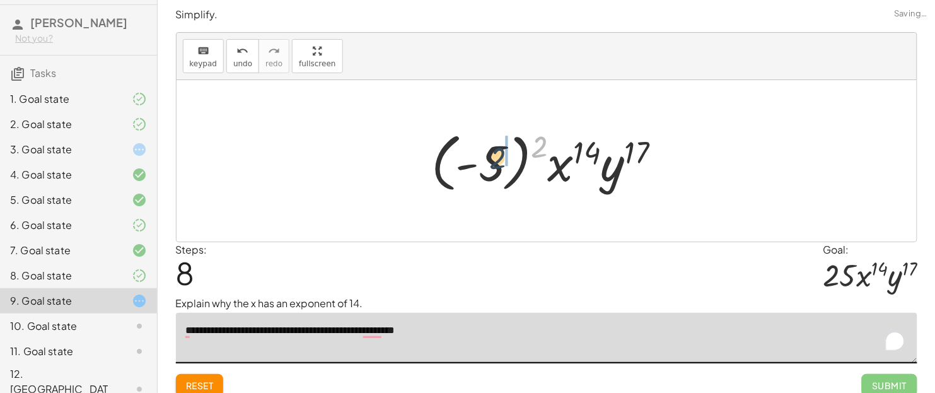
drag, startPoint x: 538, startPoint y: 146, endPoint x: 495, endPoint y: 158, distance: 44.9
click at [495, 158] on div at bounding box center [551, 161] width 253 height 70
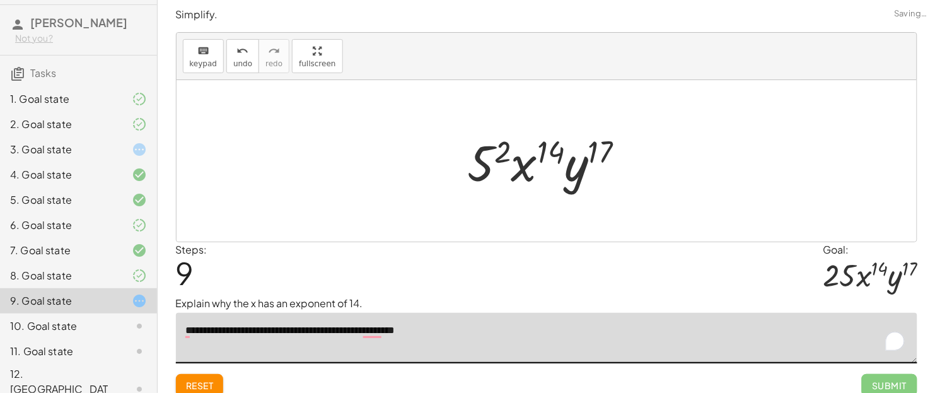
click at [495, 158] on div at bounding box center [551, 161] width 180 height 65
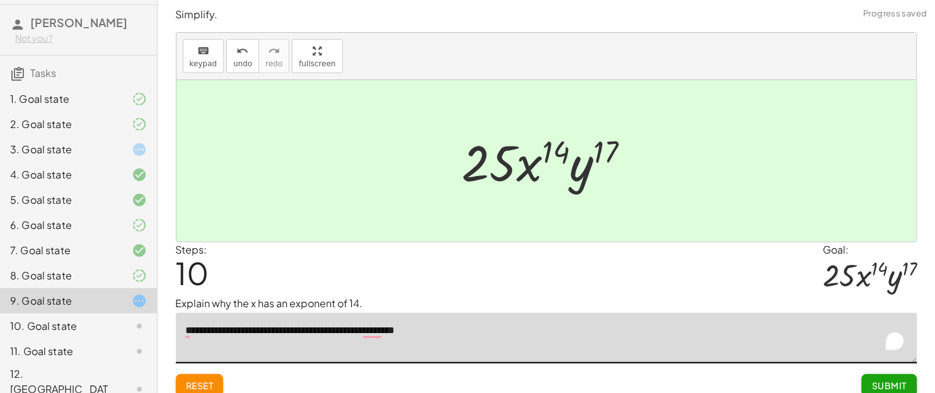
click at [748, 314] on button "Submit" at bounding box center [889, 385] width 55 height 23
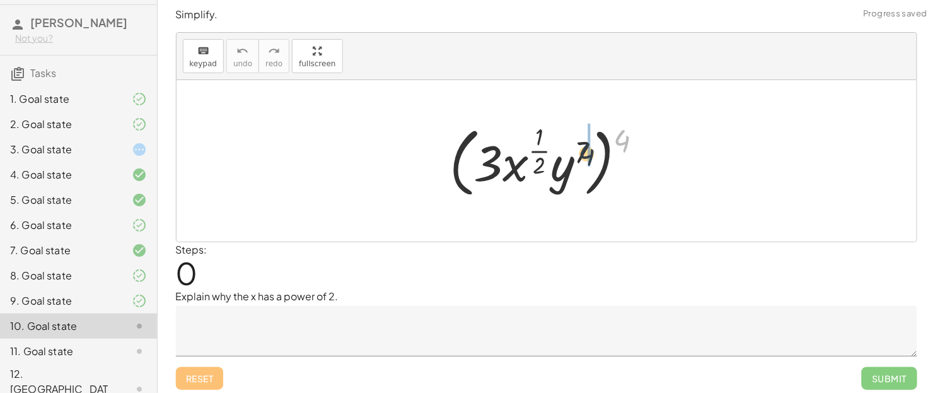
drag, startPoint x: 626, startPoint y: 138, endPoint x: 637, endPoint y: 124, distance: 18.0
click at [581, 153] on div at bounding box center [551, 161] width 216 height 82
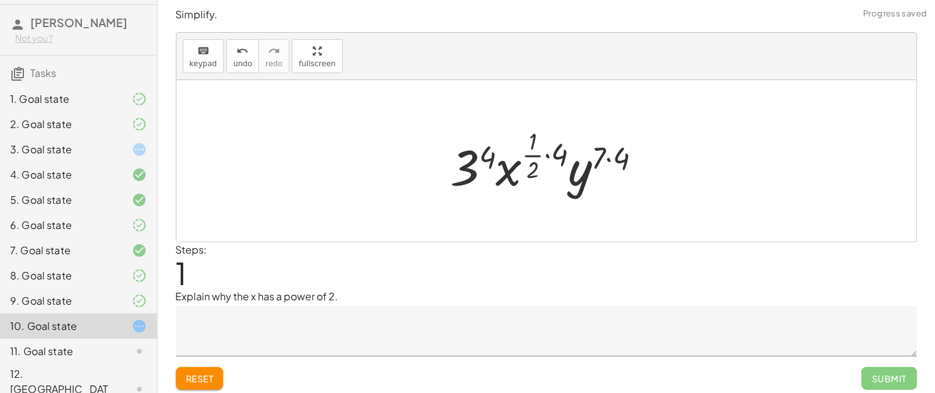
click at [611, 156] on div at bounding box center [551, 161] width 214 height 74
click at [538, 158] on div at bounding box center [551, 161] width 211 height 74
click at [554, 156] on div at bounding box center [551, 161] width 211 height 74
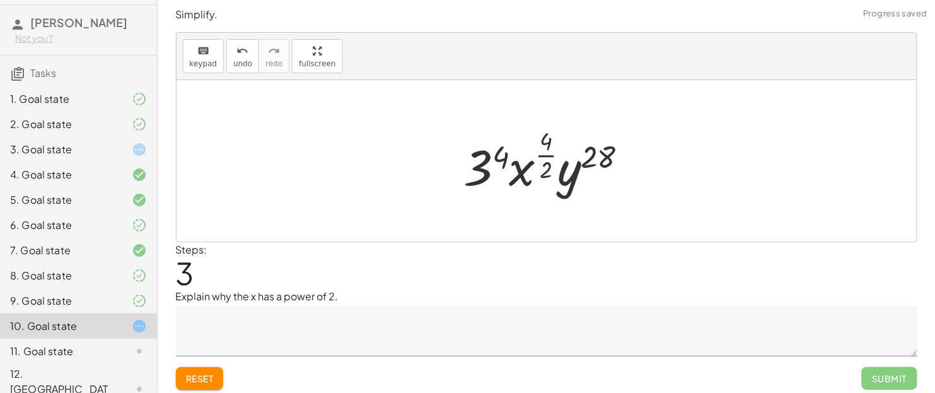
click at [533, 157] on div at bounding box center [551, 161] width 187 height 74
click at [538, 158] on div at bounding box center [551, 161] width 187 height 74
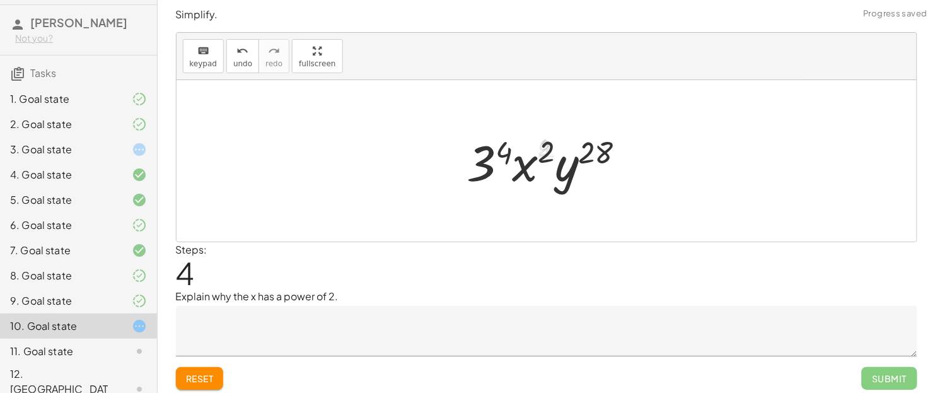
click at [505, 155] on div at bounding box center [551, 161] width 181 height 65
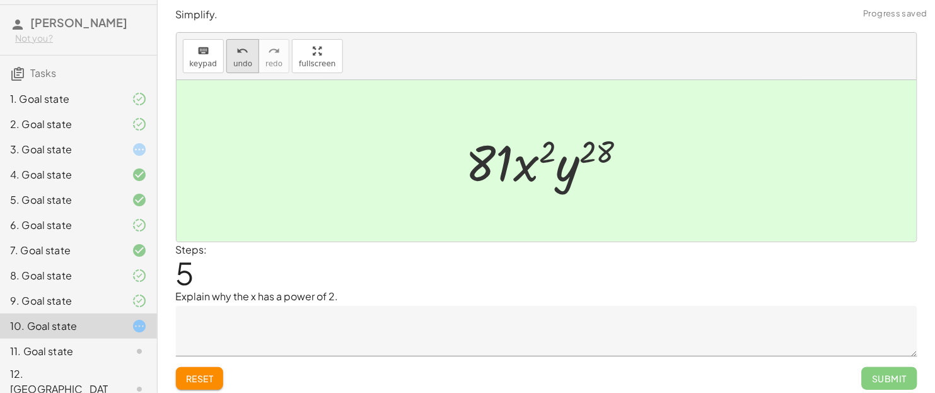
click at [233, 52] on div "undo" at bounding box center [242, 50] width 19 height 15
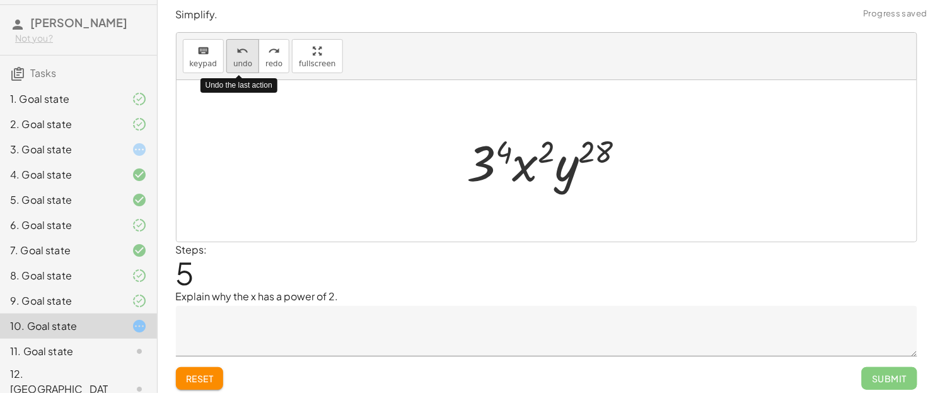
click at [233, 52] on div "undo" at bounding box center [242, 50] width 19 height 15
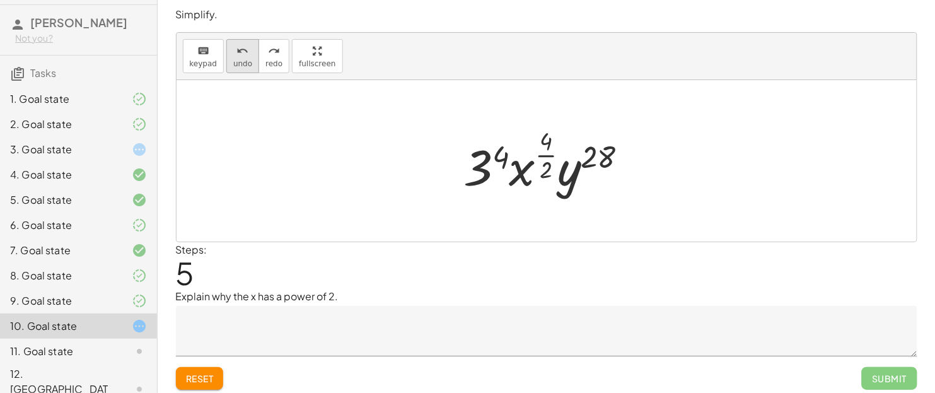
click at [242, 42] on button "undo undo" at bounding box center [242, 56] width 33 height 34
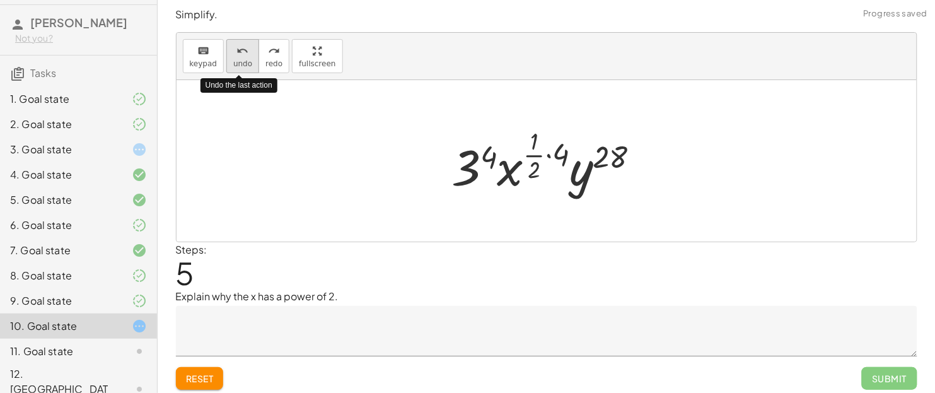
click at [242, 42] on button "undo undo" at bounding box center [242, 56] width 33 height 34
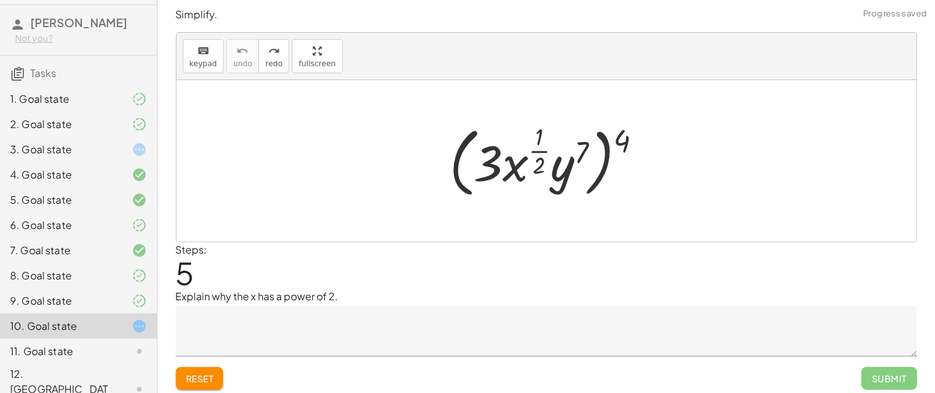
click at [628, 136] on div at bounding box center [551, 161] width 216 height 82
drag, startPoint x: 625, startPoint y: 137, endPoint x: 582, endPoint y: 146, distance: 43.6
click at [582, 146] on div at bounding box center [551, 161] width 216 height 82
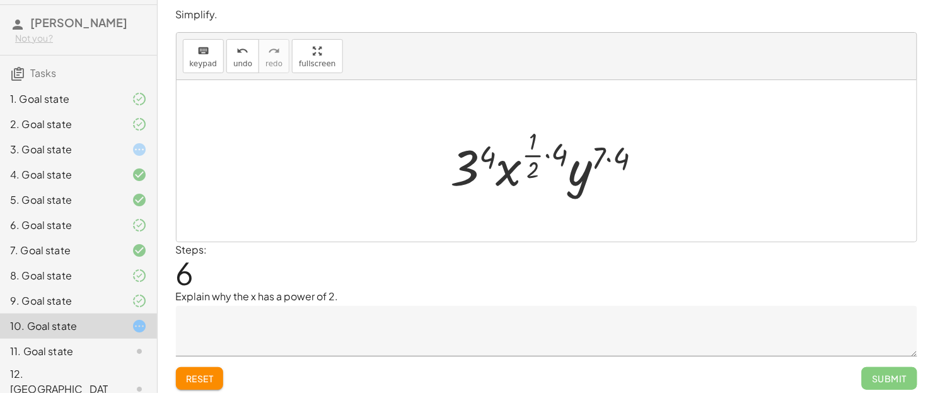
click at [538, 156] on div at bounding box center [551, 161] width 214 height 74
drag, startPoint x: 559, startPoint y: 154, endPoint x: 507, endPoint y: 149, distance: 51.9
click at [507, 149] on div at bounding box center [551, 161] width 214 height 74
click at [538, 160] on div at bounding box center [551, 161] width 214 height 74
click at [545, 156] on div at bounding box center [551, 161] width 214 height 74
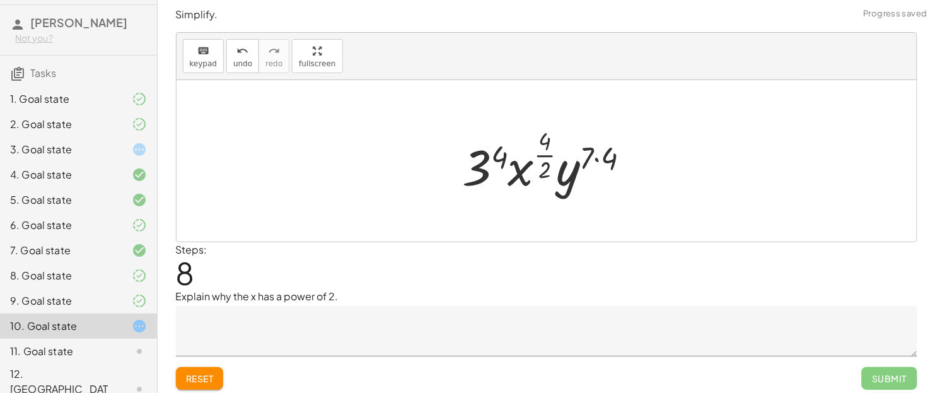
click at [611, 158] on div at bounding box center [551, 161] width 190 height 74
click at [544, 152] on div at bounding box center [551, 161] width 187 height 74
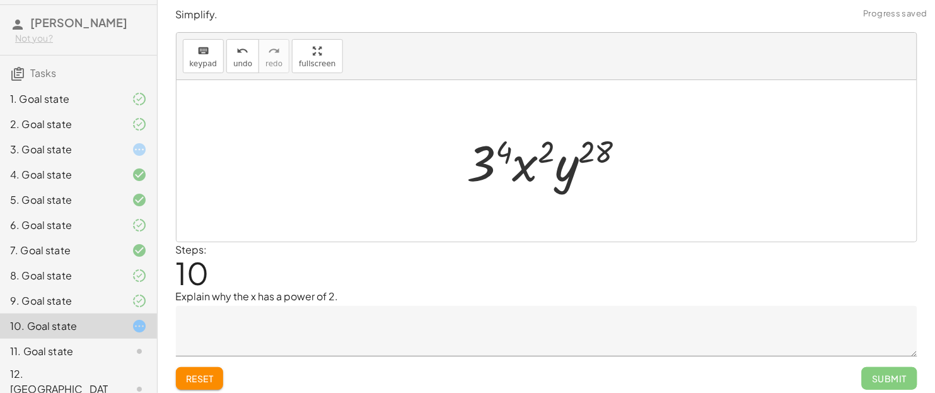
click at [589, 146] on div at bounding box center [551, 161] width 181 height 65
click at [491, 154] on div at bounding box center [551, 161] width 181 height 65
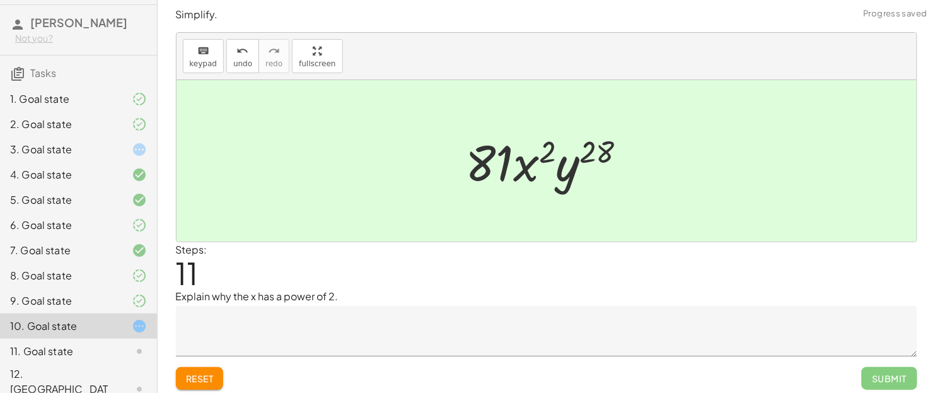
click at [223, 313] on textarea at bounding box center [546, 331] width 741 height 50
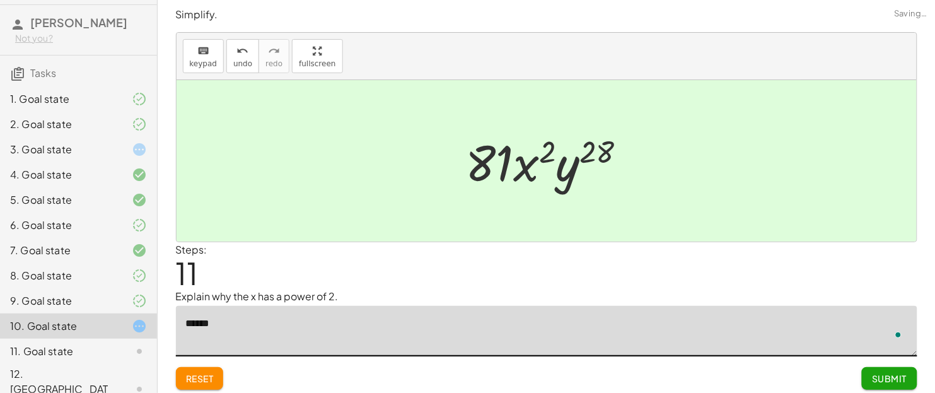
type textarea "******"
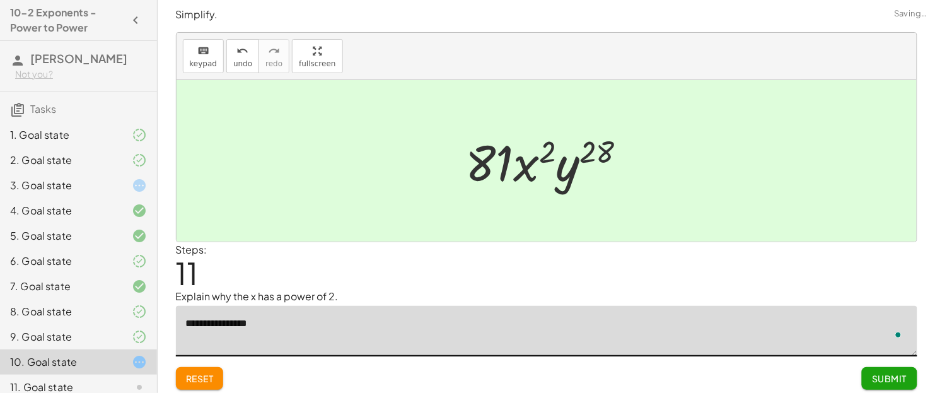
scroll to position [36, 0]
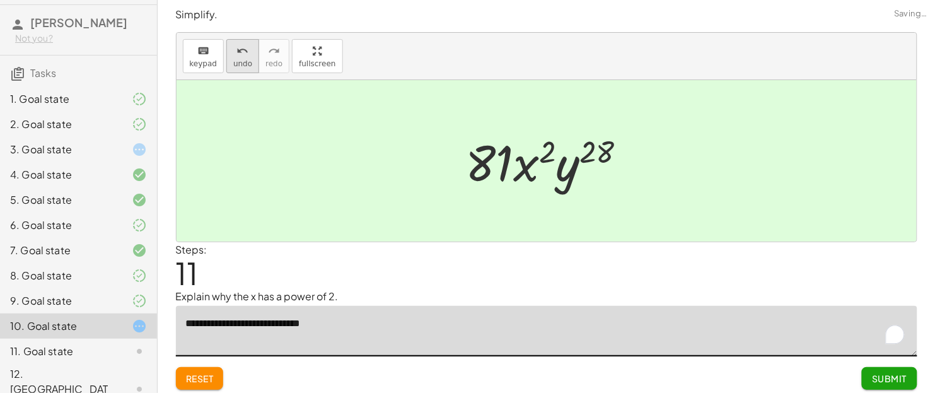
click at [233, 59] on span "undo" at bounding box center [242, 63] width 19 height 9
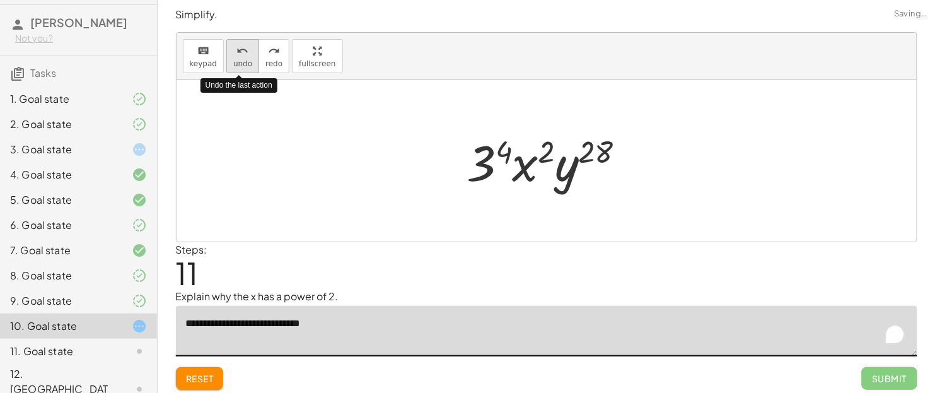
click at [233, 59] on span "undo" at bounding box center [242, 63] width 19 height 9
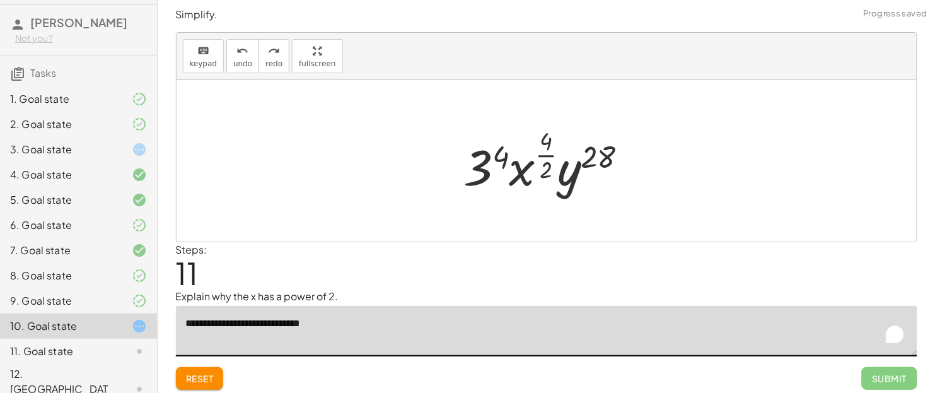
click at [550, 158] on div at bounding box center [551, 161] width 187 height 74
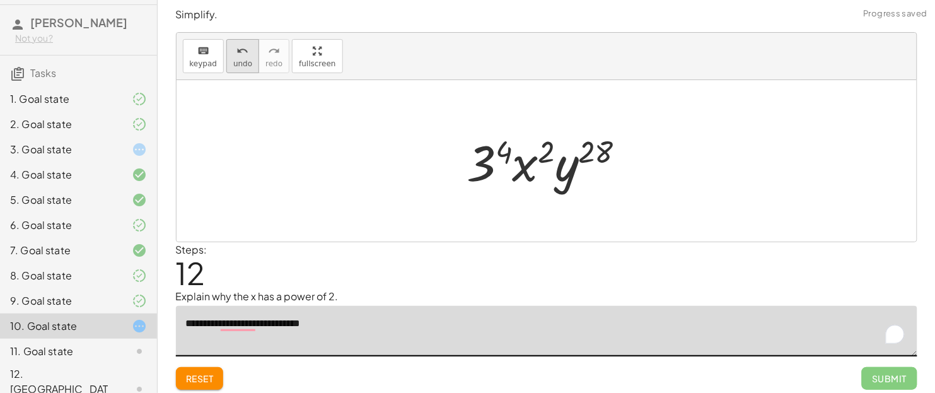
click at [246, 52] on div "undo" at bounding box center [242, 50] width 19 height 15
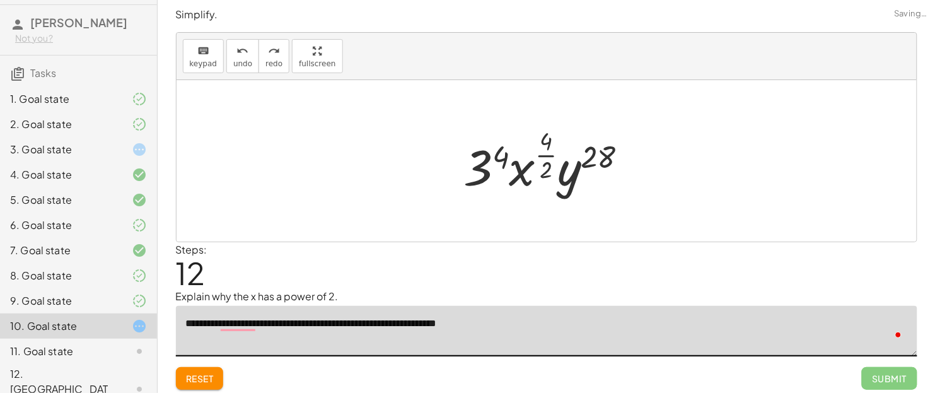
click at [552, 171] on div at bounding box center [551, 161] width 187 height 74
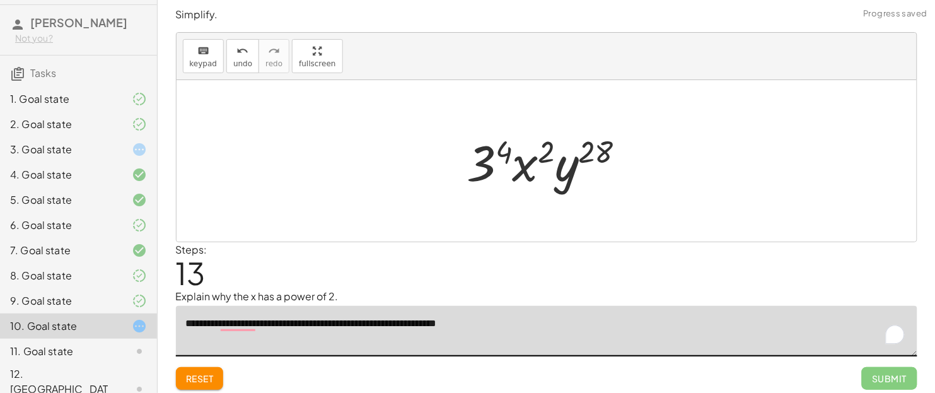
click at [503, 154] on div at bounding box center [551, 161] width 181 height 65
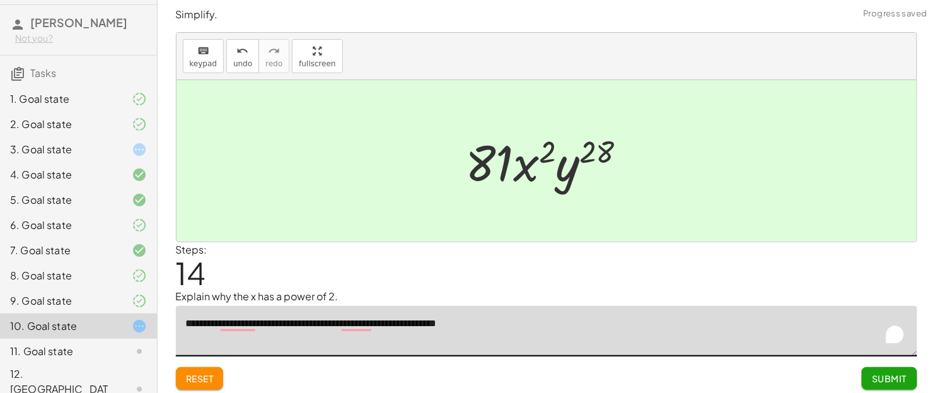
type textarea "**********"
click at [888, 387] on button "Submit" at bounding box center [889, 378] width 55 height 23
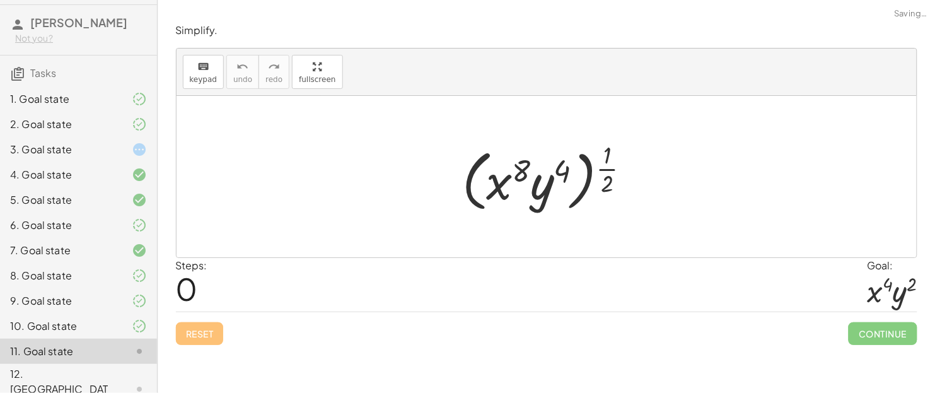
click at [106, 364] on div "10. Goal state" at bounding box center [78, 389] width 157 height 50
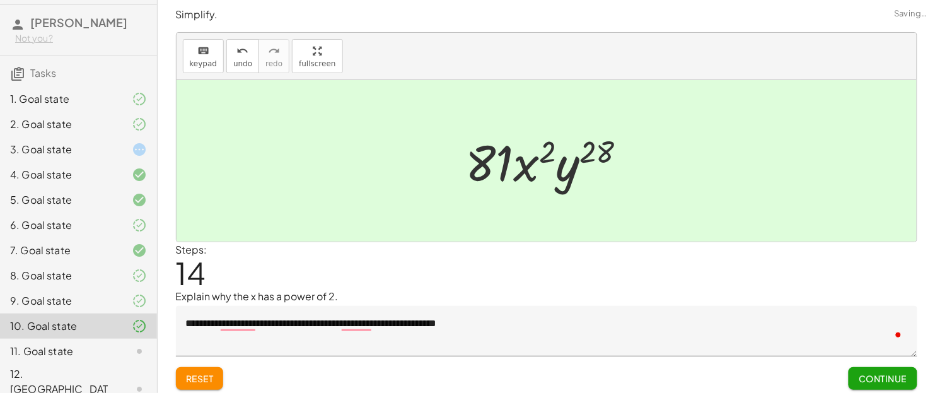
click at [872, 381] on span "Continue" at bounding box center [883, 378] width 48 height 11
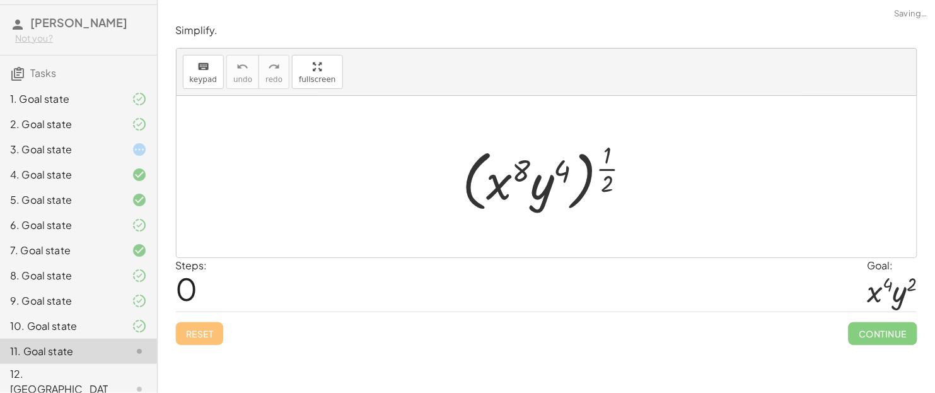
click at [623, 161] on div at bounding box center [551, 176] width 191 height 78
click at [608, 168] on div at bounding box center [551, 176] width 191 height 78
drag, startPoint x: 608, startPoint y: 168, endPoint x: 565, endPoint y: 163, distance: 43.2
click at [565, 163] on div at bounding box center [551, 176] width 191 height 78
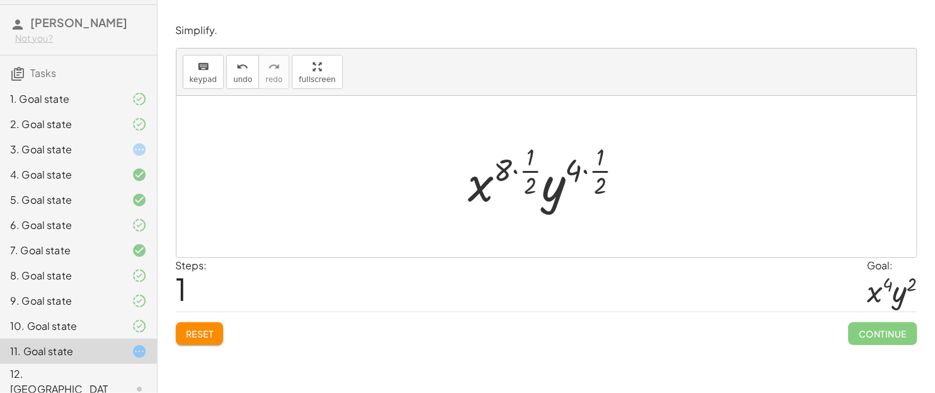
click at [602, 173] on div at bounding box center [551, 176] width 178 height 74
click at [587, 169] on div at bounding box center [551, 176] width 178 height 74
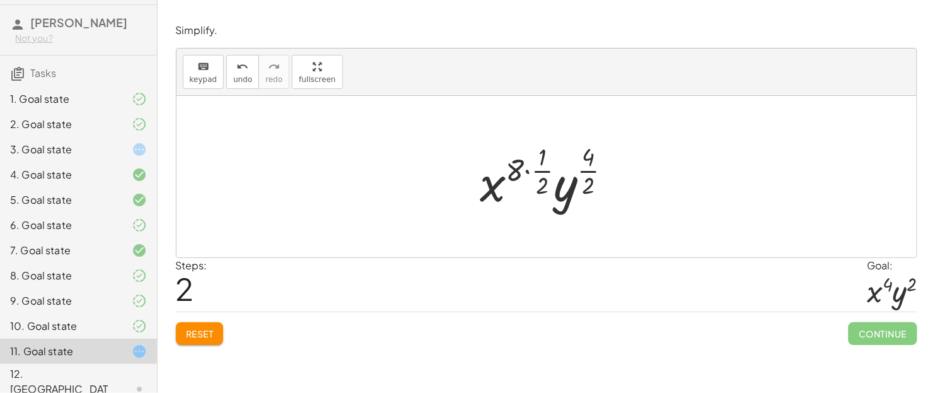
click at [576, 146] on div at bounding box center [551, 176] width 154 height 74
click at [585, 156] on div at bounding box center [551, 176] width 154 height 74
drag, startPoint x: 585, startPoint y: 156, endPoint x: 531, endPoint y: 159, distance: 54.3
click at [531, 159] on div at bounding box center [551, 176] width 154 height 74
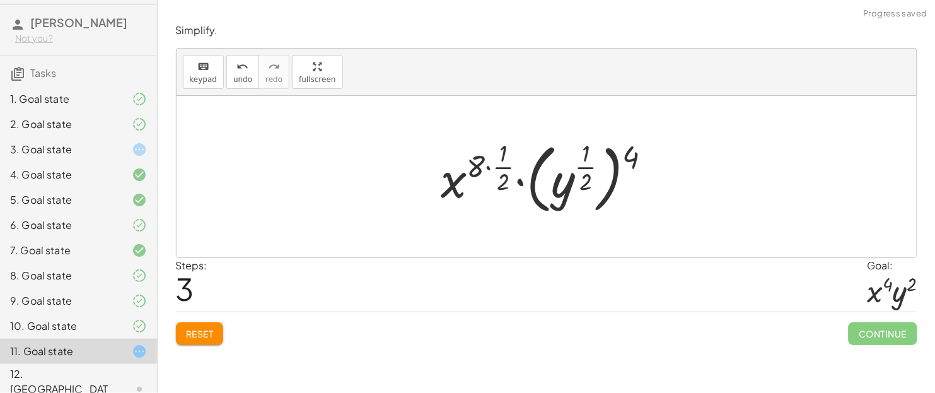
click at [485, 168] on div at bounding box center [551, 177] width 233 height 83
click at [495, 163] on div at bounding box center [551, 177] width 233 height 83
click at [238, 73] on button "undo undo" at bounding box center [242, 72] width 33 height 34
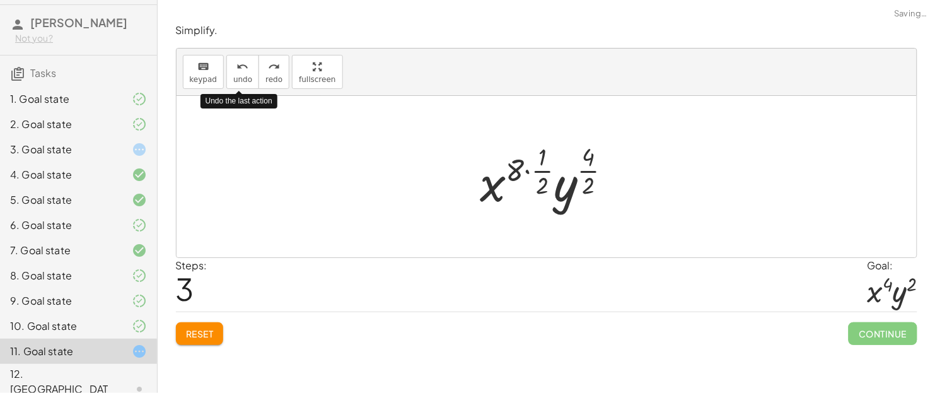
click at [533, 168] on div at bounding box center [551, 176] width 154 height 74
click at [523, 171] on div at bounding box center [551, 176] width 154 height 74
drag, startPoint x: 518, startPoint y: 166, endPoint x: 545, endPoint y: 166, distance: 27.1
click at [545, 166] on div at bounding box center [551, 176] width 154 height 74
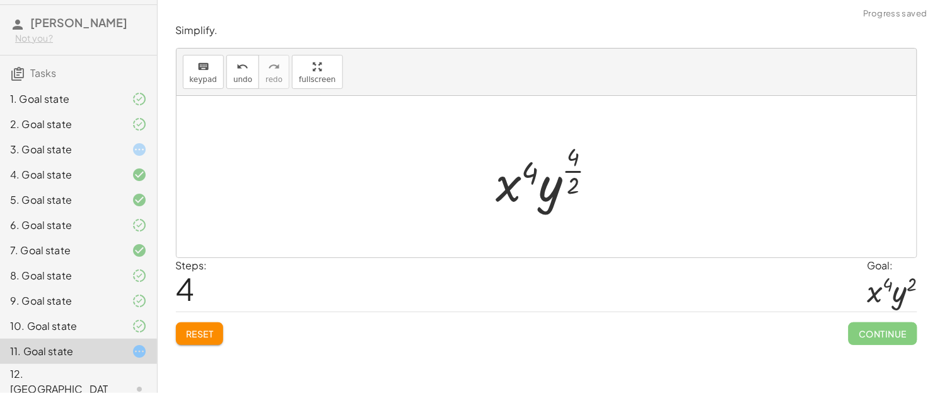
click at [574, 170] on div at bounding box center [552, 176] width 124 height 74
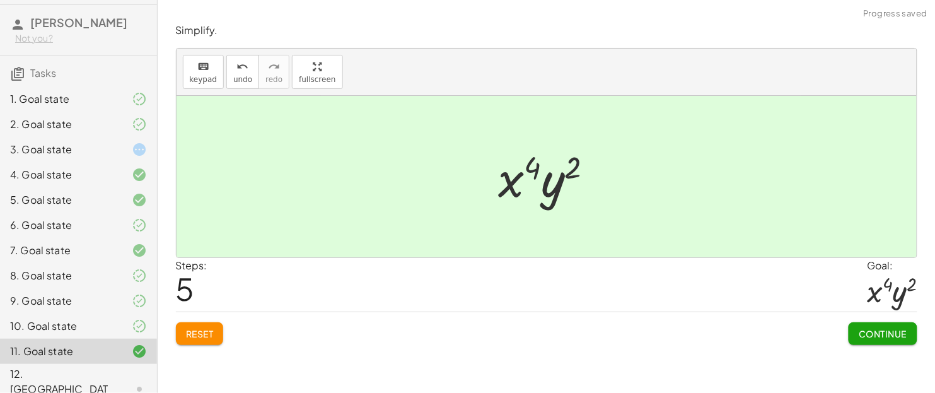
click at [884, 318] on div "Continue" at bounding box center [882, 328] width 68 height 33
click at [864, 340] on button "Continue" at bounding box center [882, 333] width 68 height 23
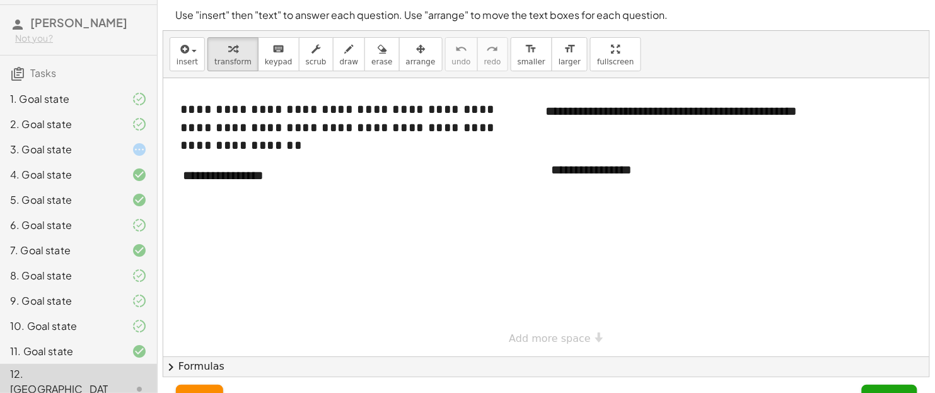
click at [864, 340] on div at bounding box center [546, 217] width 766 height 278
click at [219, 148] on div "**********" at bounding box center [347, 127] width 359 height 79
click at [235, 173] on div "**********" at bounding box center [264, 175] width 189 height 43
click at [601, 158] on div "**********" at bounding box center [632, 169] width 189 height 43
click at [606, 170] on div "**********" at bounding box center [632, 169] width 189 height 43
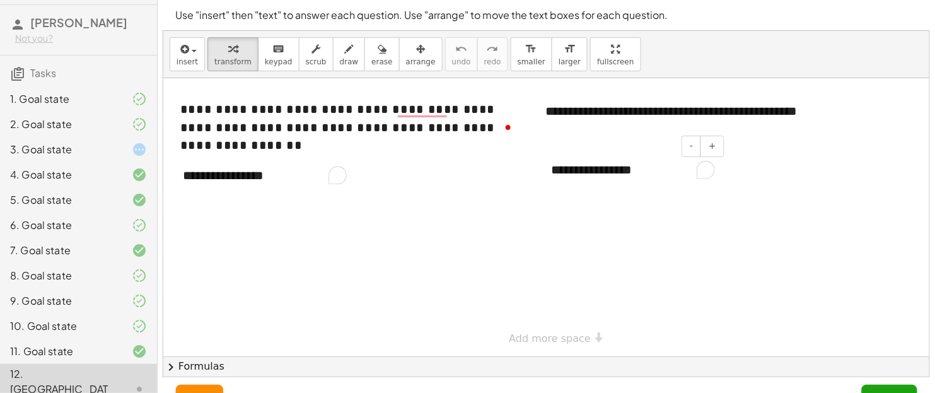
click at [606, 170] on div "**********" at bounding box center [632, 169] width 189 height 43
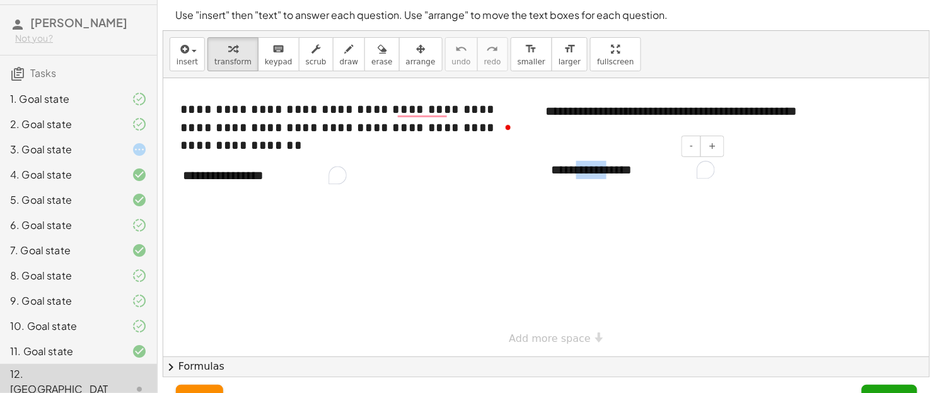
click at [606, 170] on div "**********" at bounding box center [632, 169] width 189 height 43
click at [79, 302] on div "9. Goal state" at bounding box center [60, 300] width 101 height 15
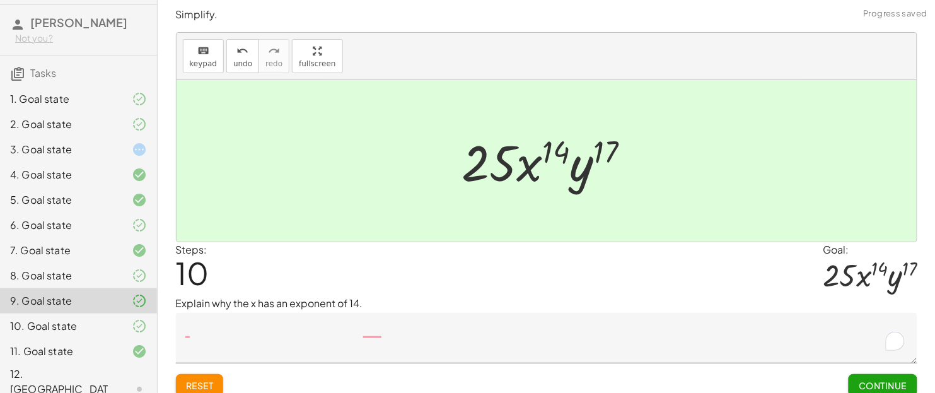
click at [115, 249] on div at bounding box center [129, 250] width 35 height 15
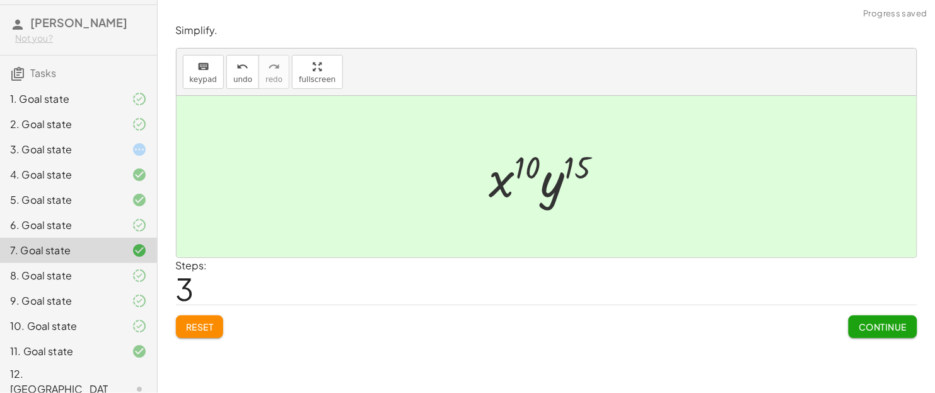
click at [110, 299] on div "9. Goal state" at bounding box center [60, 300] width 101 height 15
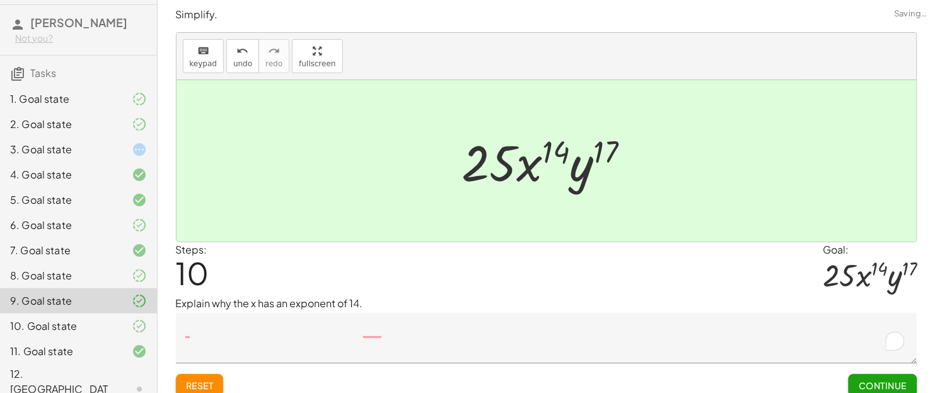
click at [122, 381] on div at bounding box center [129, 388] width 35 height 15
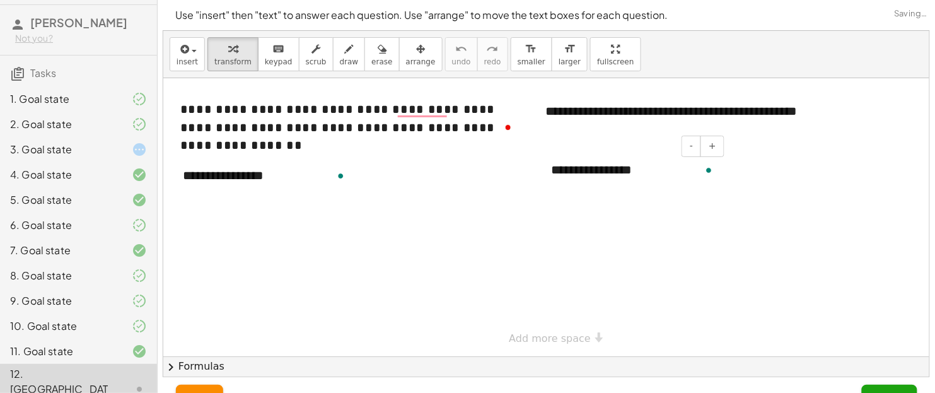
click at [630, 169] on div "**********" at bounding box center [632, 169] width 189 height 43
click at [245, 175] on div "**********" at bounding box center [264, 175] width 189 height 43
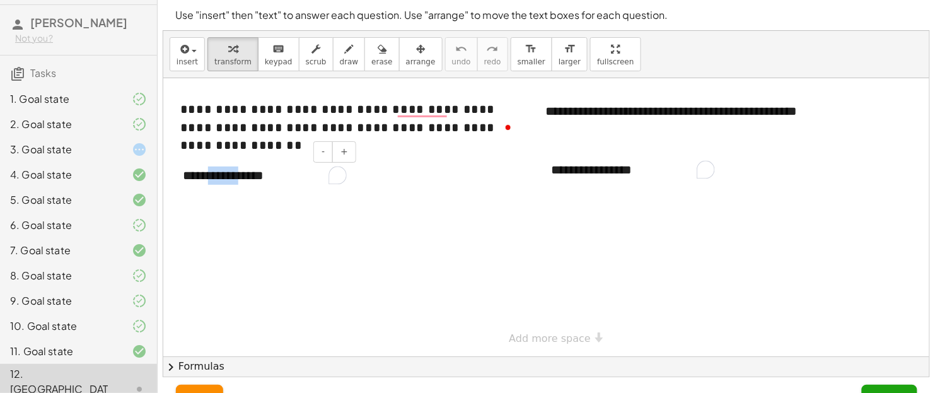
click at [245, 175] on div "**********" at bounding box center [264, 175] width 189 height 43
click at [379, 205] on div at bounding box center [546, 217] width 766 height 278
click at [268, 185] on div "**********" at bounding box center [264, 175] width 189 height 43
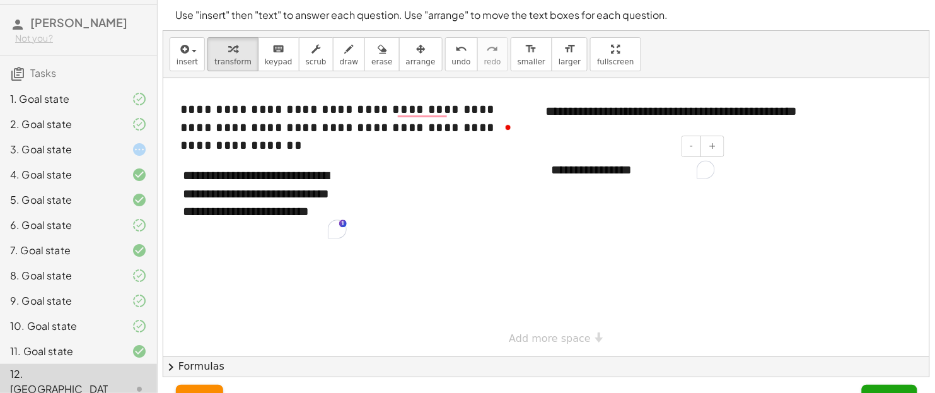
click at [586, 178] on div "**********" at bounding box center [632, 169] width 189 height 43
click at [131, 162] on div "2. Goal state" at bounding box center [78, 174] width 157 height 25
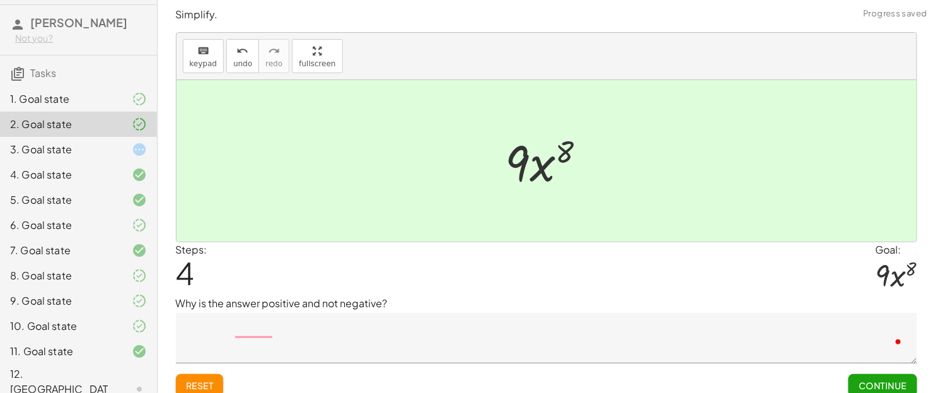
click at [128, 149] on div at bounding box center [129, 149] width 35 height 15
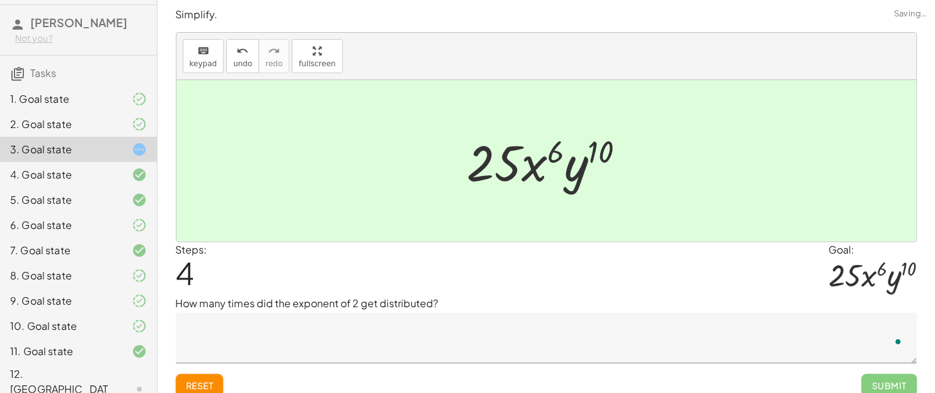
click at [95, 377] on div "12. [GEOGRAPHIC_DATA]" at bounding box center [60, 388] width 101 height 45
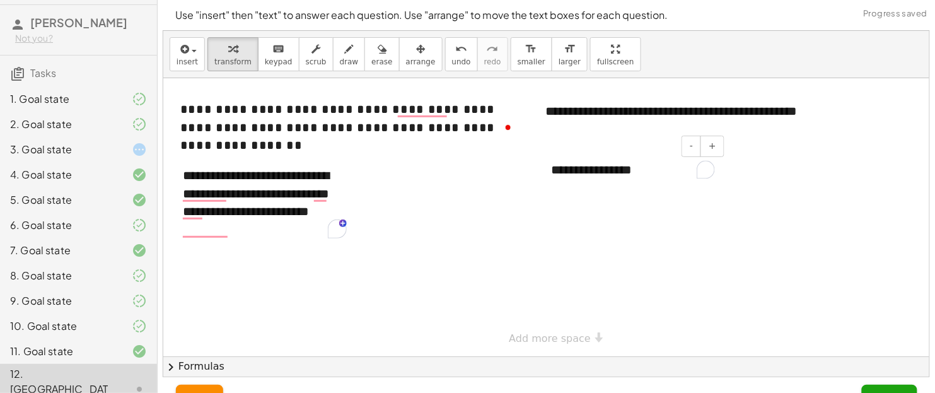
click at [618, 172] on div "**********" at bounding box center [632, 169] width 189 height 43
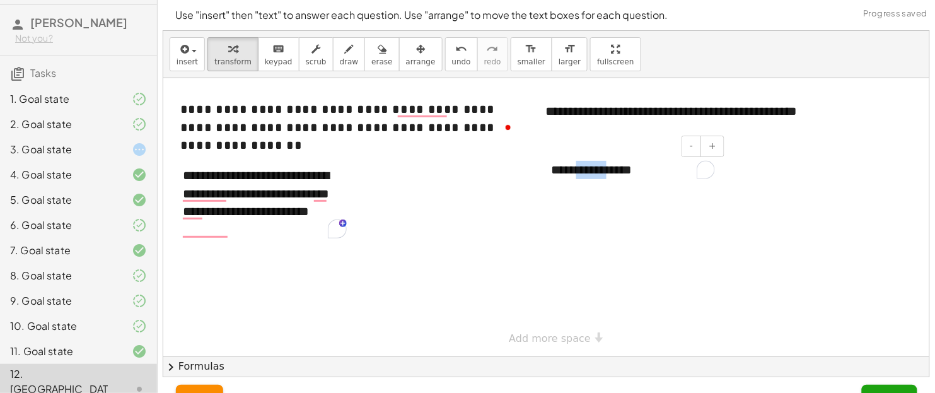
click at [618, 172] on div "**********" at bounding box center [632, 169] width 189 height 43
click at [567, 171] on div "********" at bounding box center [632, 169] width 189 height 43
click at [878, 385] on button "Submit" at bounding box center [889, 396] width 55 height 23
